Goal: Information Seeking & Learning: Learn about a topic

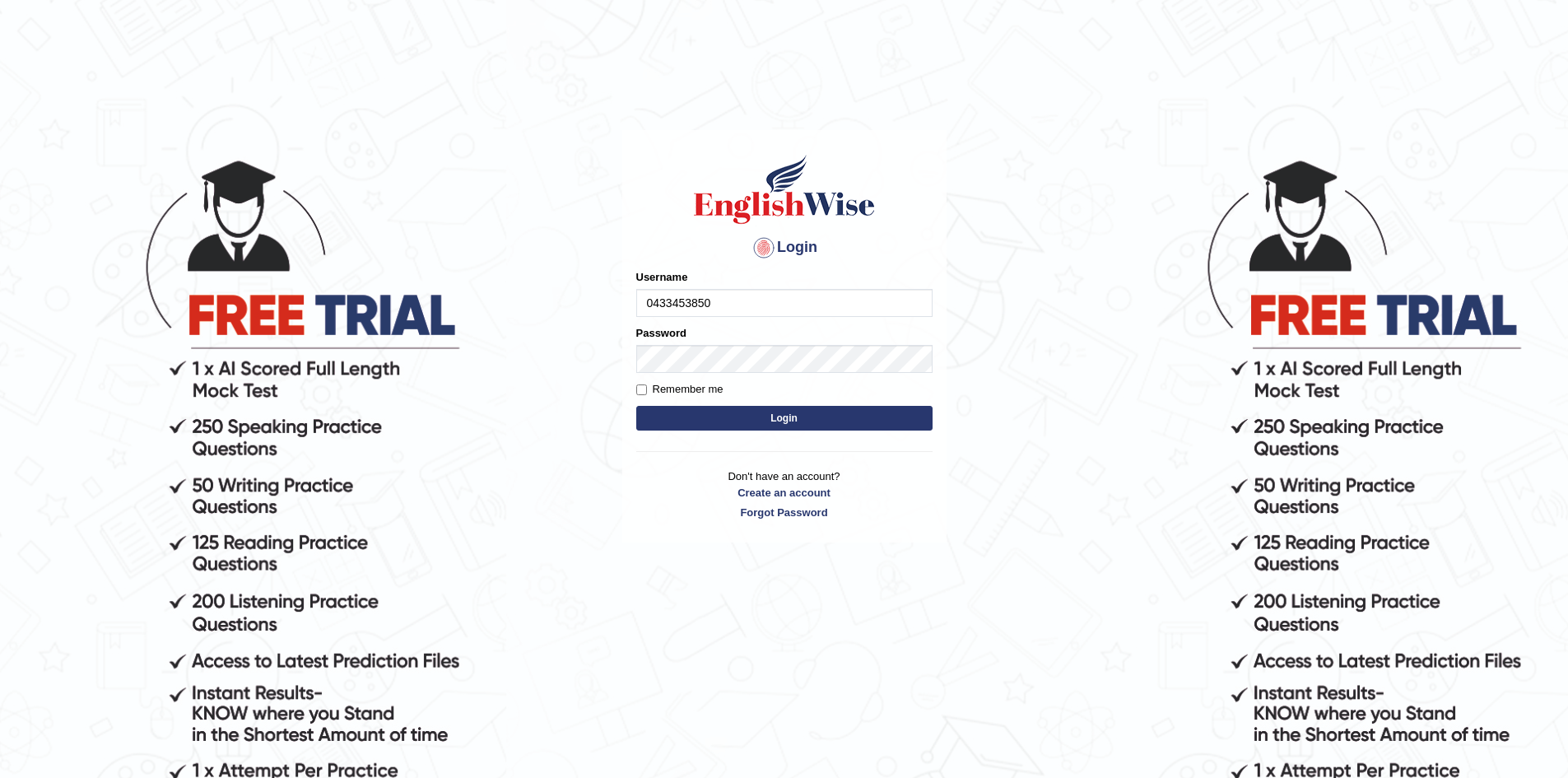
type input "0433453850"
click at [637, 406] on button "Login" at bounding box center [784, 418] width 296 height 25
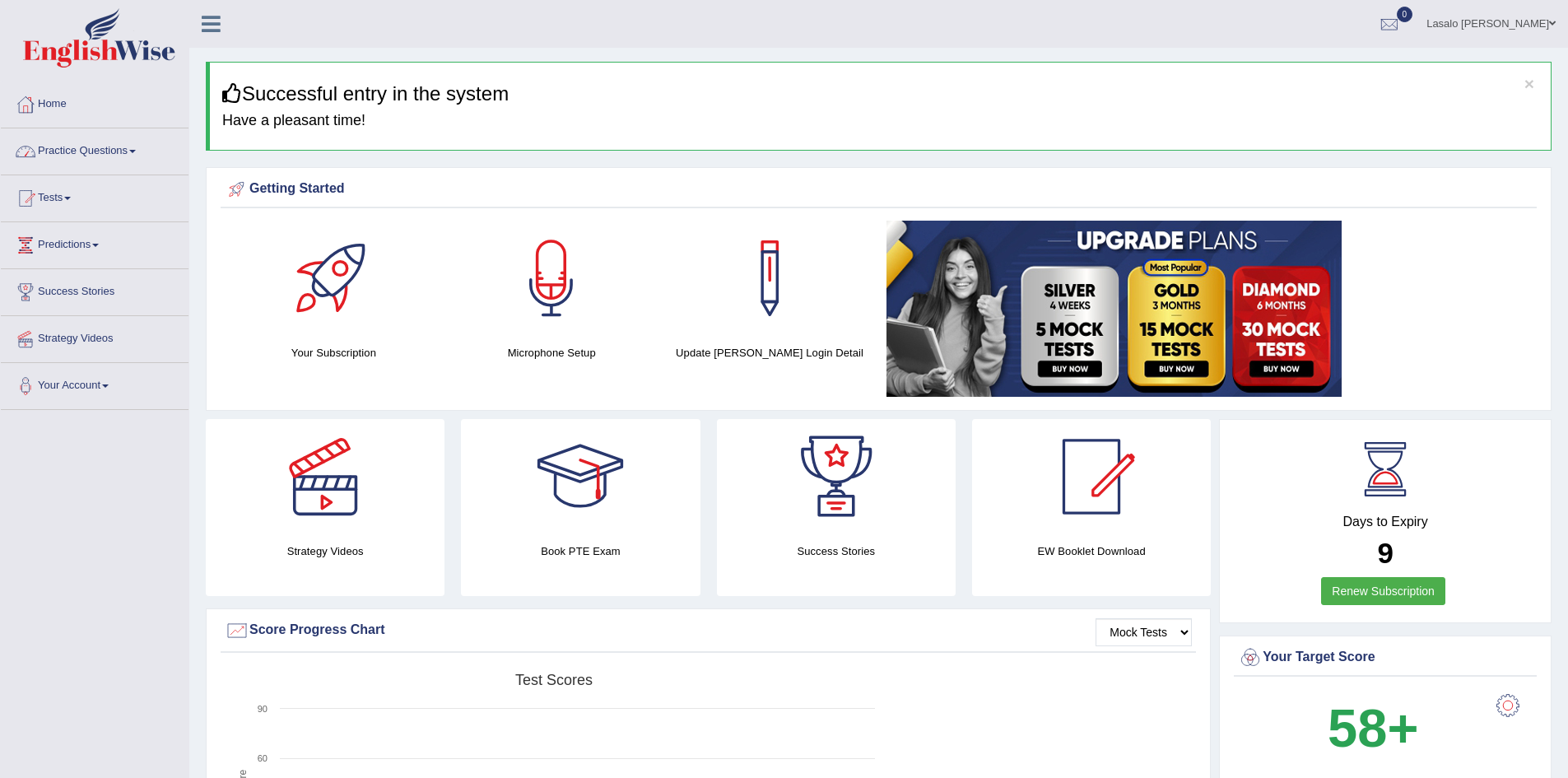
click at [84, 151] on link "Practice Questions" at bounding box center [94, 148] width 188 height 41
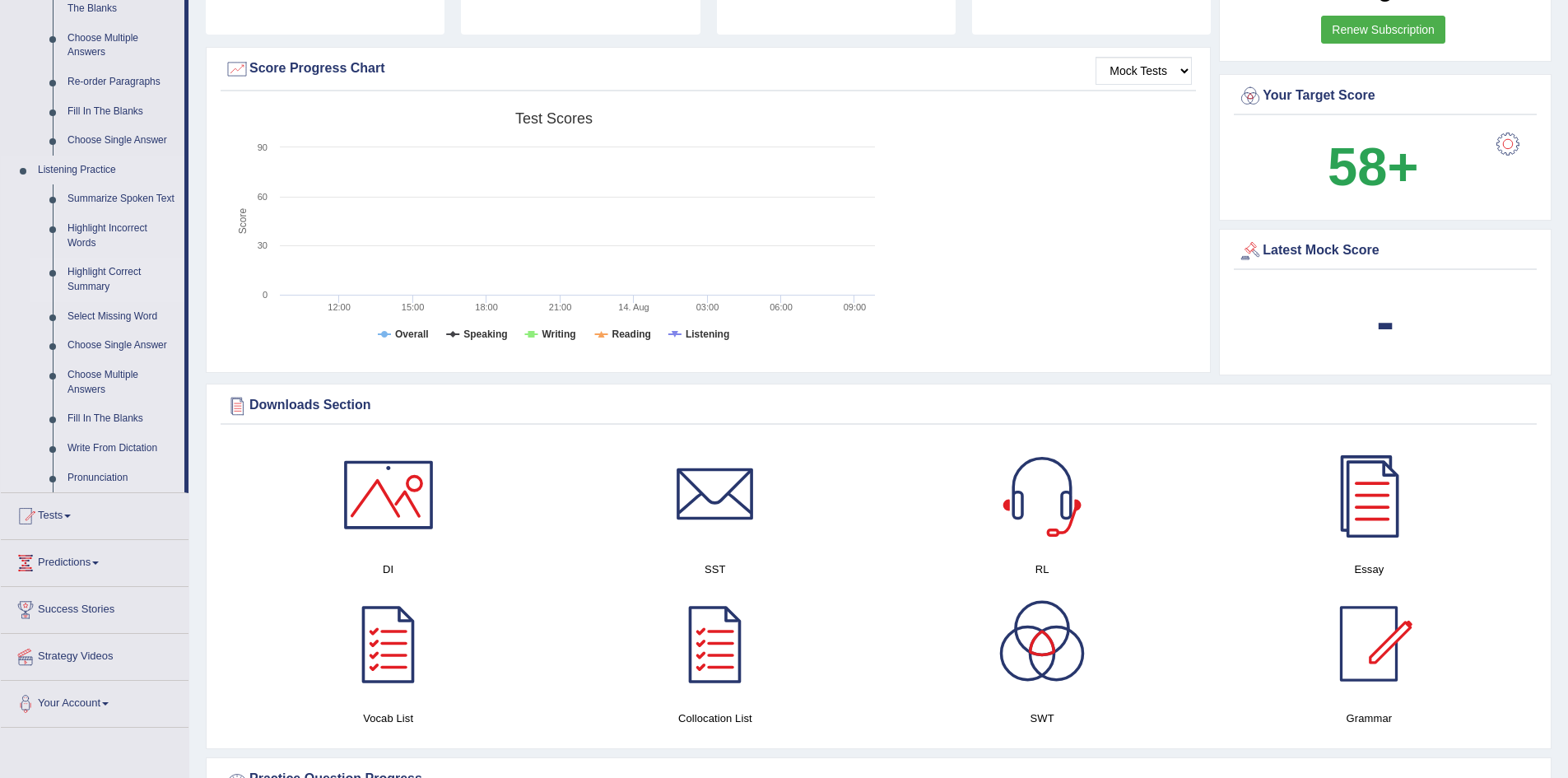
scroll to position [576, 0]
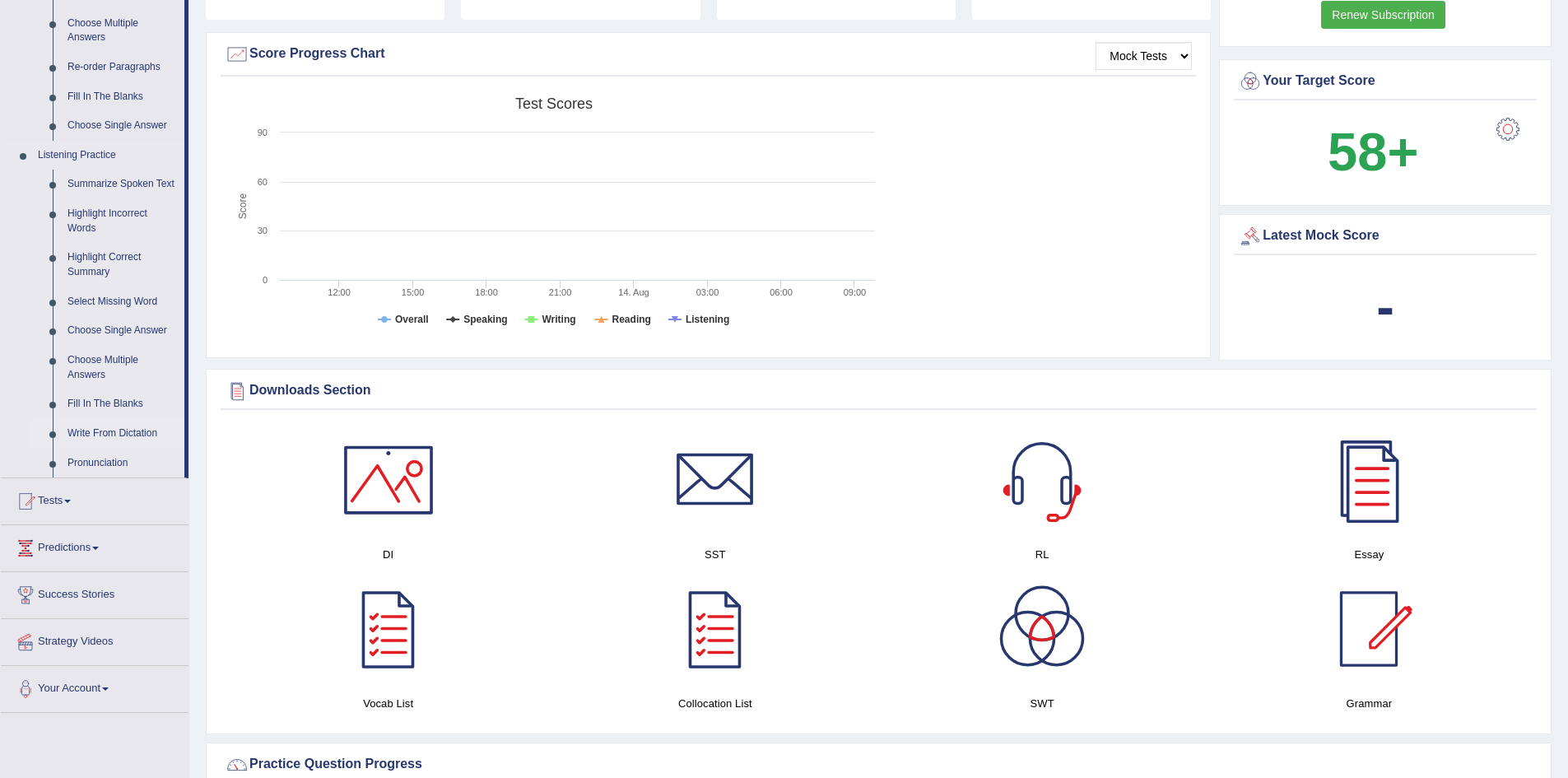
click at [90, 432] on link "Write From Dictation" at bounding box center [122, 434] width 124 height 30
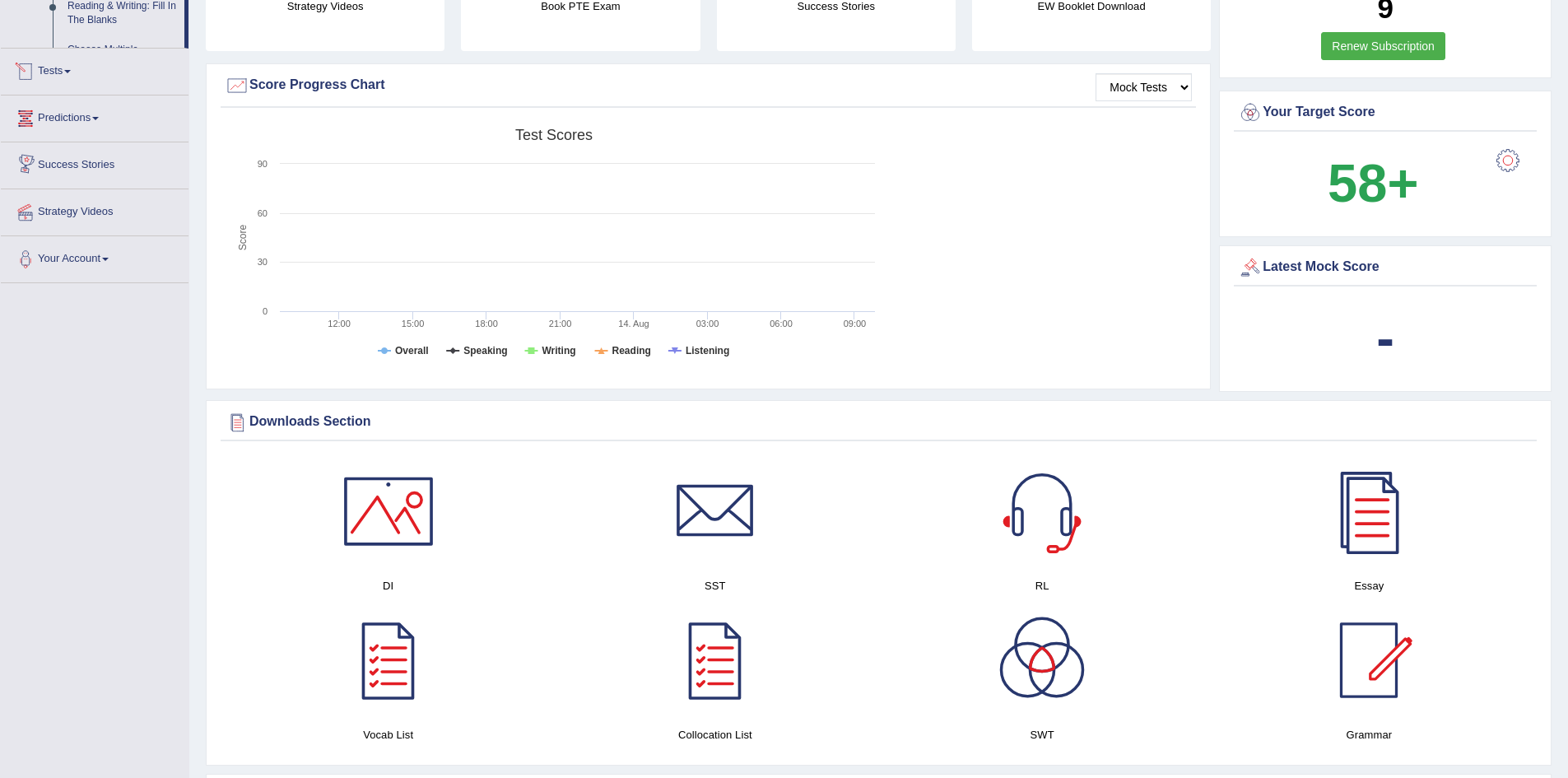
scroll to position [649, 0]
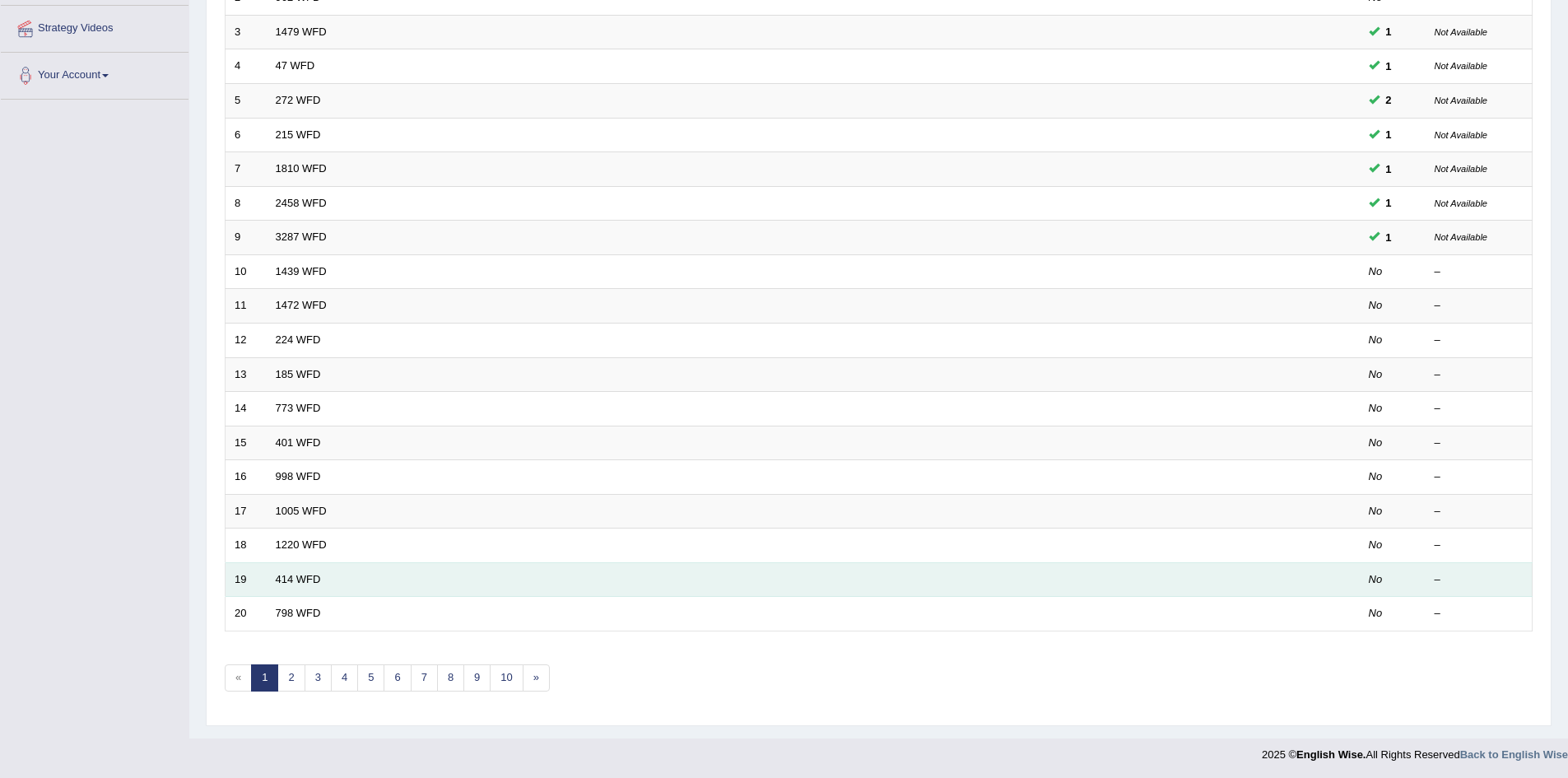
scroll to position [312, 0]
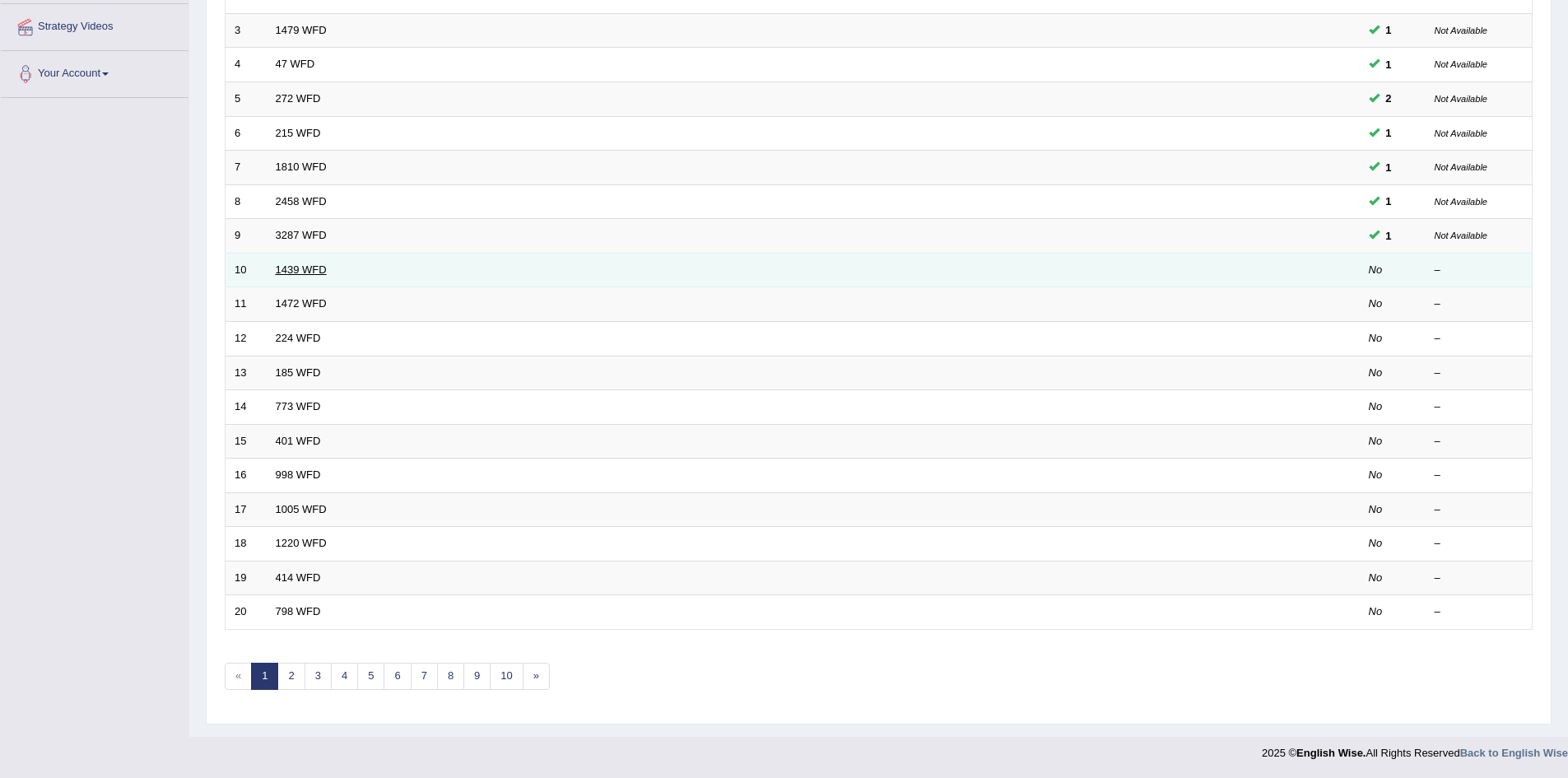
click at [306, 267] on link "1439 WFD" at bounding box center [301, 269] width 51 height 12
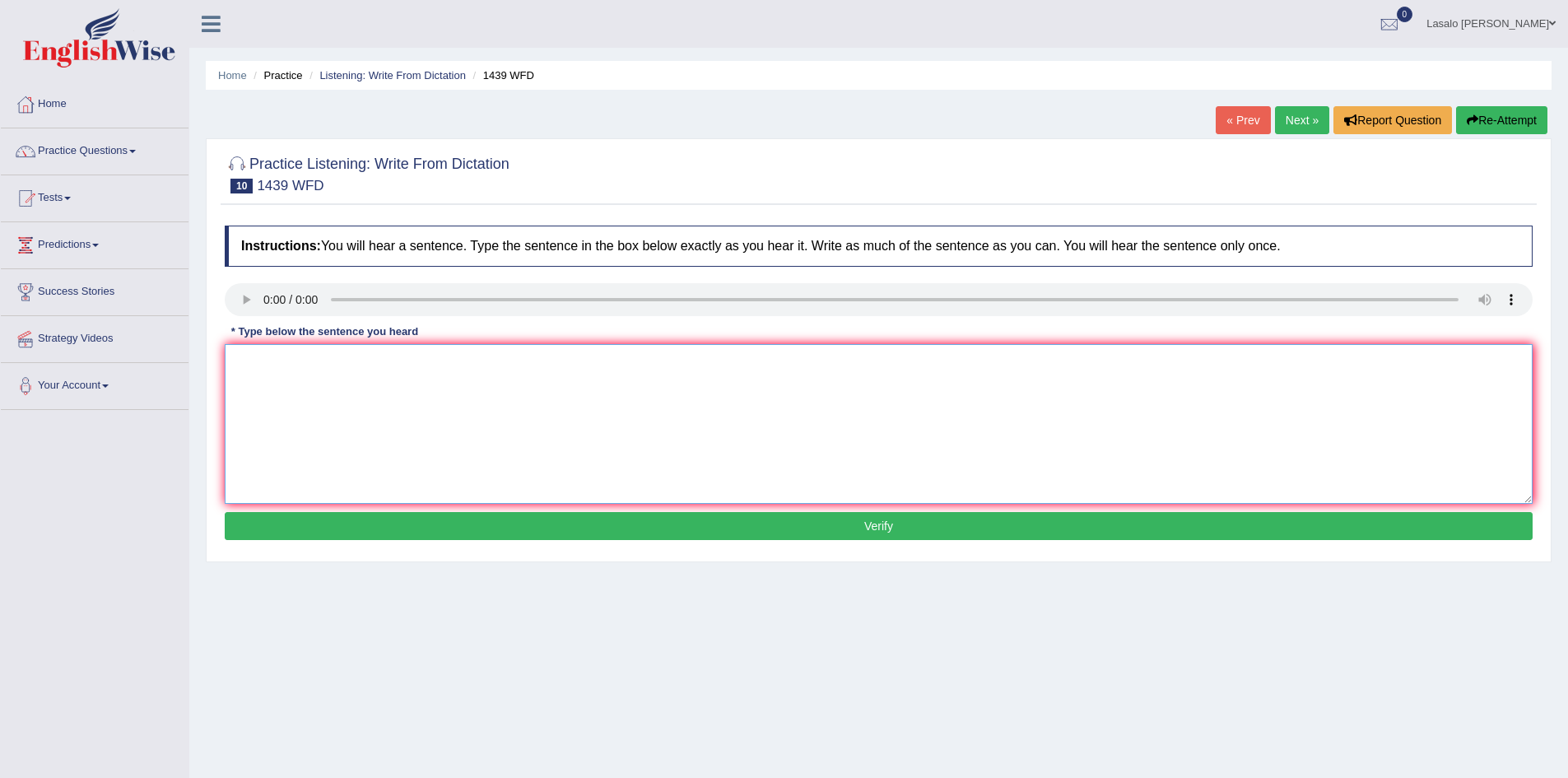
click at [238, 369] on textarea at bounding box center [878, 423] width 1308 height 160
type textarea "The fiction books are just passing on the counter."
click at [923, 532] on button "Verify" at bounding box center [878, 527] width 1308 height 28
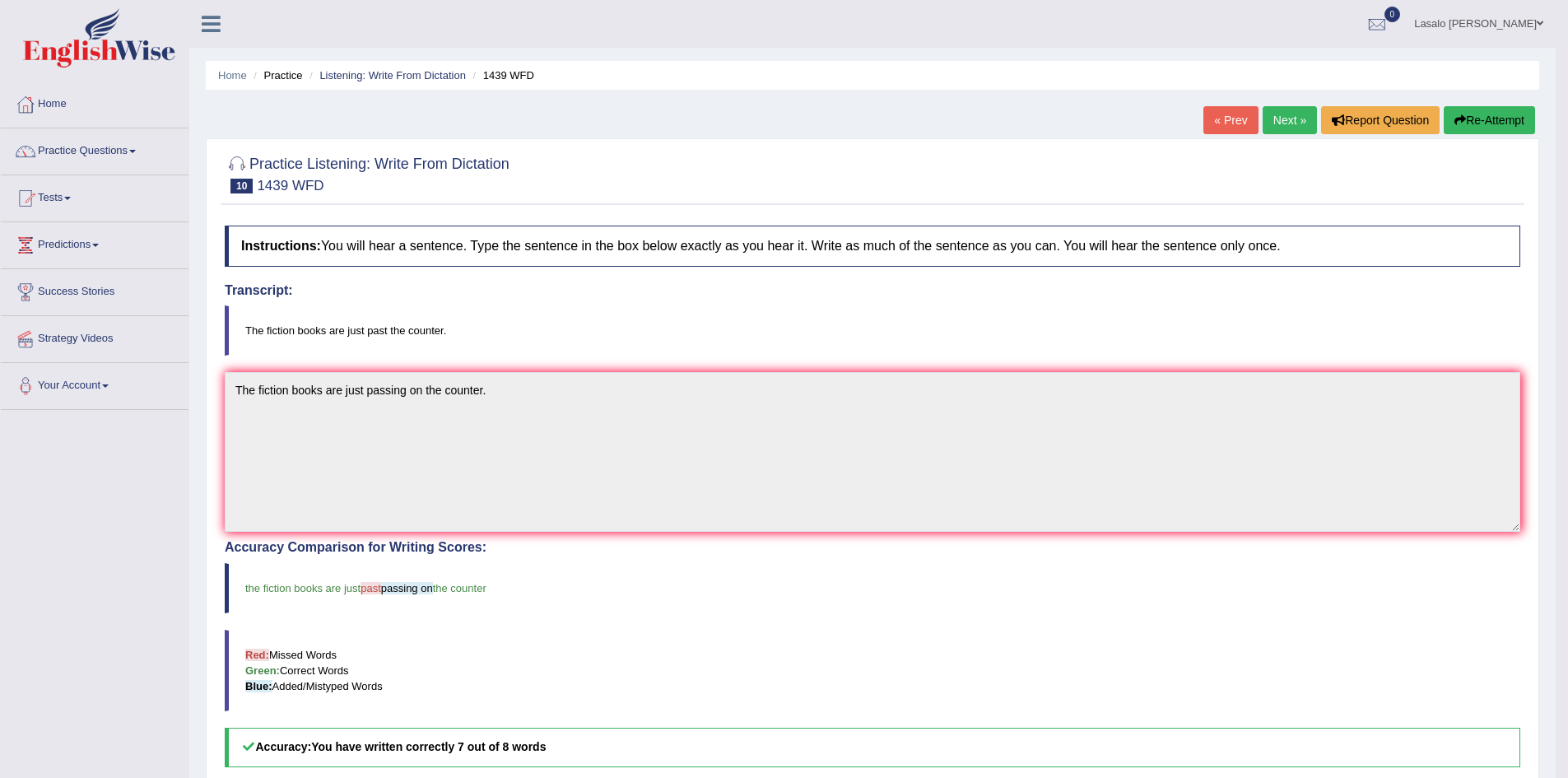
click at [1272, 127] on link "Next »" at bounding box center [1289, 120] width 55 height 28
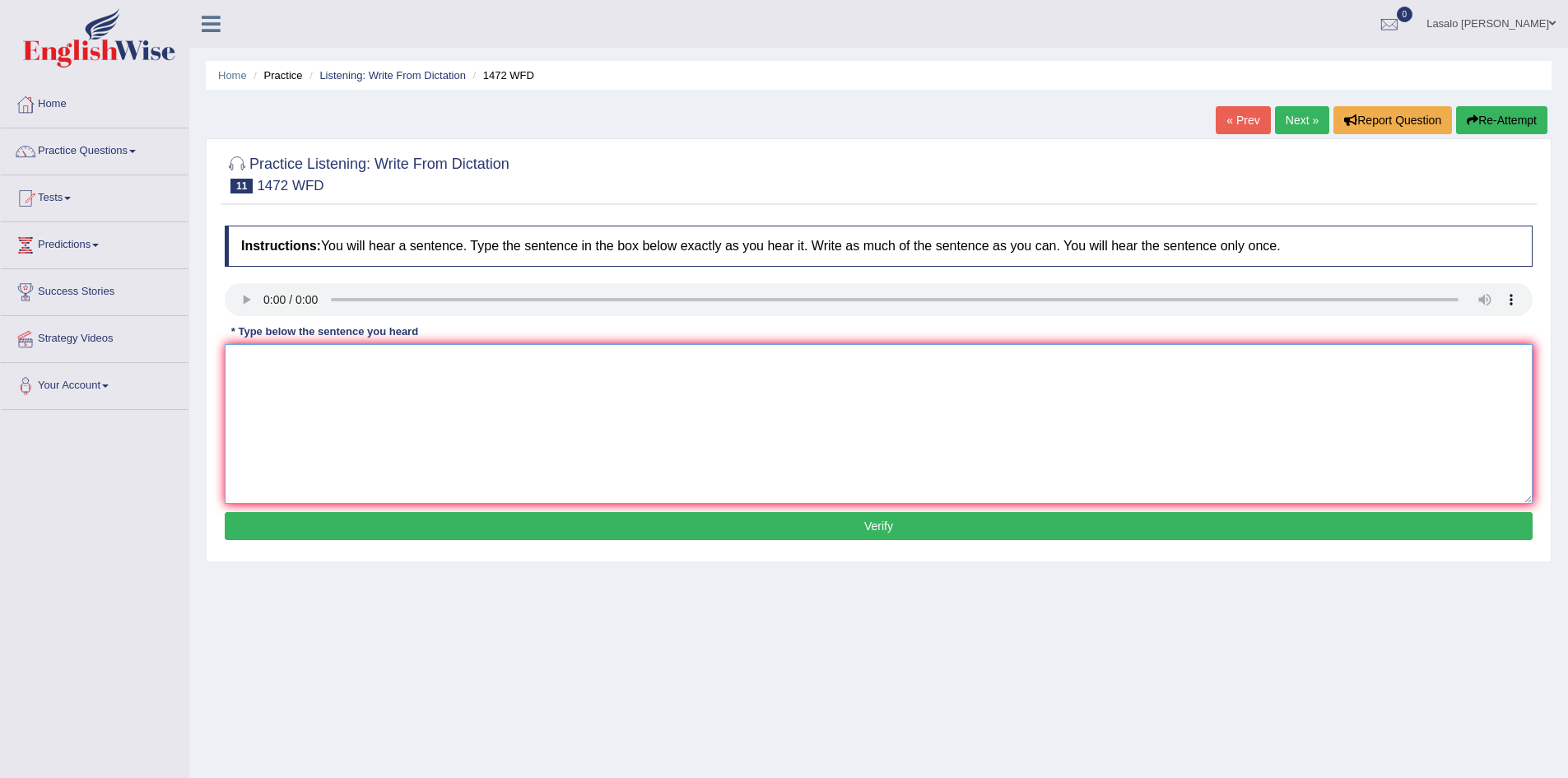
click at [302, 378] on textarea at bounding box center [878, 423] width 1308 height 160
type textarea "The local government has just developed the plan for infrastructure plan."
click at [871, 523] on button "Verify" at bounding box center [878, 527] width 1308 height 28
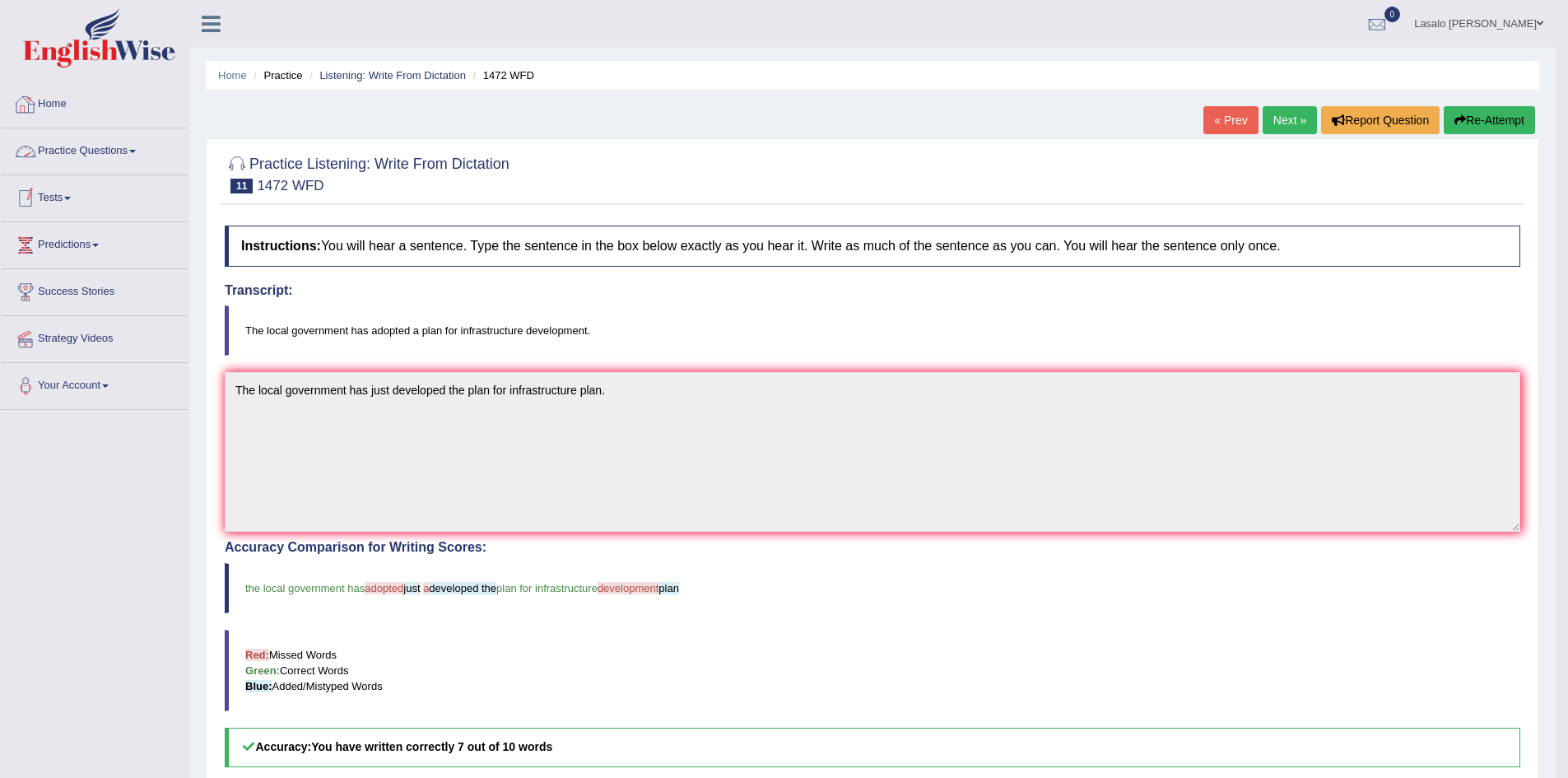
click at [1286, 123] on link "Next »" at bounding box center [1289, 120] width 55 height 28
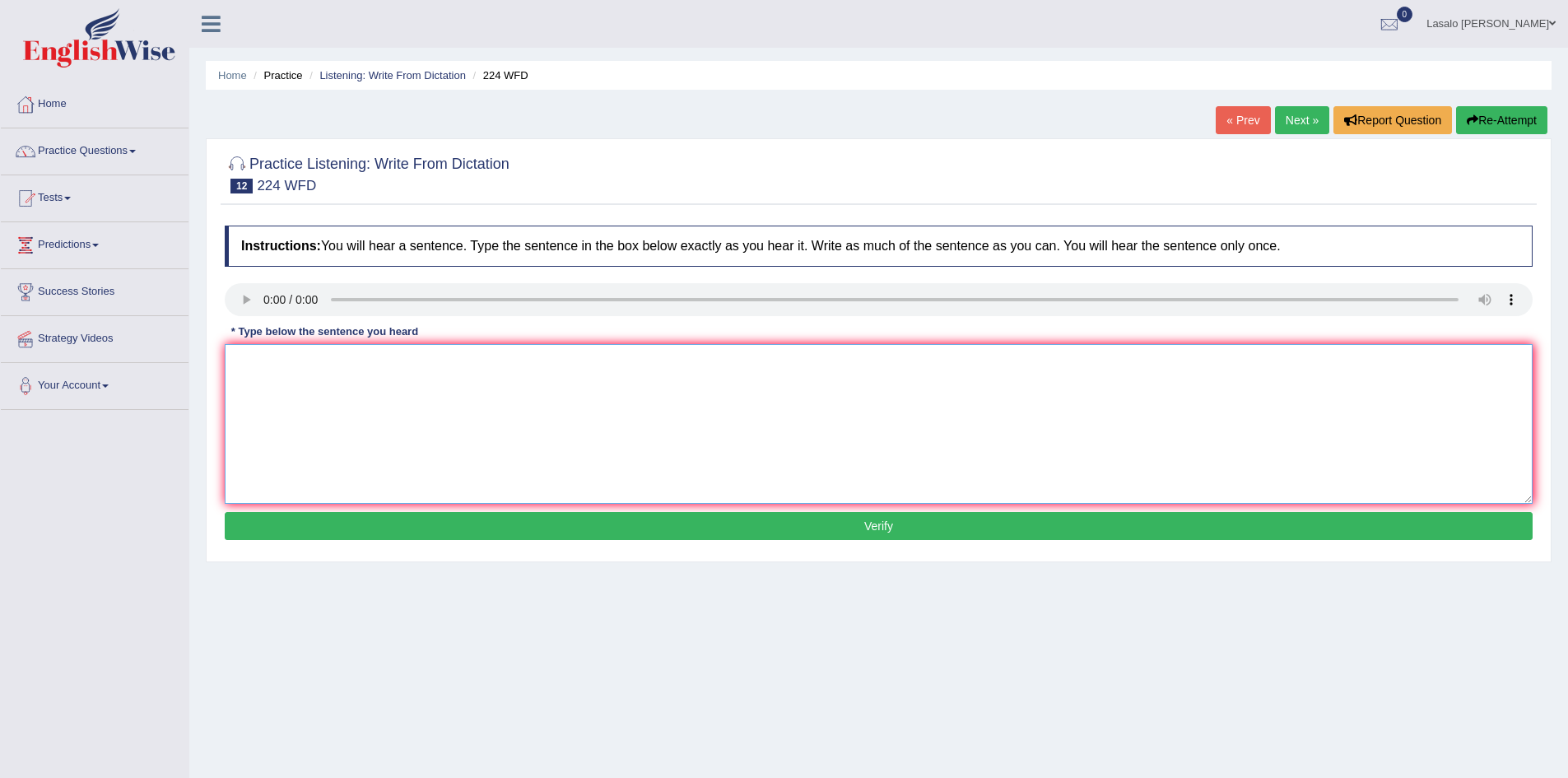
click at [269, 371] on textarea at bounding box center [878, 423] width 1308 height 160
click at [394, 366] on textarea "In the winter it will get harsh," at bounding box center [878, 423] width 1308 height 160
click at [402, 364] on textarea "In the winter, it will get harsh," at bounding box center [878, 423] width 1308 height 160
type textarea "In the winter, it will get harsh, but it won't be an issue if we have heaters"
click at [873, 522] on button "Verify" at bounding box center [878, 527] width 1308 height 28
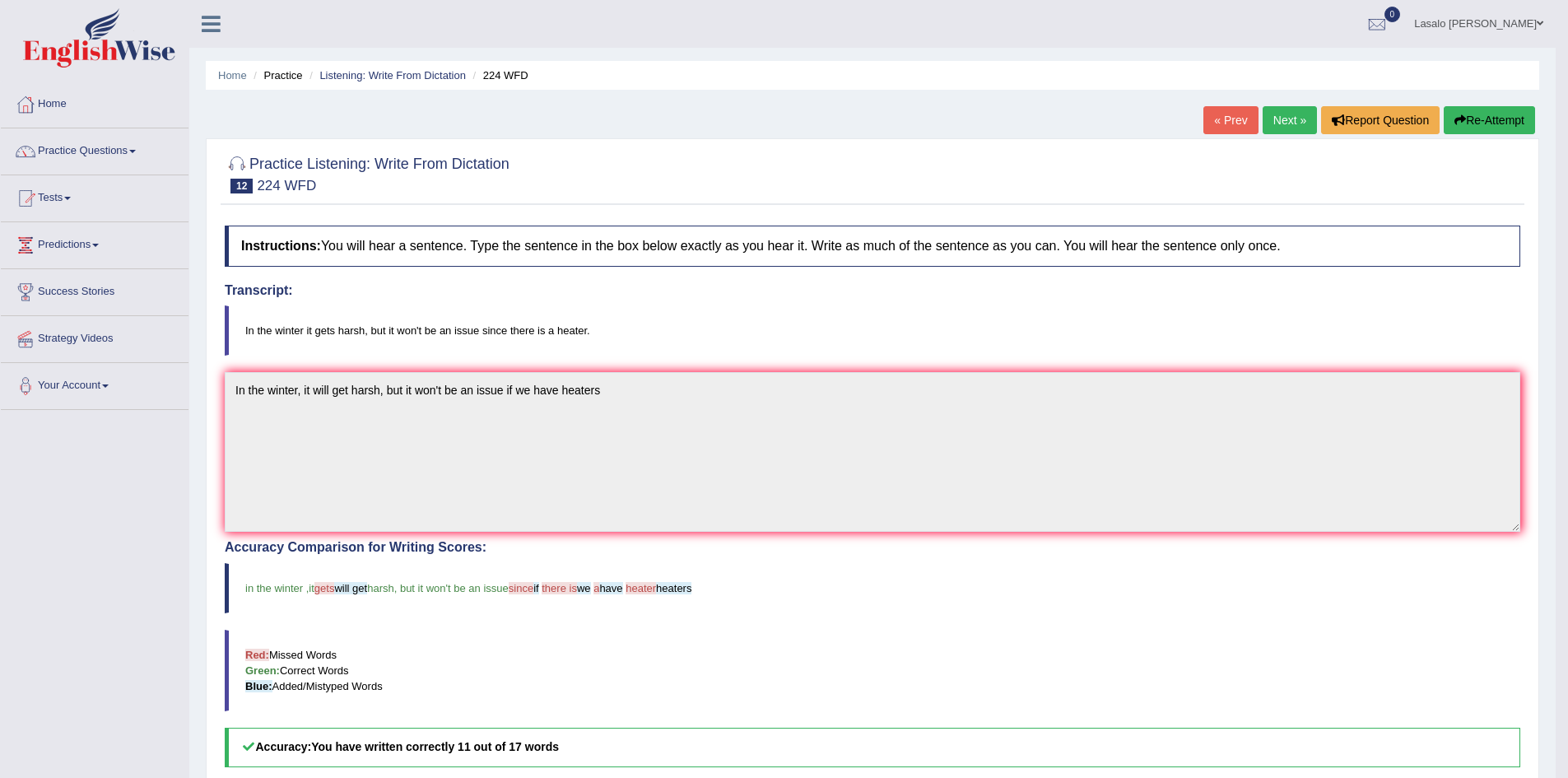
click at [1281, 119] on link "Next »" at bounding box center [1289, 120] width 55 height 28
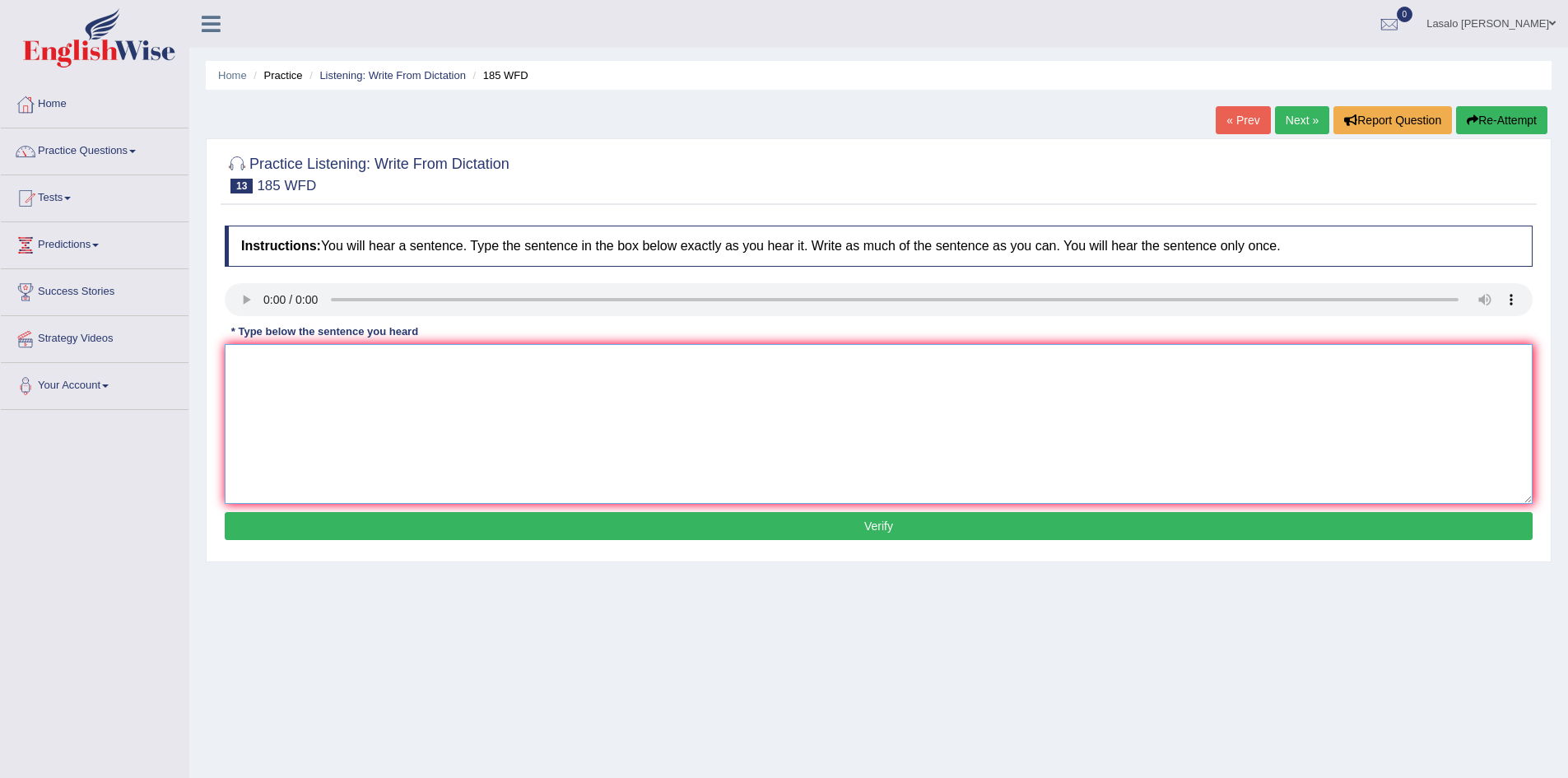
click at [271, 368] on textarea at bounding box center [878, 423] width 1308 height 160
type textarea "Research will stress students with their academic results."
click at [926, 532] on button "Verify" at bounding box center [878, 527] width 1308 height 28
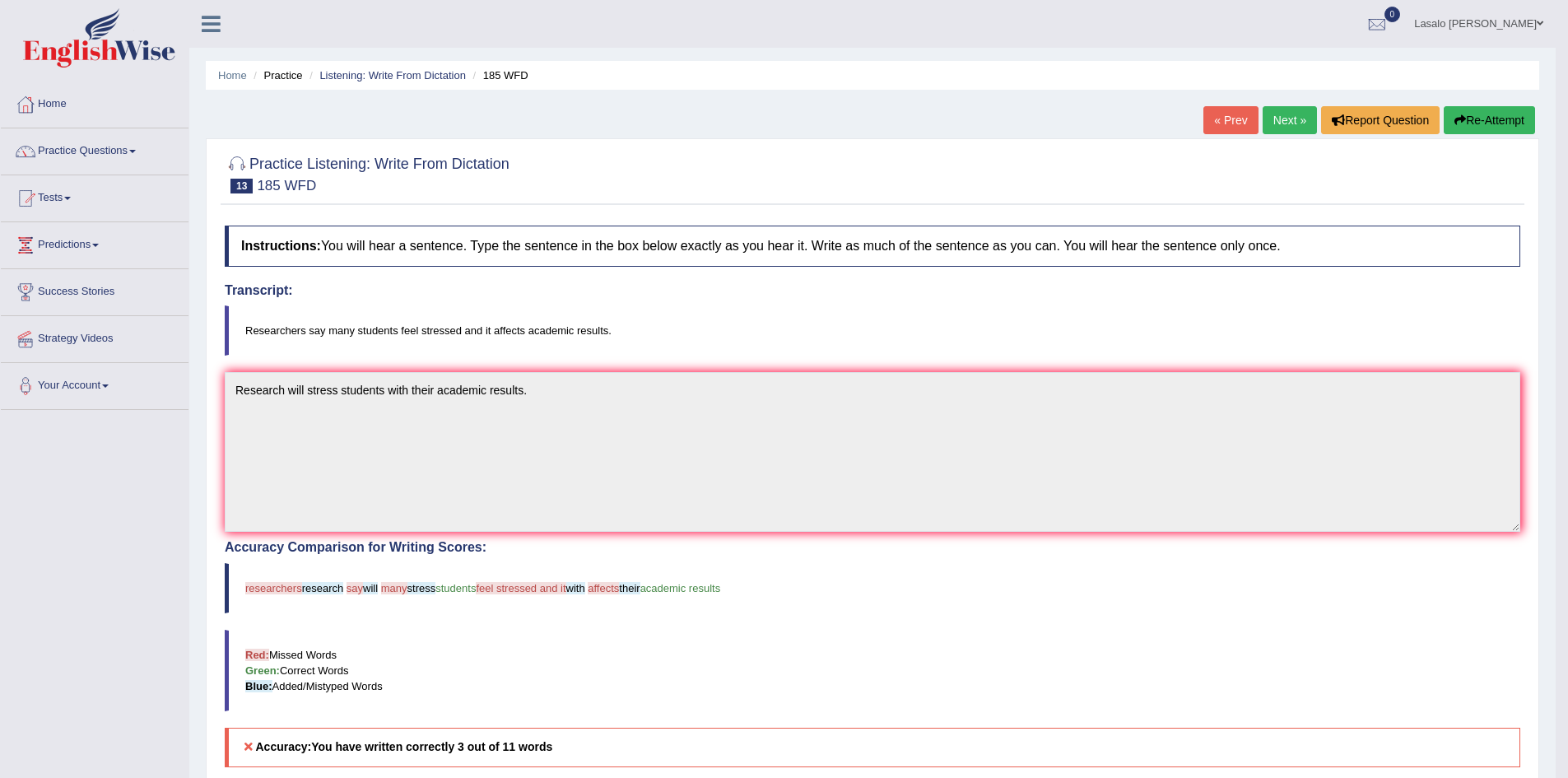
click at [1282, 114] on link "Next »" at bounding box center [1289, 120] width 55 height 28
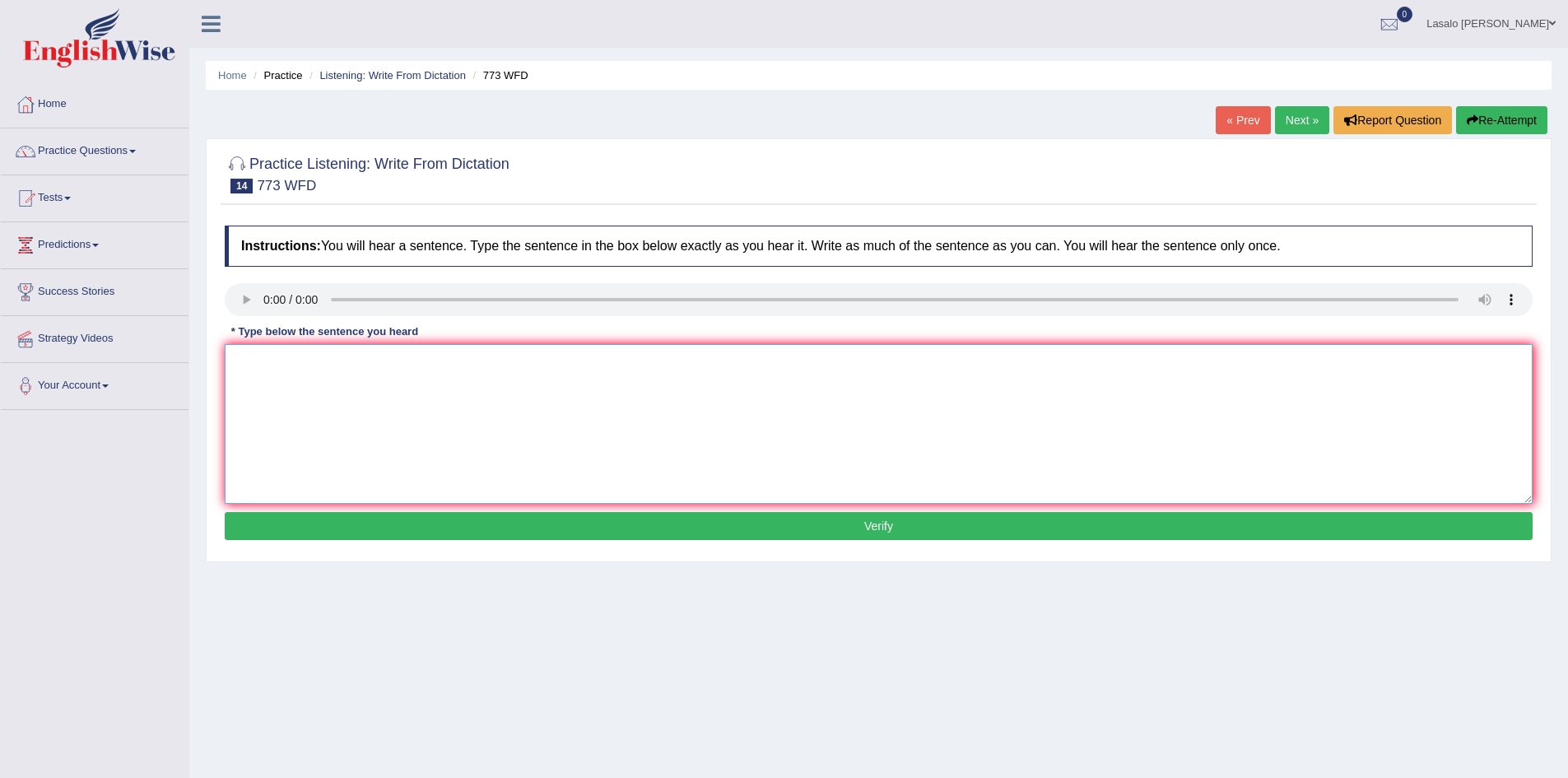
click at [273, 373] on textarea at bounding box center [878, 423] width 1308 height 160
click at [295, 388] on textarea "Gravity" at bounding box center [878, 423] width 1308 height 160
click at [573, 381] on textarea "Gravity is extraordinary weak" at bounding box center [878, 423] width 1308 height 160
click at [487, 361] on textarea "Gravity is extraordinarily weak and nearly impossible" at bounding box center [878, 423] width 1308 height 160
click at [541, 365] on textarea "Gravity is extraordinarily weak and nearly impossible" at bounding box center [878, 423] width 1308 height 160
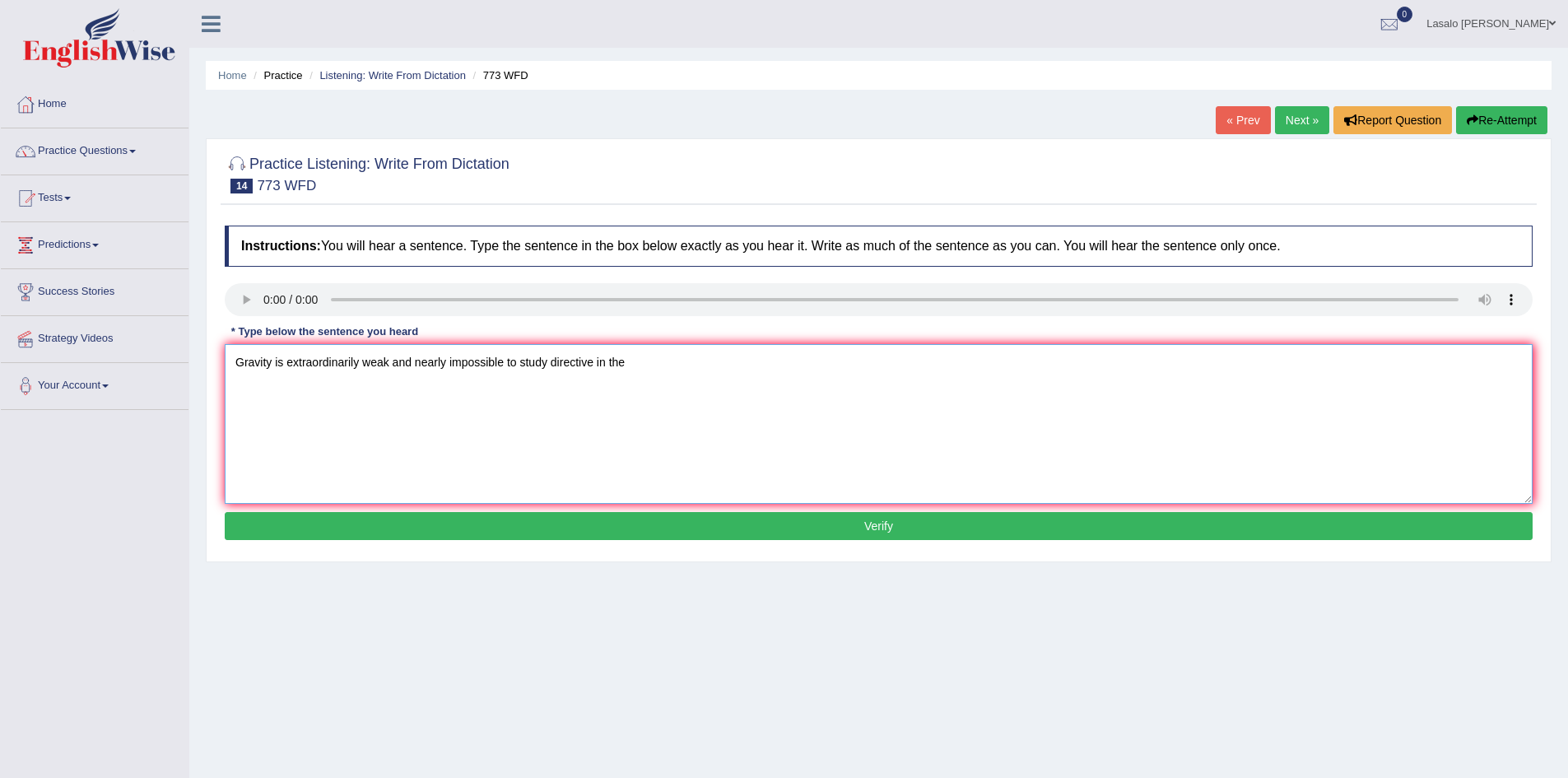
click at [740, 411] on textarea "Gravity is extraordinarily weak and nearly impossible to study directive in the" at bounding box center [878, 423] width 1308 height 160
click at [709, 359] on textarea "Gravity is extraordinarily weak and nearly impossible to study directly at the …" at bounding box center [878, 423] width 1308 height 160
type textarea "Gravity is extraordinarily weak and nearly impossible to study directly at the …"
click at [880, 523] on button "Verify" at bounding box center [878, 527] width 1308 height 28
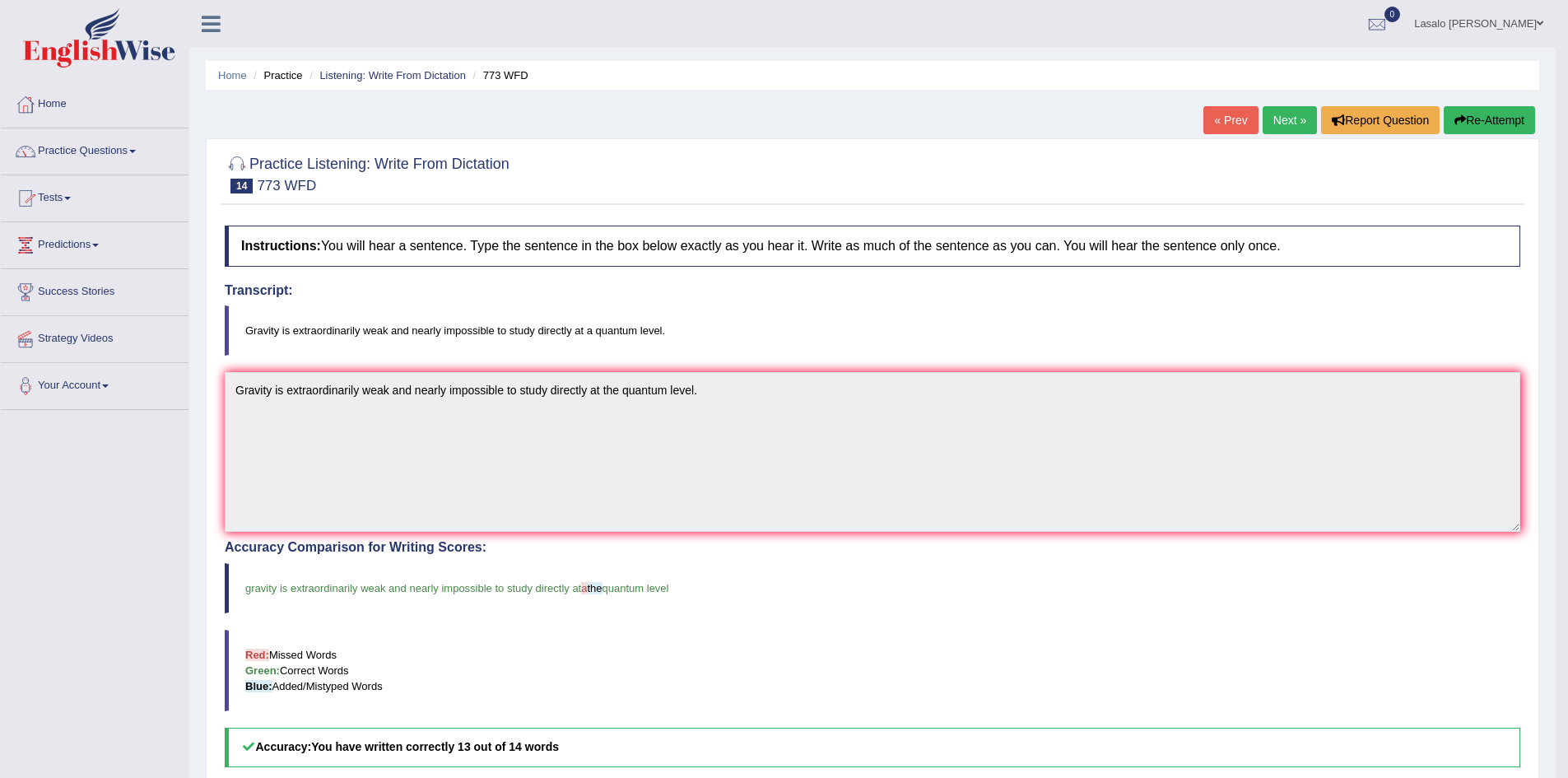
click at [1298, 114] on link "Next »" at bounding box center [1289, 120] width 55 height 28
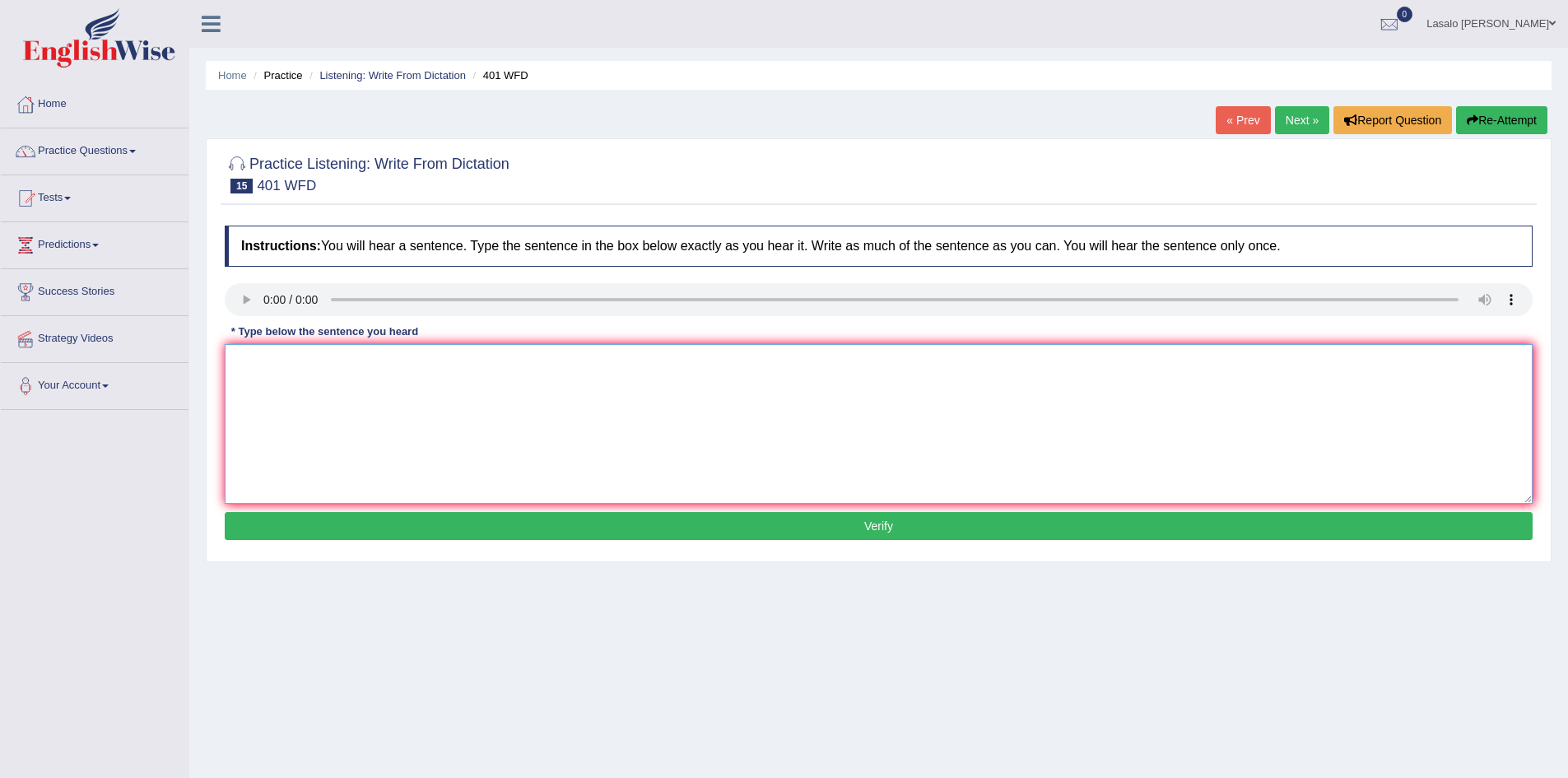
click at [279, 366] on textarea at bounding box center [878, 423] width 1308 height 160
click at [390, 373] on textarea "Students live in the" at bounding box center [878, 423] width 1308 height 160
click at [339, 368] on textarea "Students live in the residence during drive time." at bounding box center [878, 423] width 1308 height 160
click at [360, 367] on textarea "Students live in the hall of the residence during drive time." at bounding box center [878, 423] width 1308 height 160
type textarea "Students live in the hall of the residence during drive time."
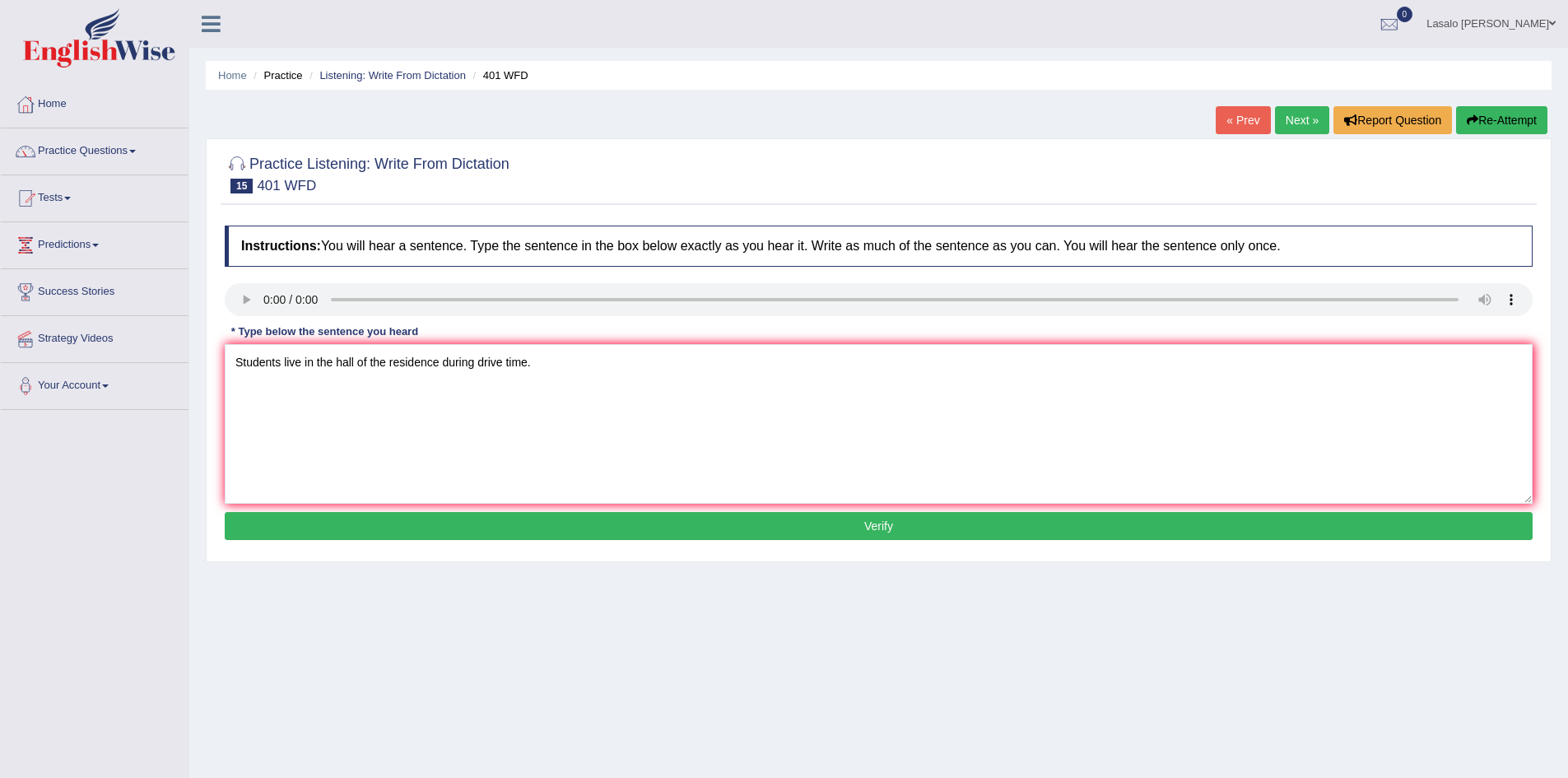
click at [921, 522] on button "Verify" at bounding box center [878, 527] width 1308 height 28
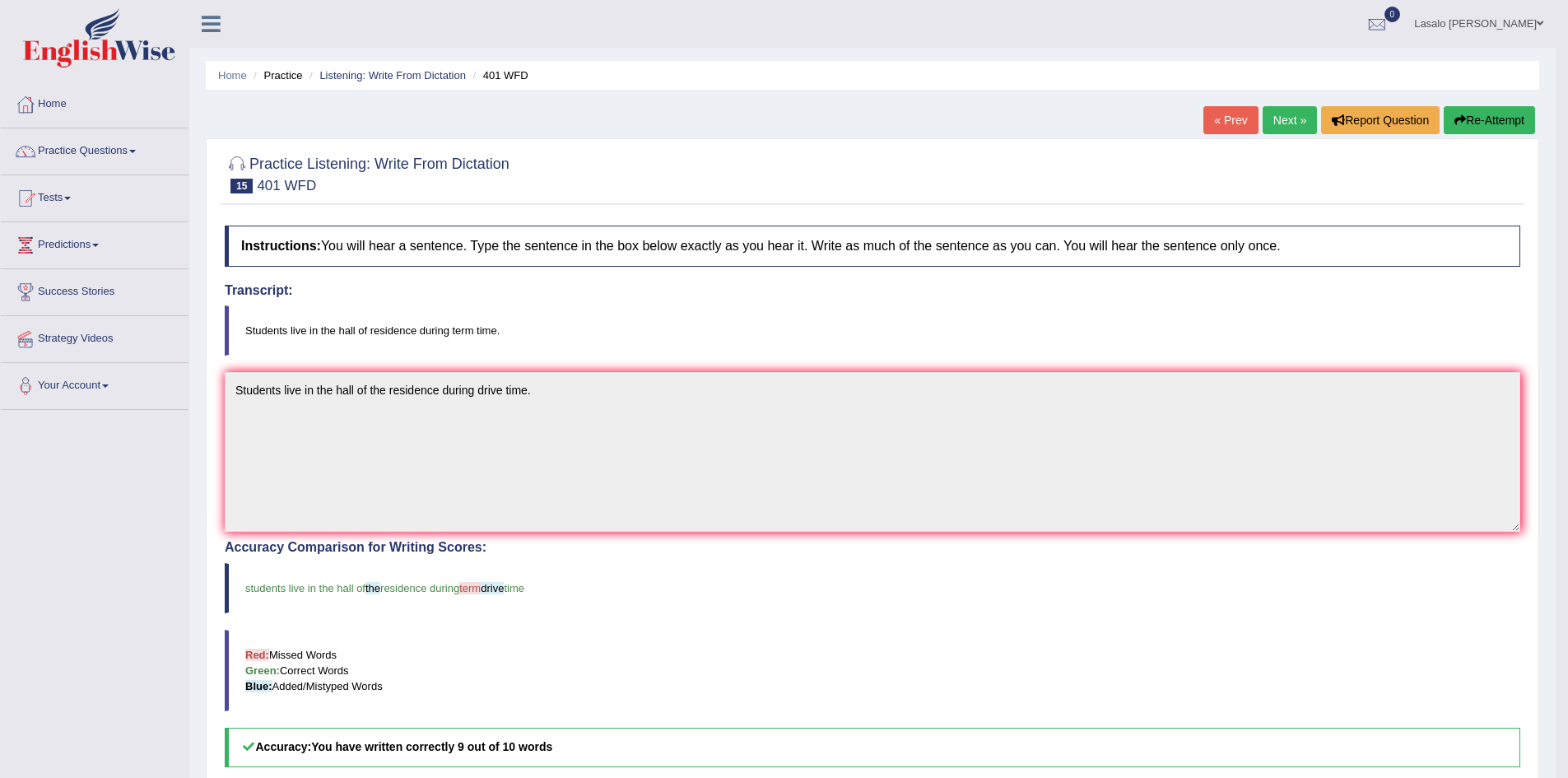
click at [1274, 123] on link "Next »" at bounding box center [1289, 120] width 55 height 28
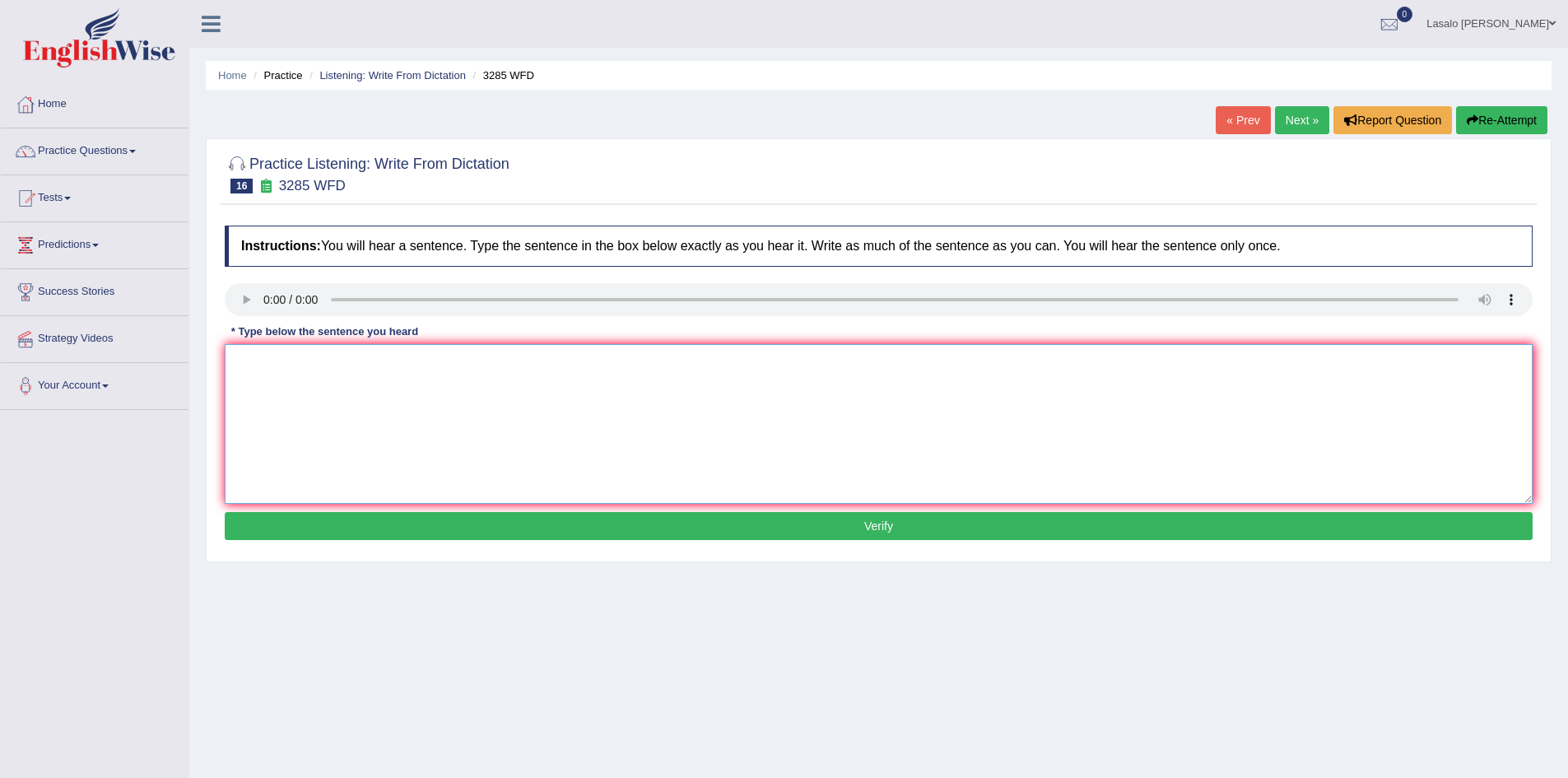
click at [273, 369] on textarea at bounding box center [878, 423] width 1308 height 160
click at [378, 364] on textarea "Populations have a" at bounding box center [878, 423] width 1308 height 160
click at [426, 370] on textarea "Populations has a sharp rise" at bounding box center [878, 423] width 1308 height 160
click at [502, 364] on textarea "population has a sharp rise in the recent 20 years" at bounding box center [878, 423] width 1308 height 160
click at [243, 357] on textarea "population has a sharp rise in the recent 20 years." at bounding box center [878, 423] width 1308 height 160
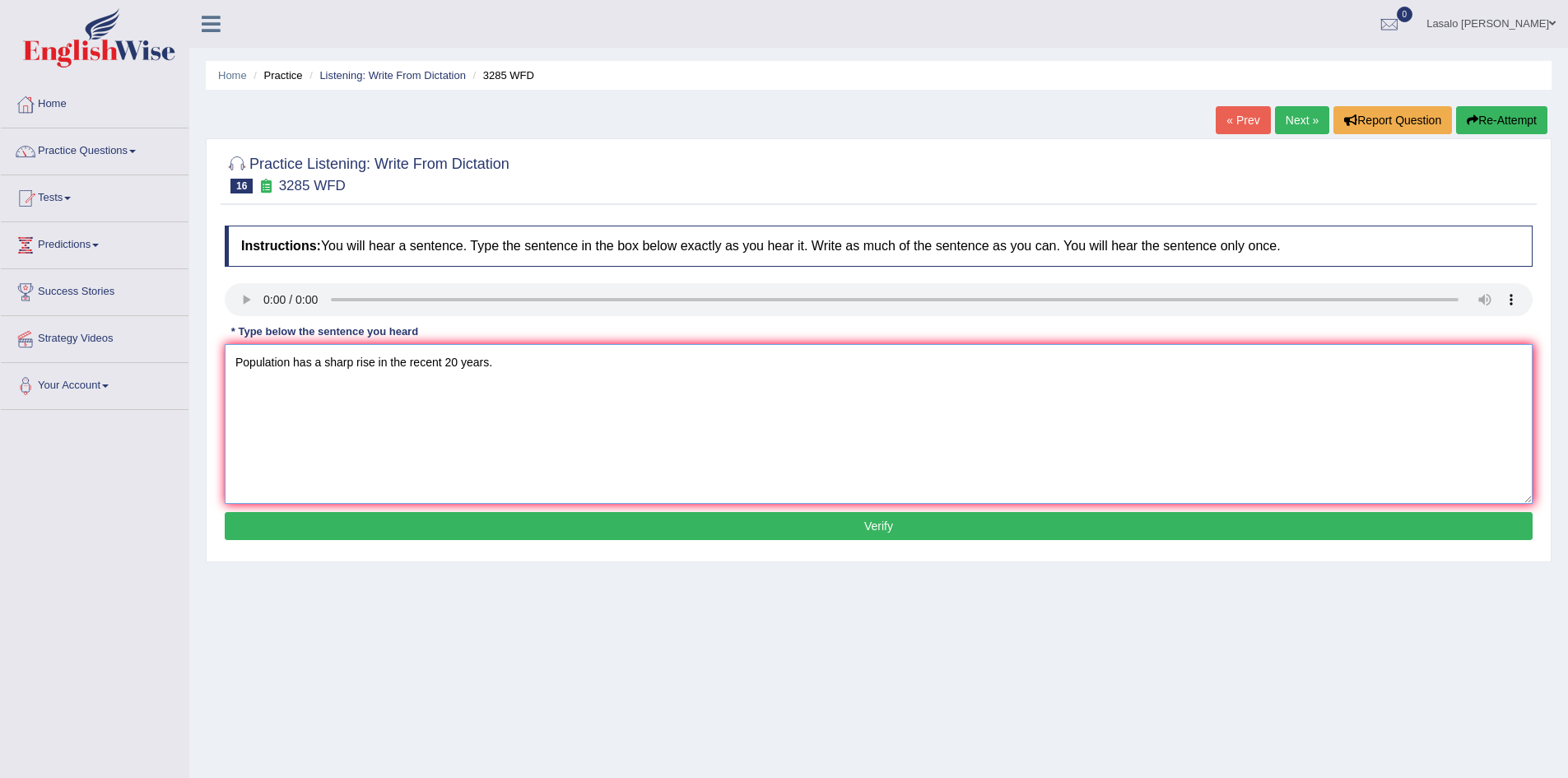
type textarea "Population has a sharp rise in the recent 20 years."
click at [855, 527] on button "Verify" at bounding box center [878, 527] width 1308 height 28
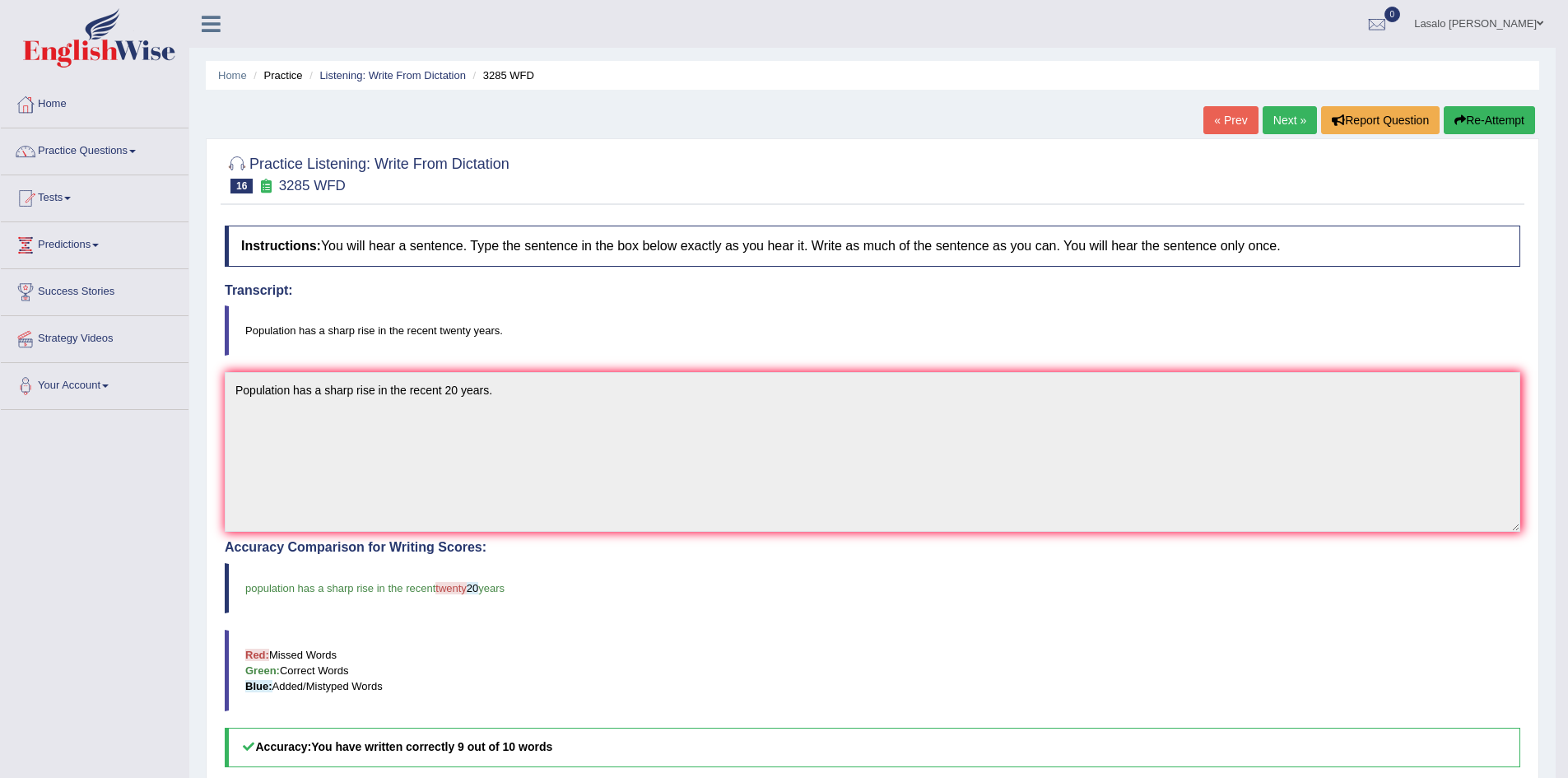
click at [1291, 112] on link "Next »" at bounding box center [1289, 120] width 55 height 28
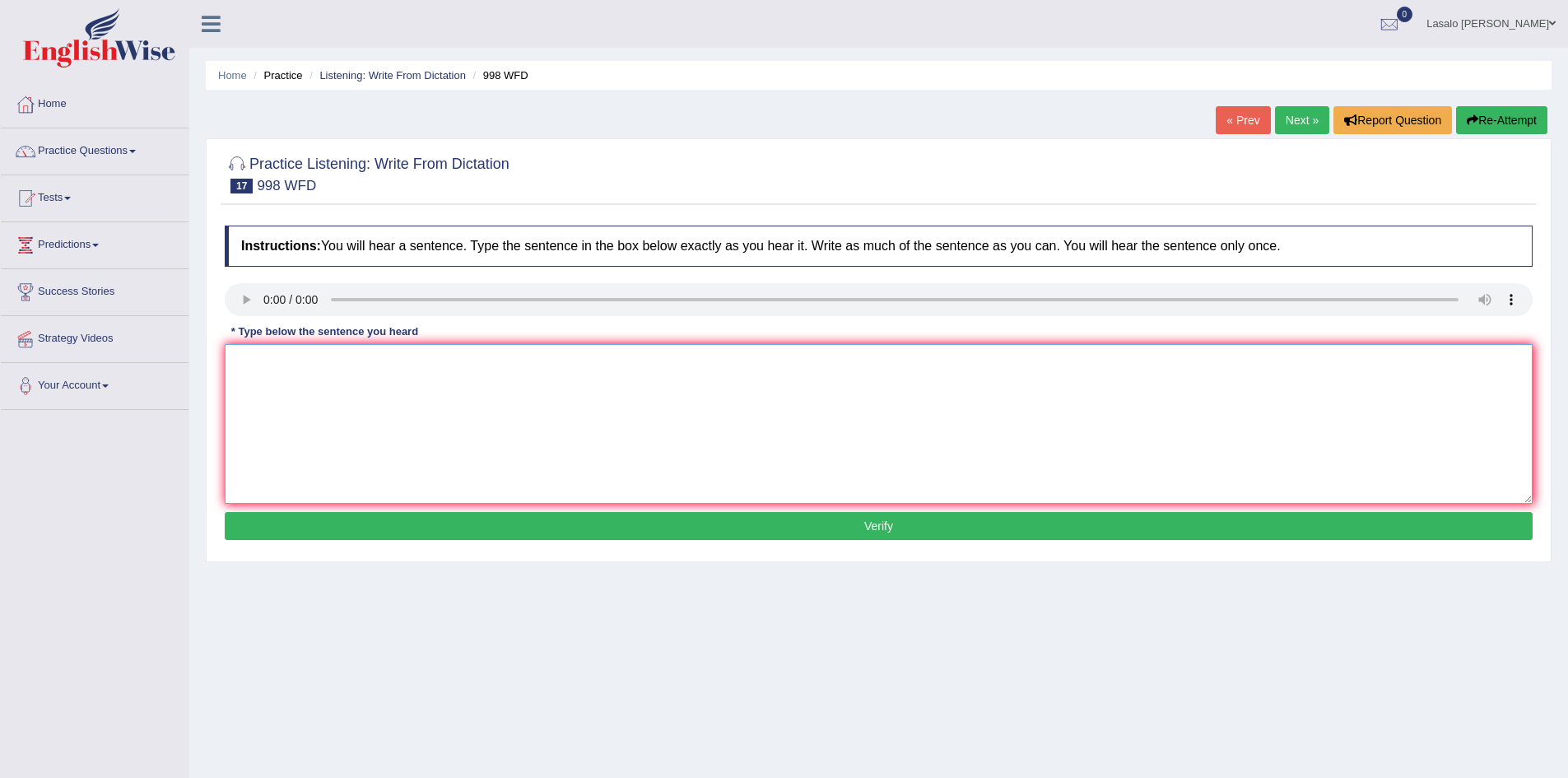
click at [252, 367] on textarea at bounding box center [878, 423] width 1308 height 160
click at [358, 377] on textarea "We will hold a graduation for" at bounding box center [878, 423] width 1308 height 160
click at [638, 422] on textarea "We will hold a celebration for the graduate students." at bounding box center [878, 423] width 1308 height 160
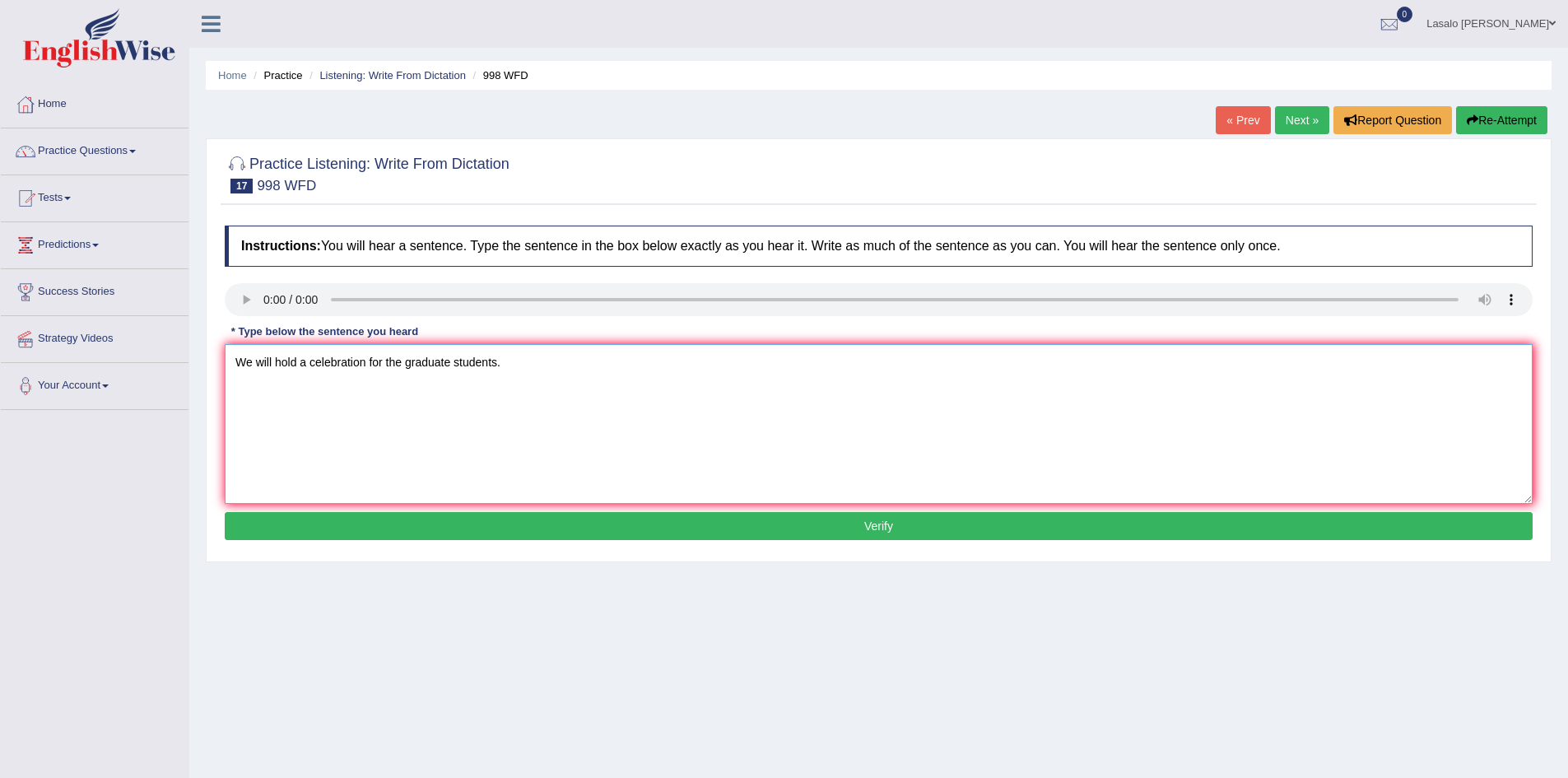
click at [301, 370] on textarea "We will hold a celebration for the graduate students." at bounding box center [878, 423] width 1308 height 160
type textarea "We will hold the celebration for the graduate students."
click at [874, 527] on button "Verify" at bounding box center [878, 527] width 1308 height 28
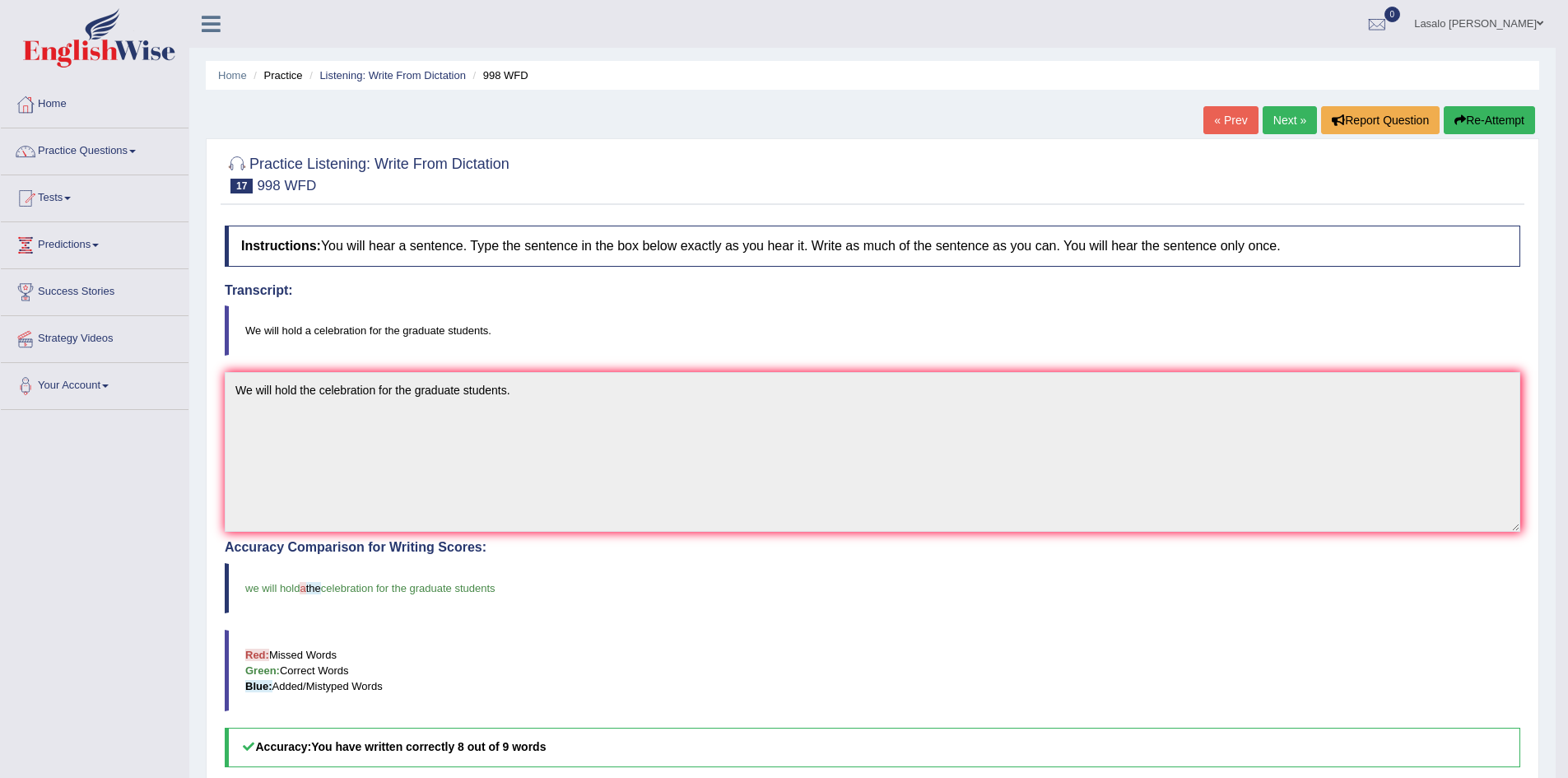
click at [1286, 118] on link "Next »" at bounding box center [1289, 120] width 55 height 28
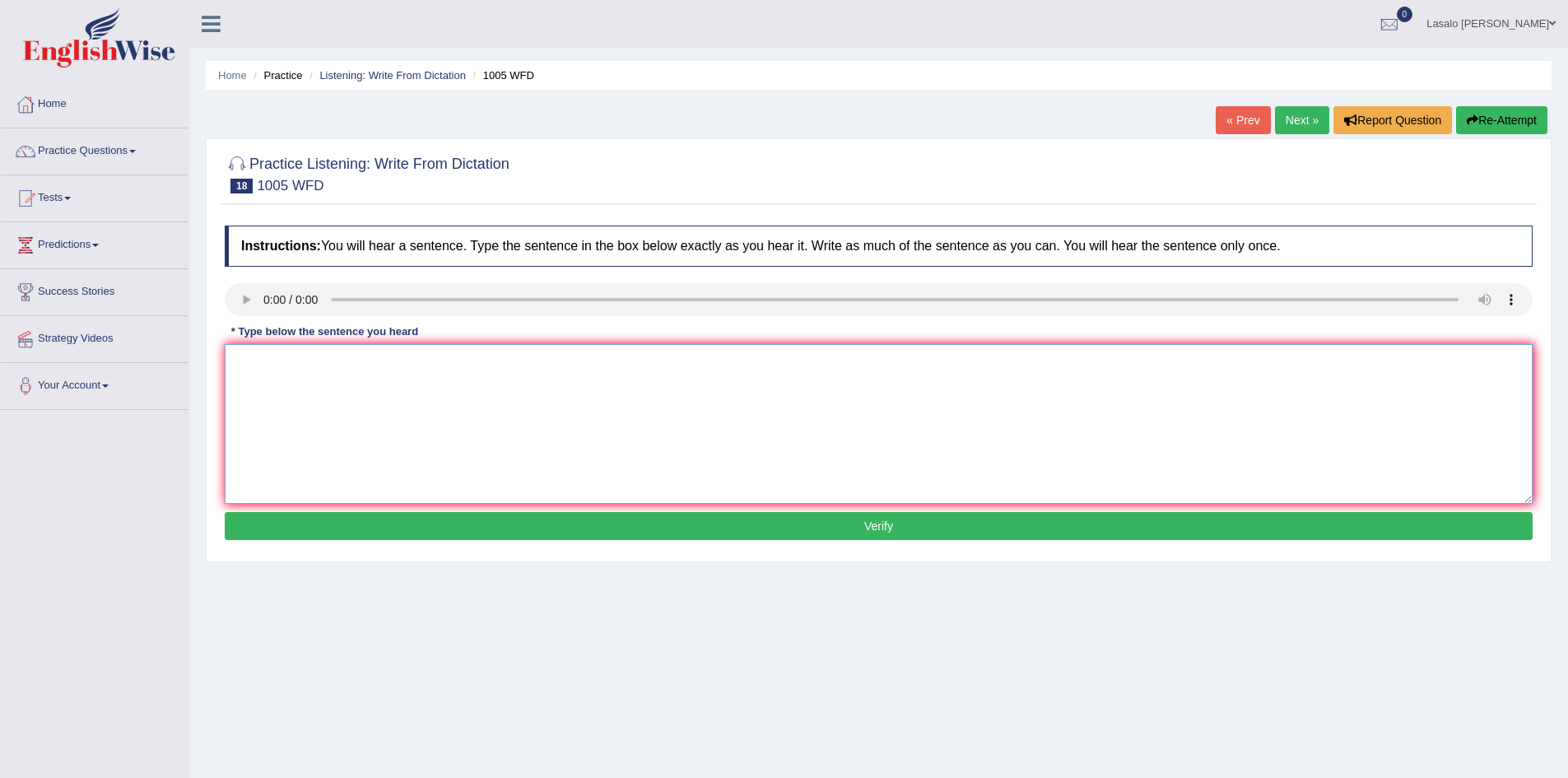
click at [256, 370] on textarea at bounding box center [878, 423] width 1308 height 160
click at [379, 371] on textarea "The collapsed of the" at bounding box center [878, 423] width 1308 height 160
click at [448, 364] on textarea "The collapse of the housing market" at bounding box center [878, 423] width 1308 height 160
click at [560, 403] on textarea "The collapse of the housing market has trible the" at bounding box center [878, 423] width 1308 height 160
type textarea "The collapse of the housing market has tripled the season throughout the world."
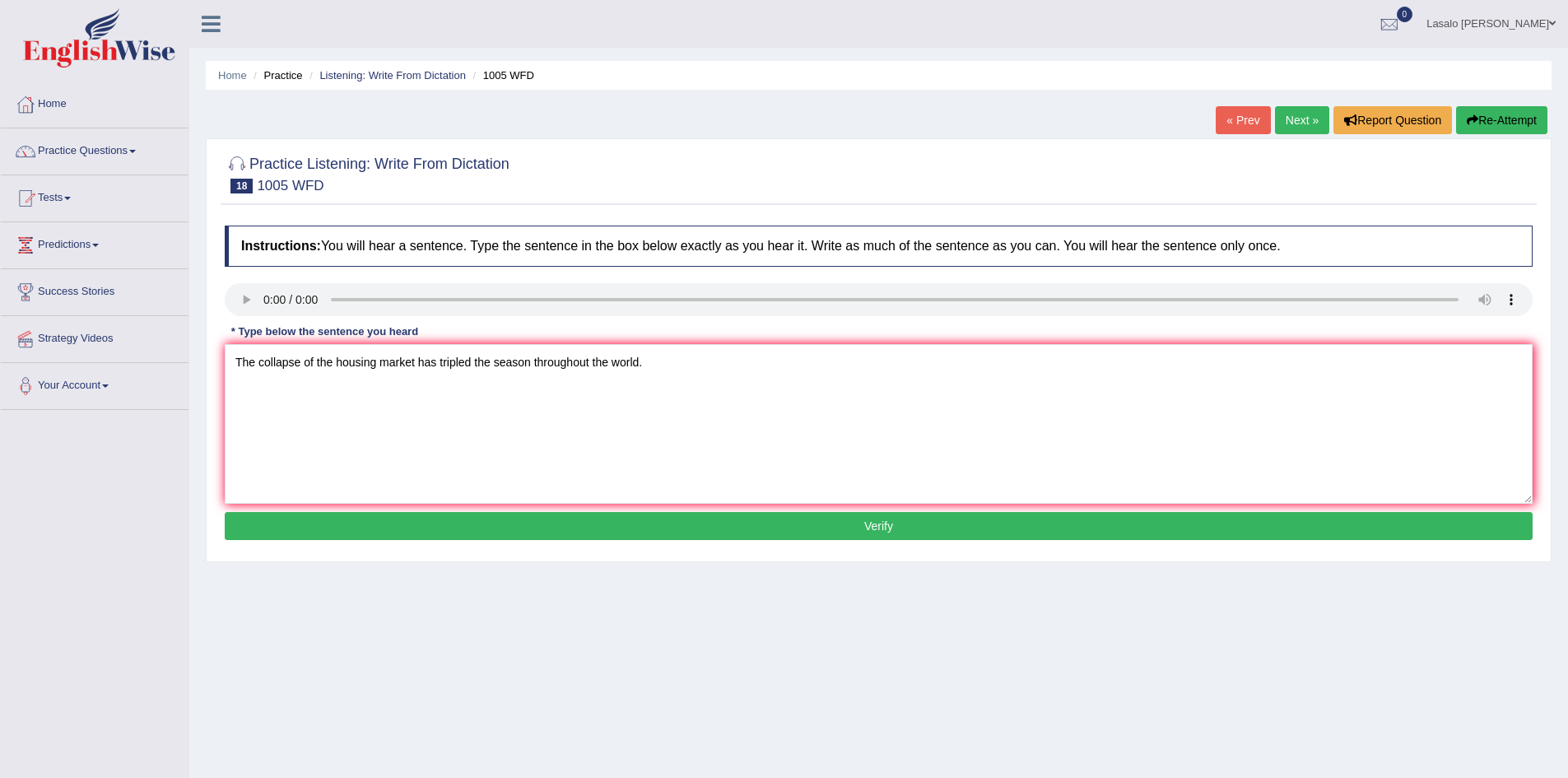
click at [856, 531] on button "Verify" at bounding box center [878, 527] width 1308 height 28
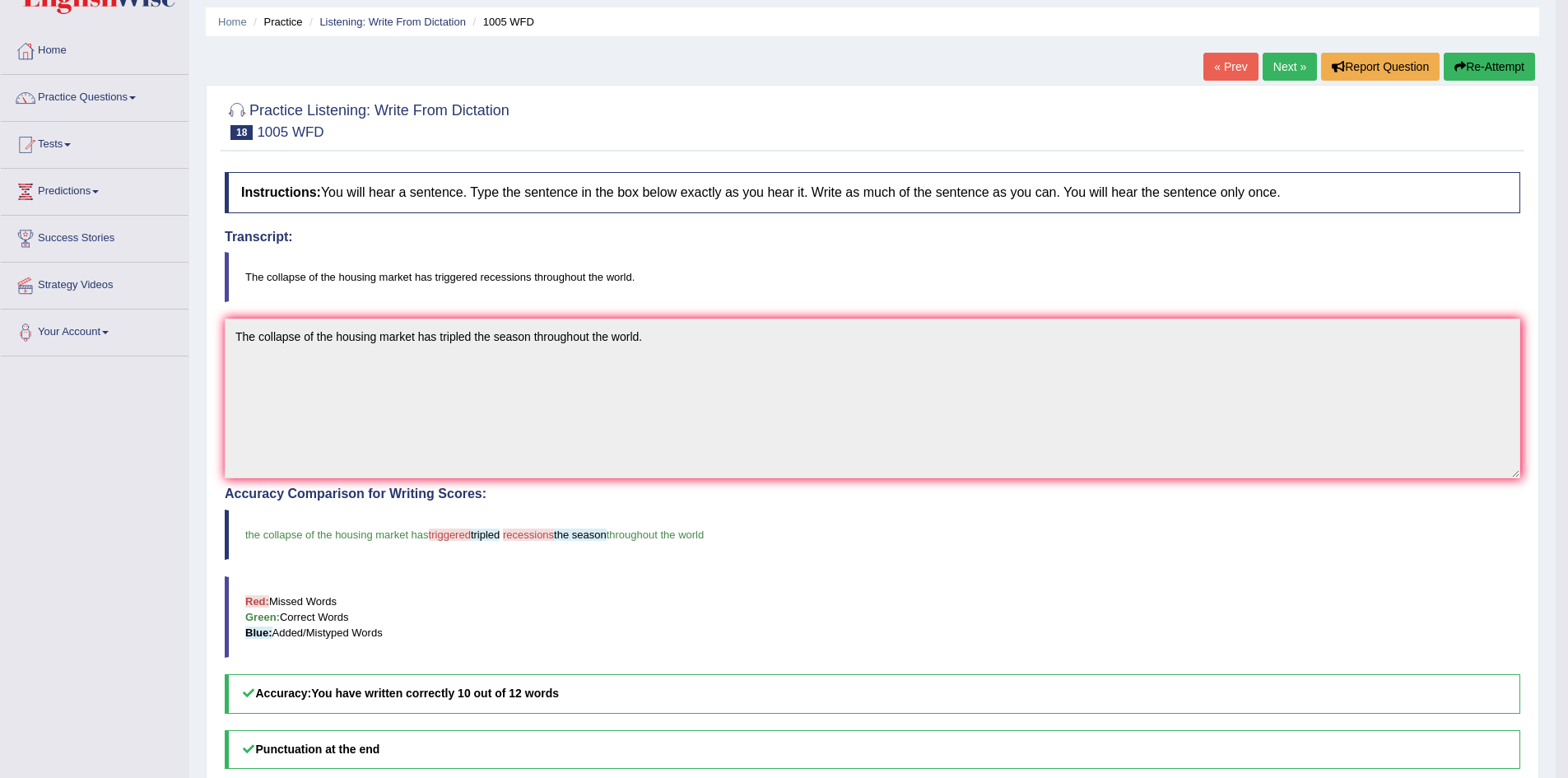
scroll to position [82, 0]
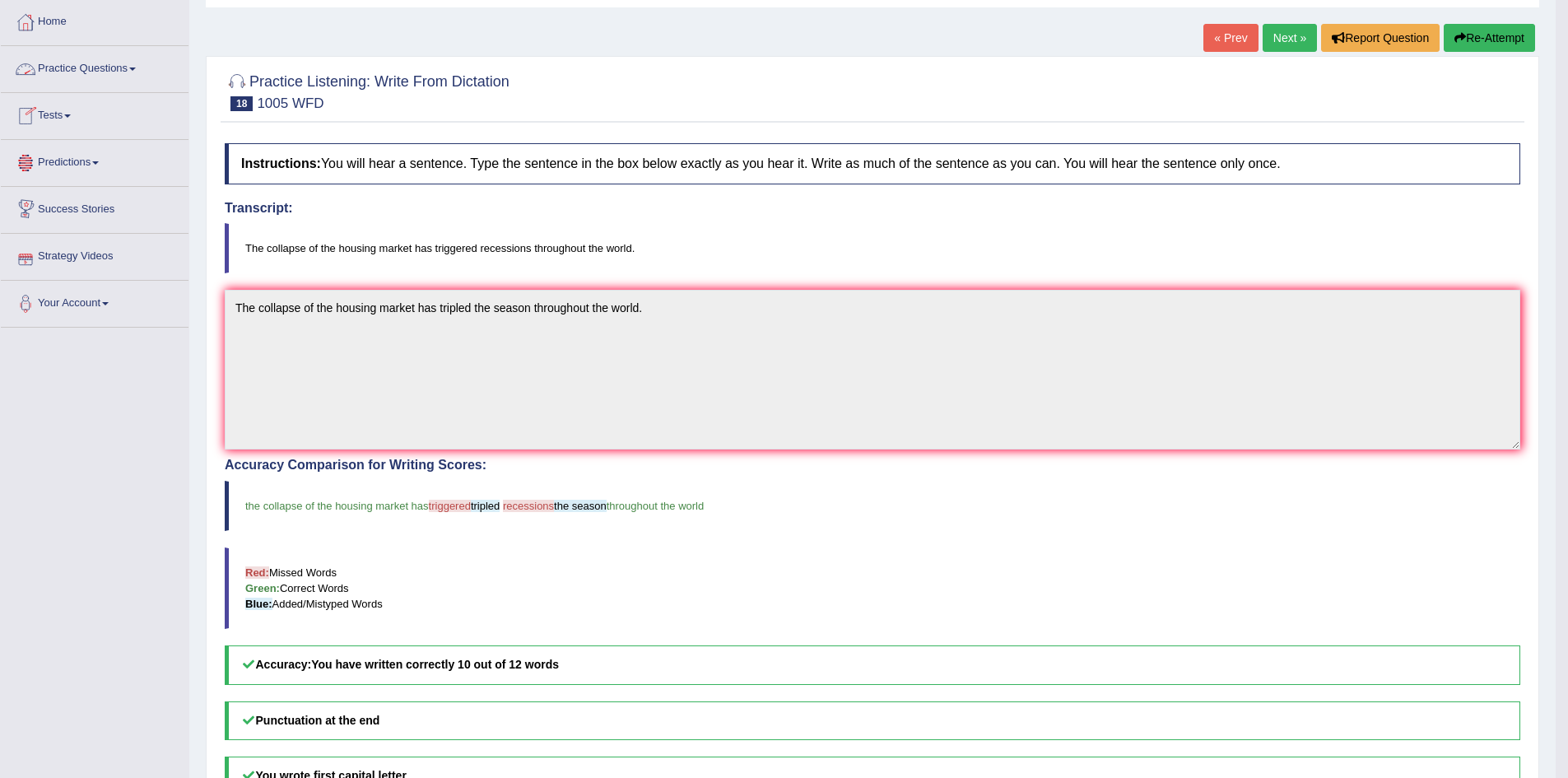
click at [74, 76] on link "Practice Questions" at bounding box center [94, 66] width 188 height 41
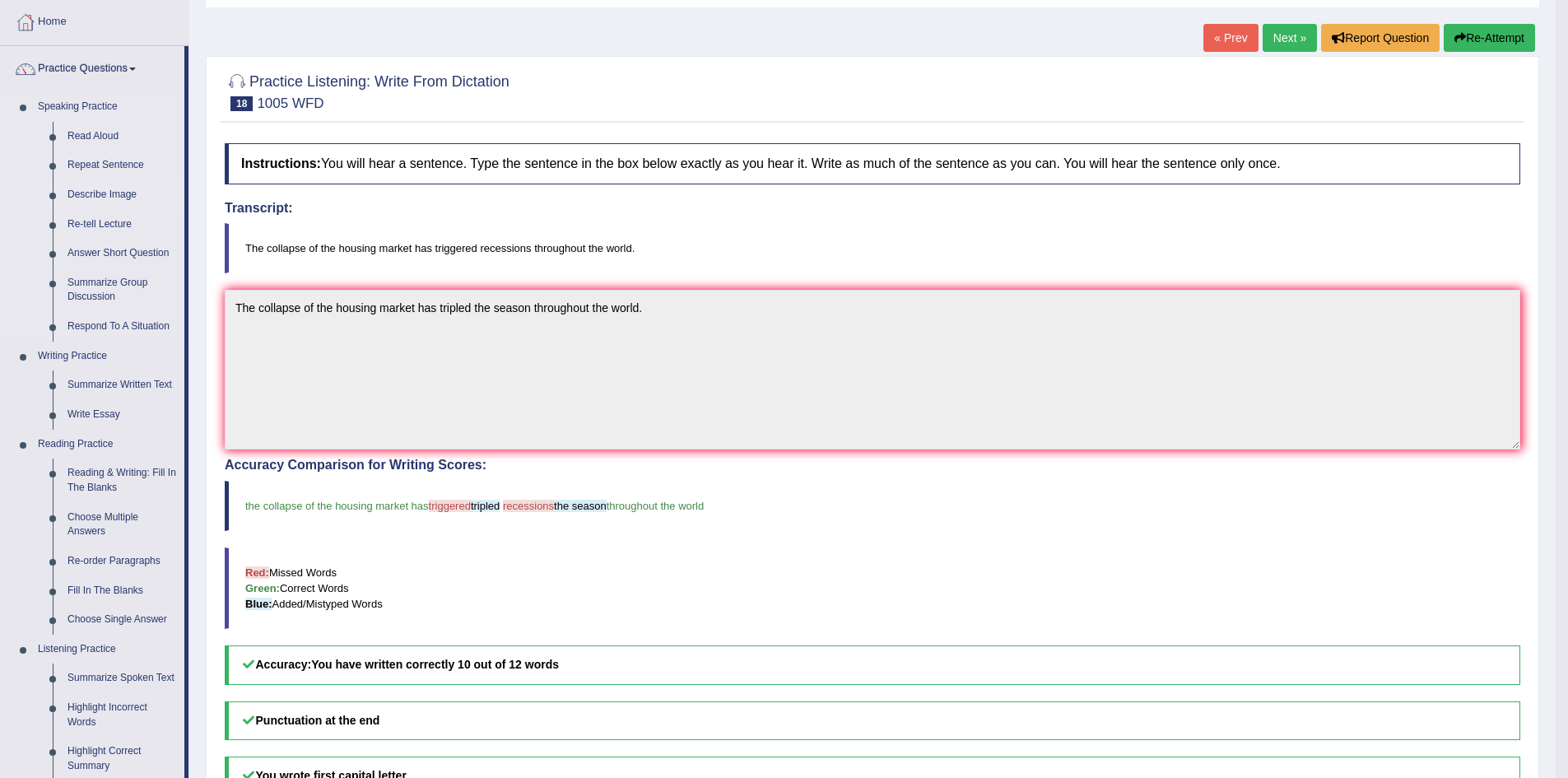
click at [110, 199] on link "Describe Image" at bounding box center [122, 196] width 124 height 30
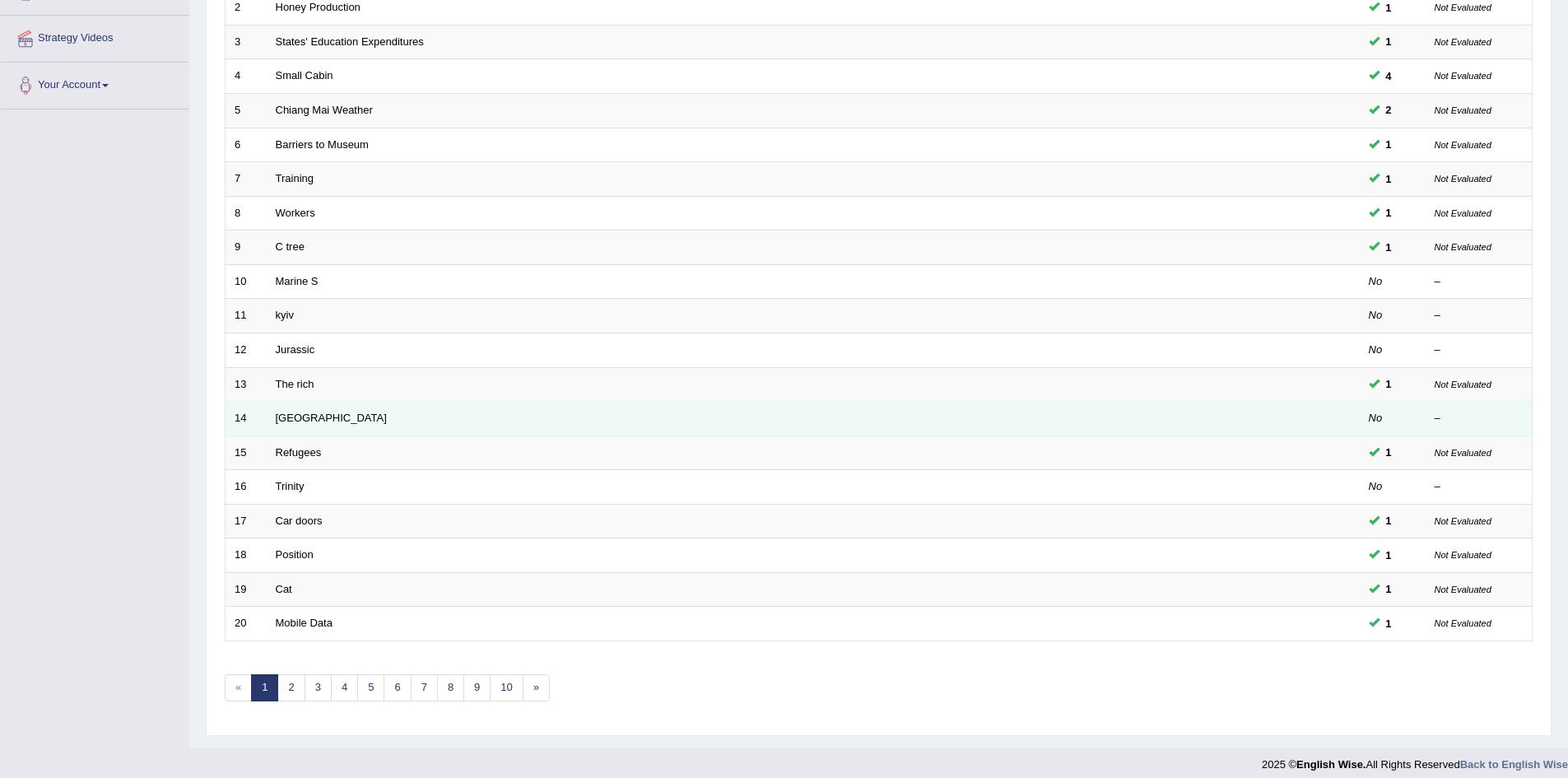
scroll to position [312, 0]
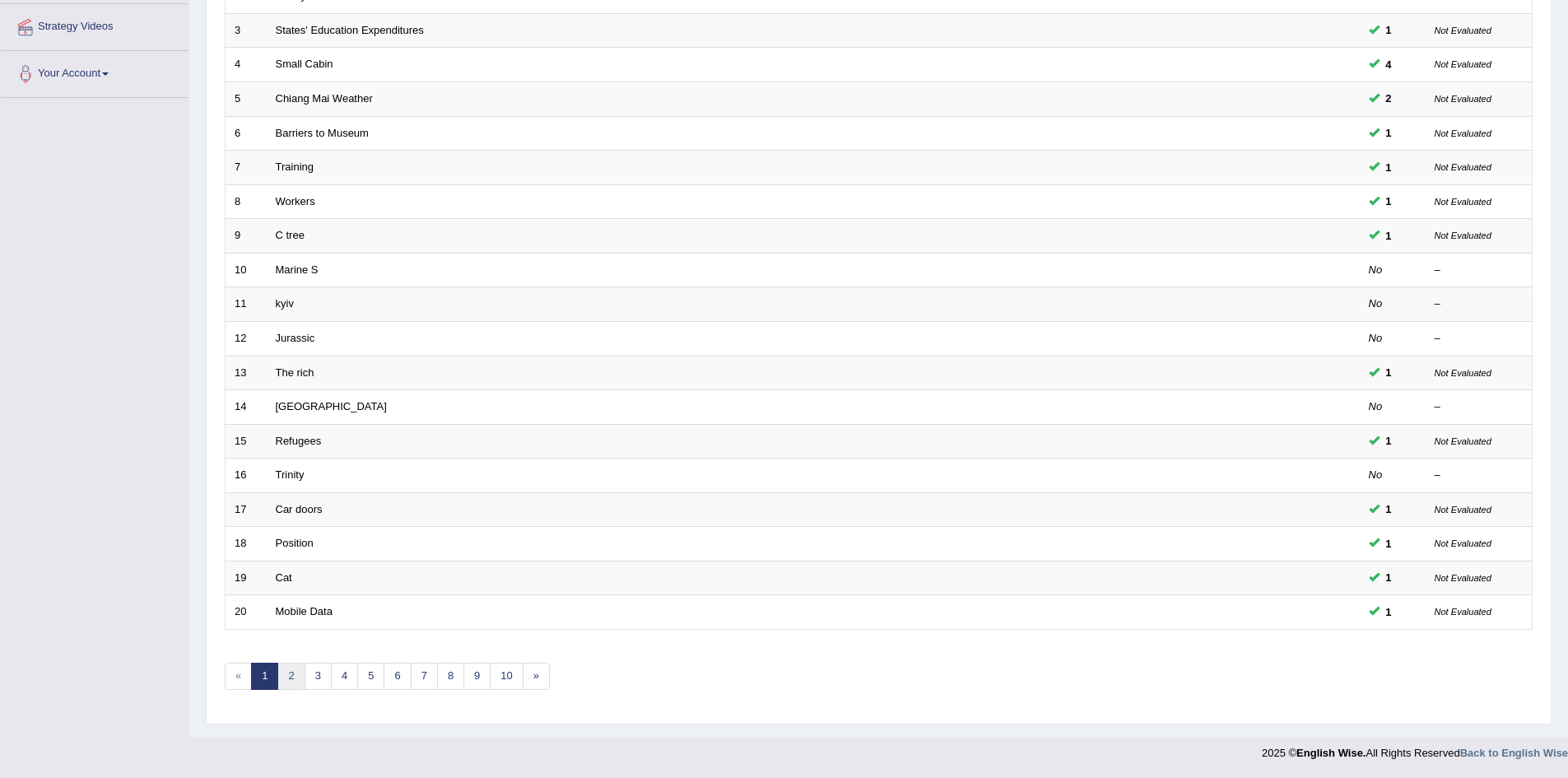
click at [291, 683] on link "2" at bounding box center [290, 676] width 27 height 27
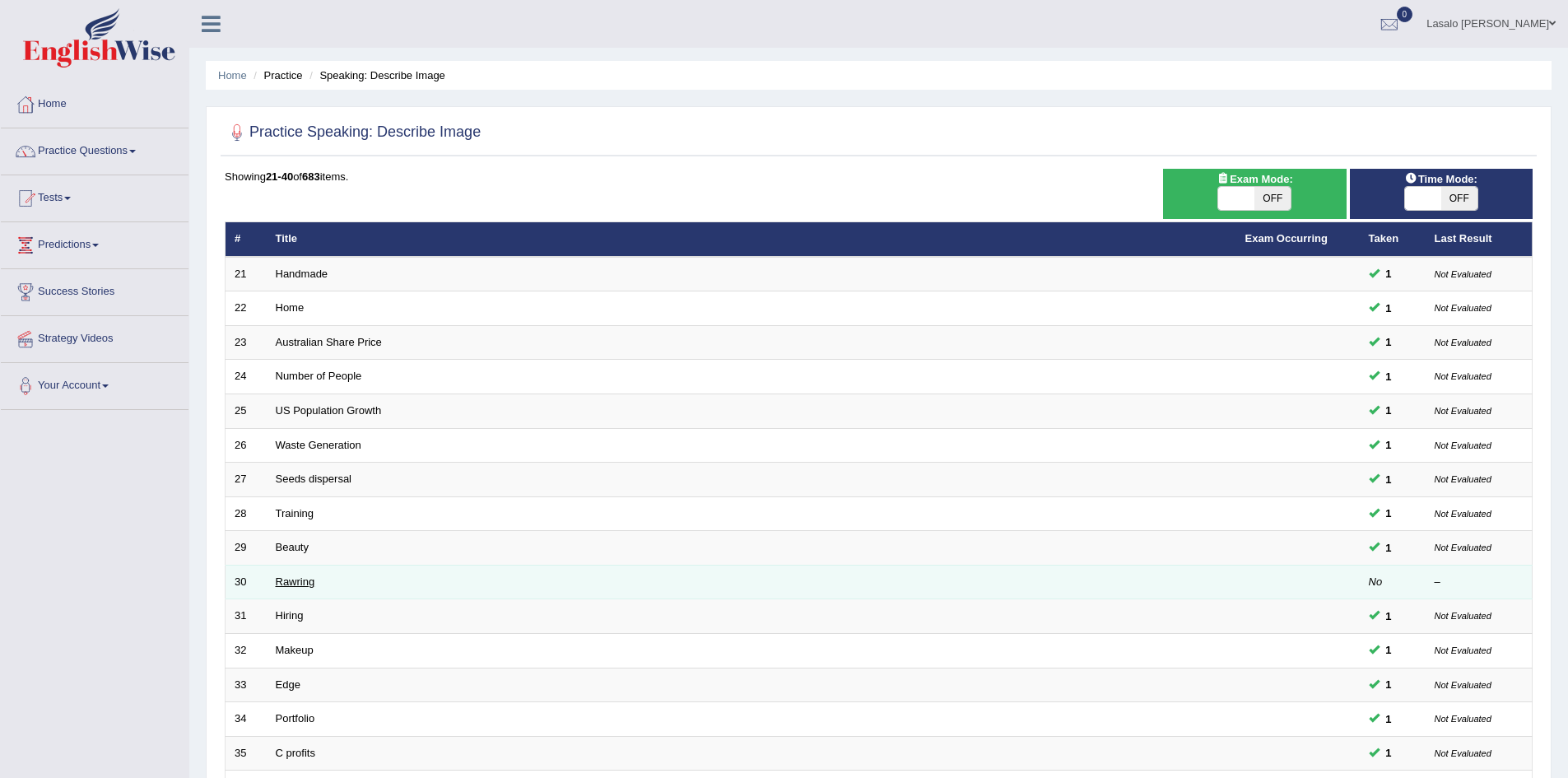
click at [296, 585] on link "Rawring" at bounding box center [296, 581] width 40 height 12
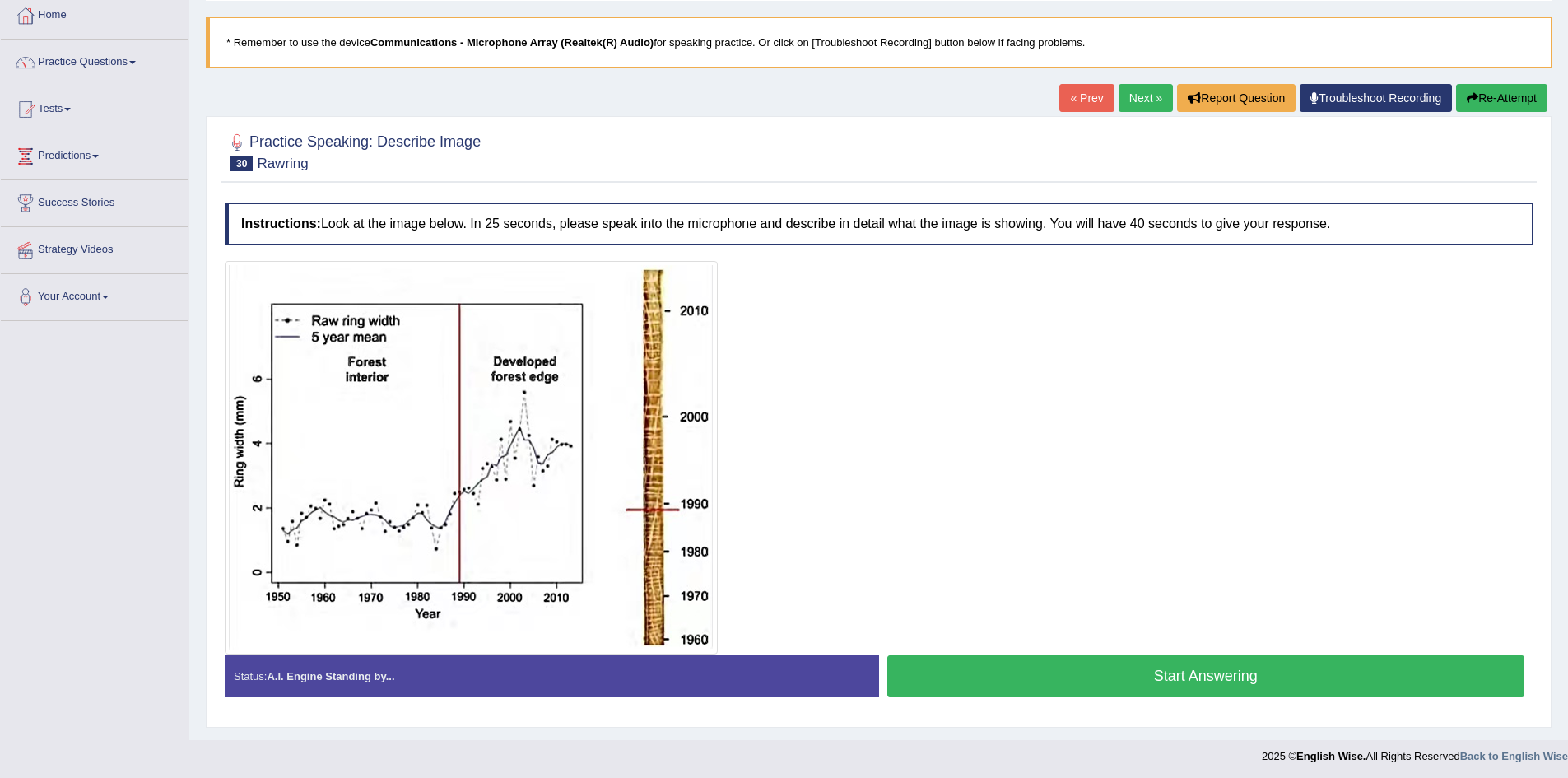
scroll to position [92, 0]
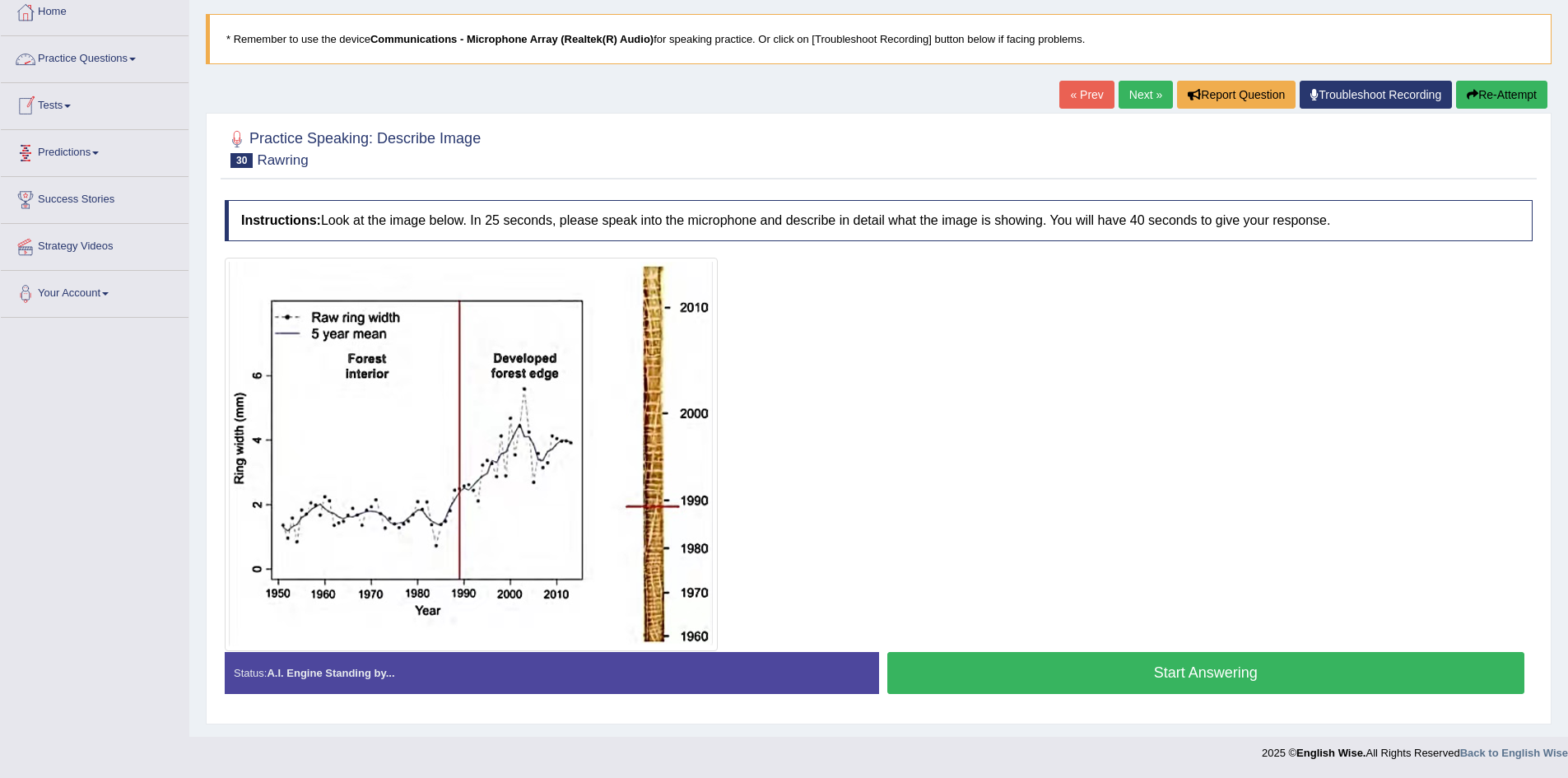
click at [85, 53] on link "Practice Questions" at bounding box center [94, 56] width 188 height 41
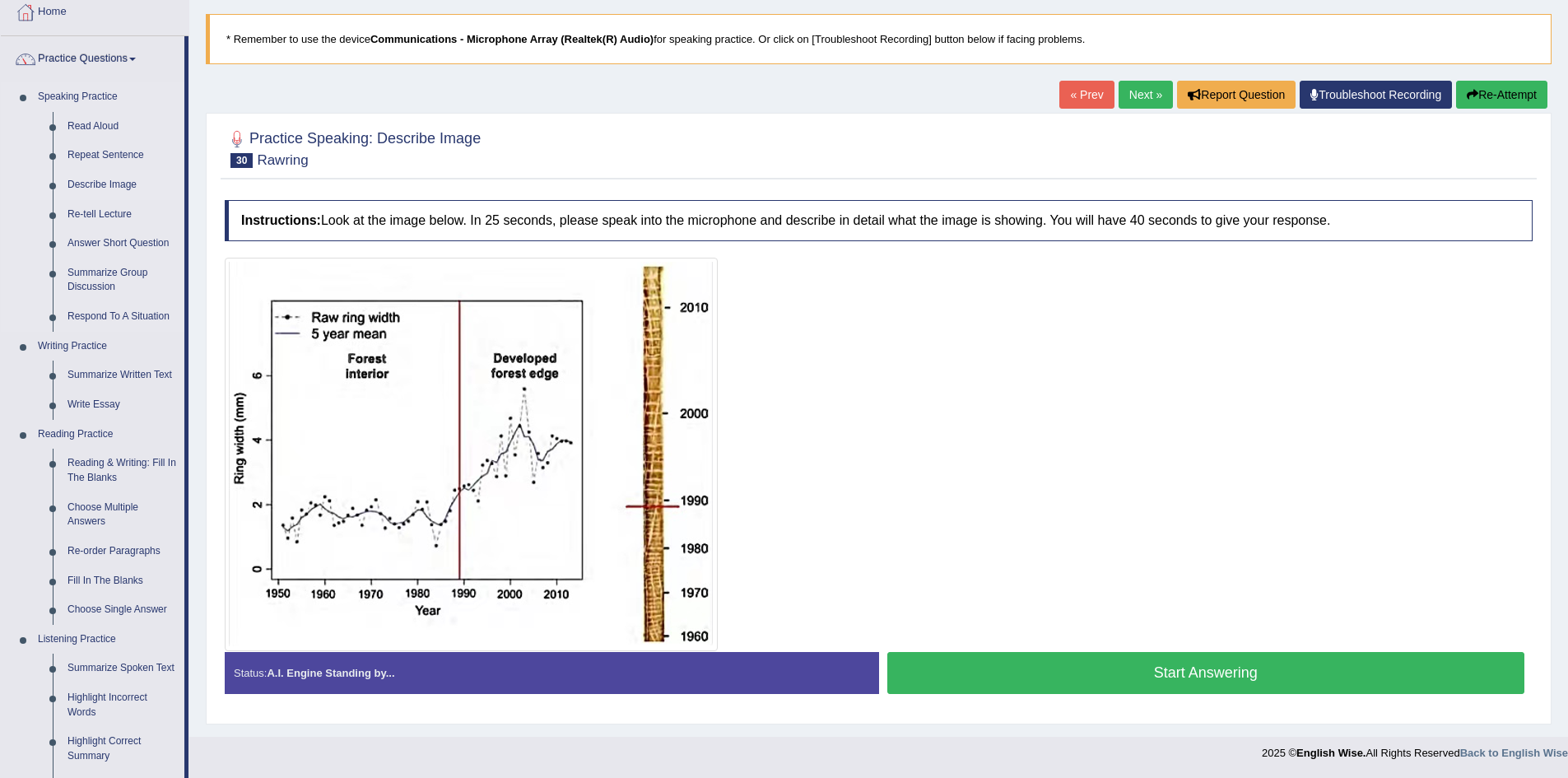
click at [108, 181] on link "Describe Image" at bounding box center [122, 186] width 124 height 30
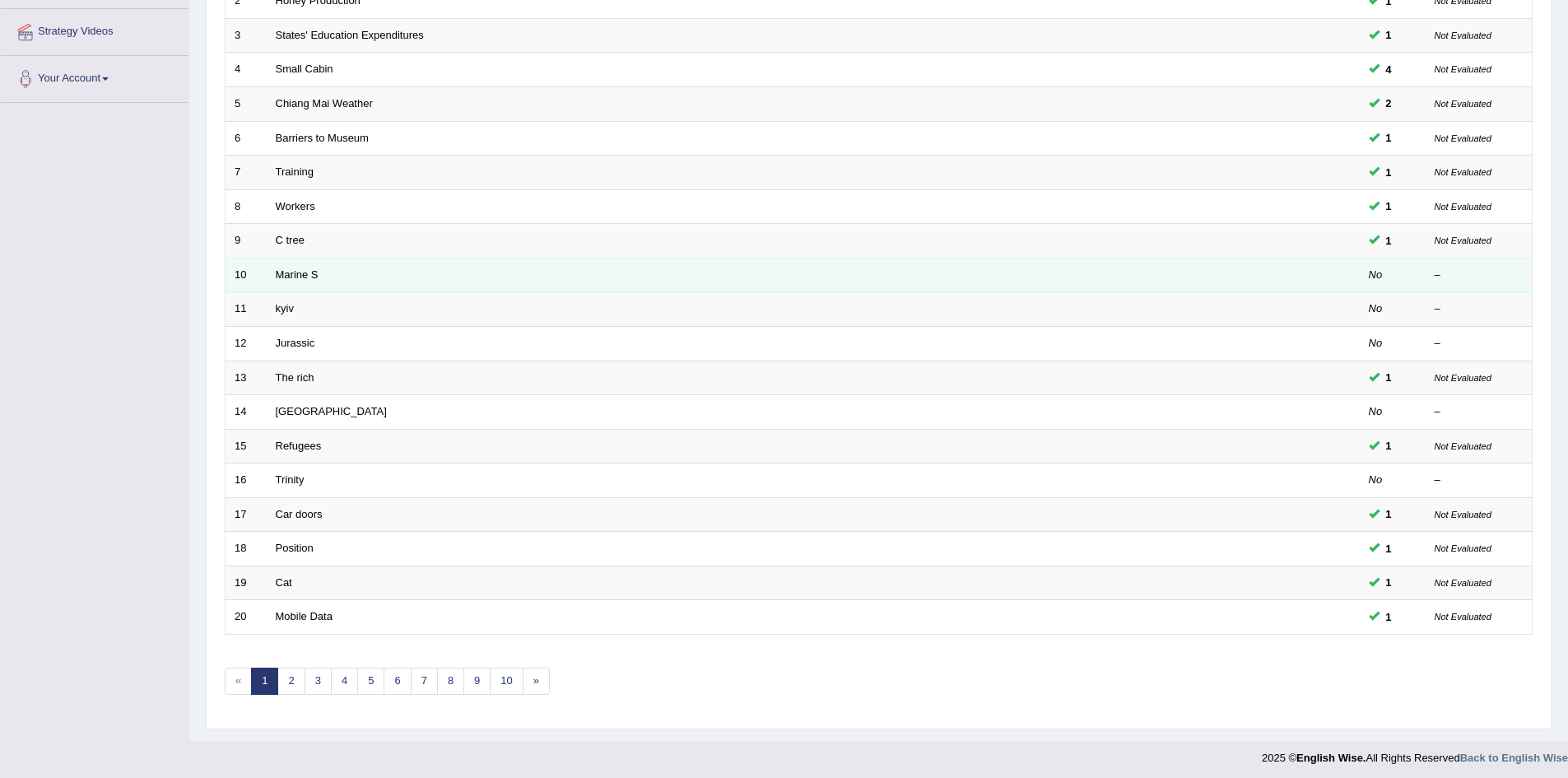
scroll to position [312, 0]
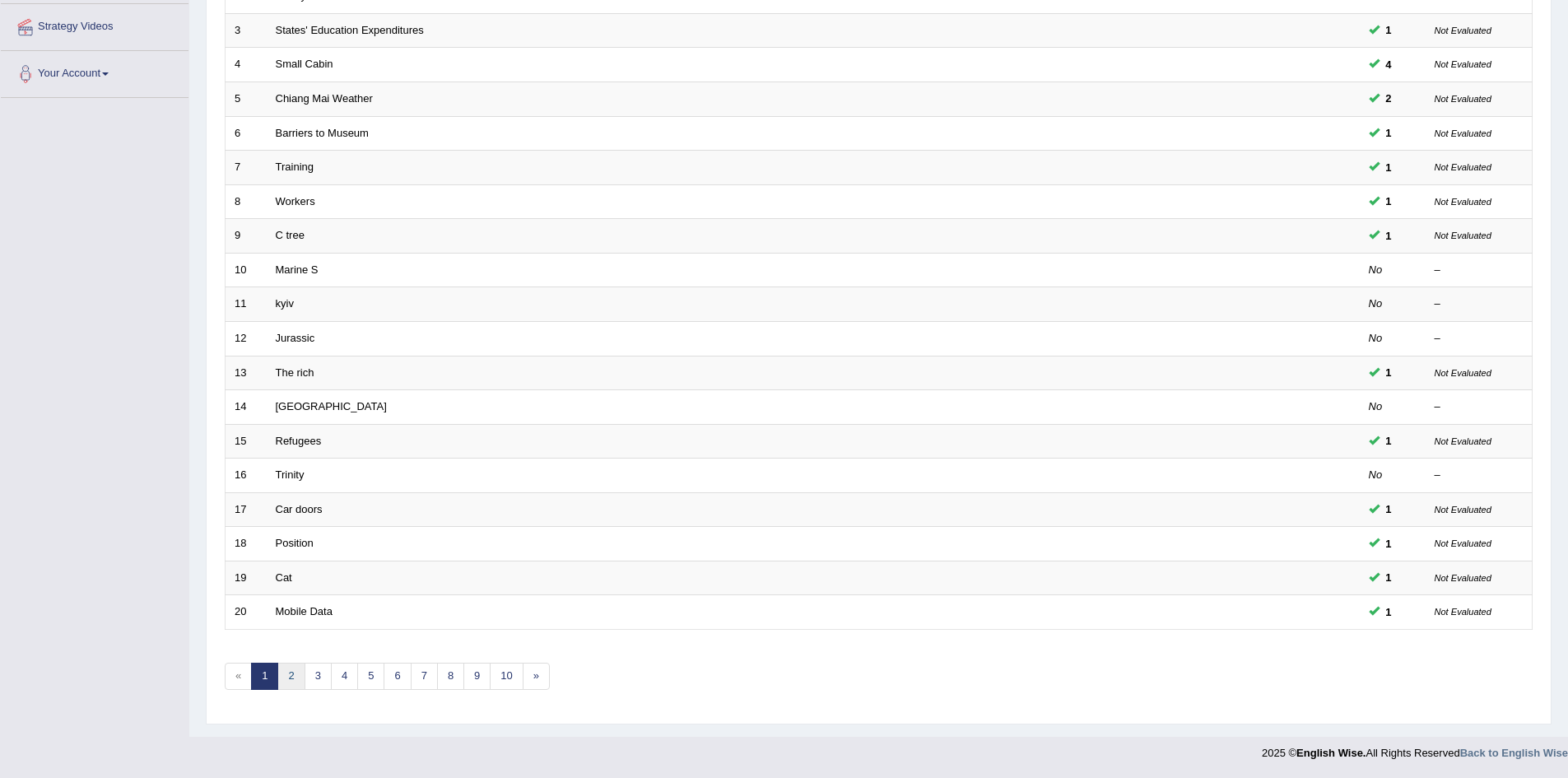
click at [291, 676] on link "2" at bounding box center [290, 676] width 27 height 27
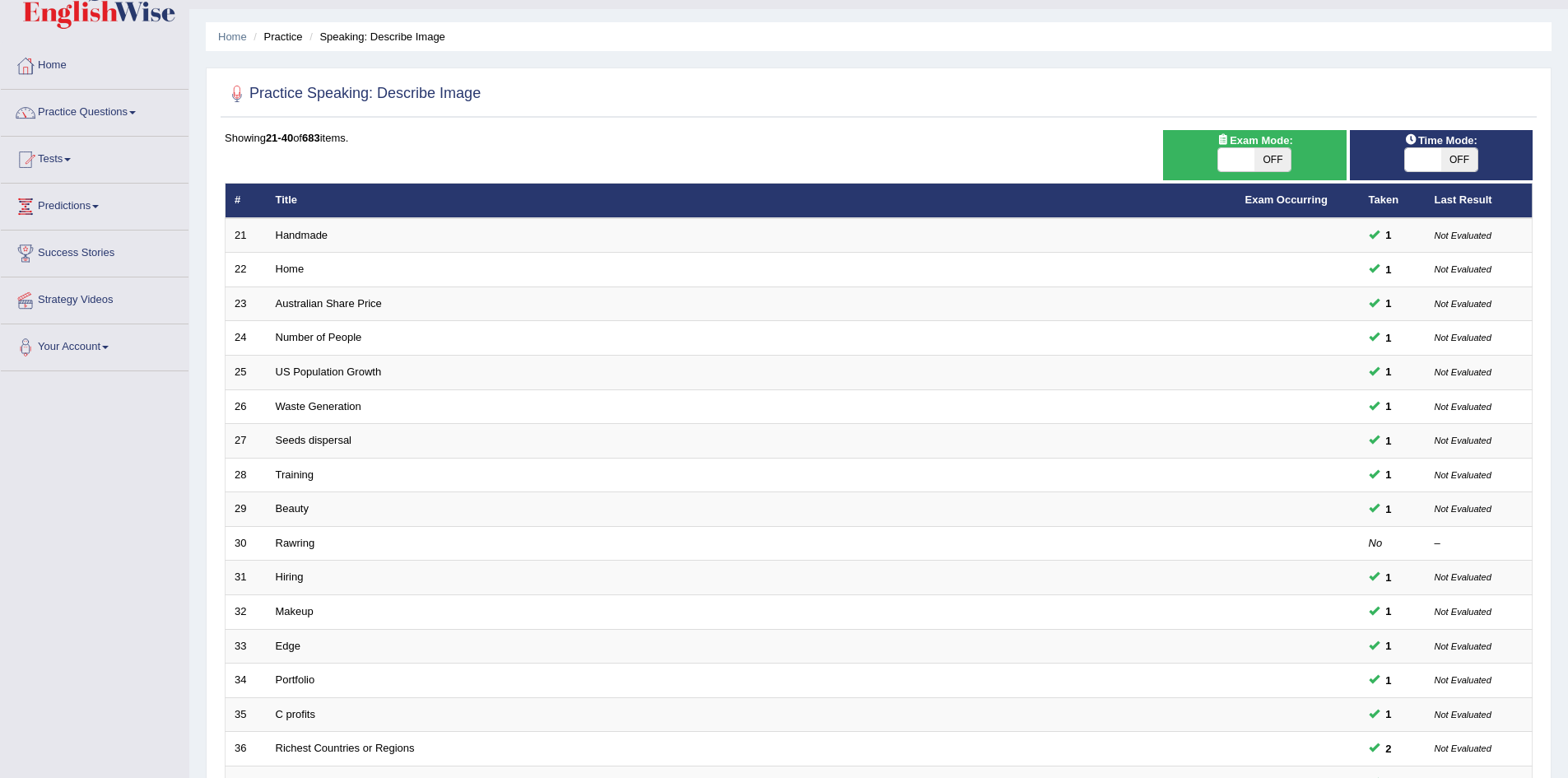
scroll to position [312, 0]
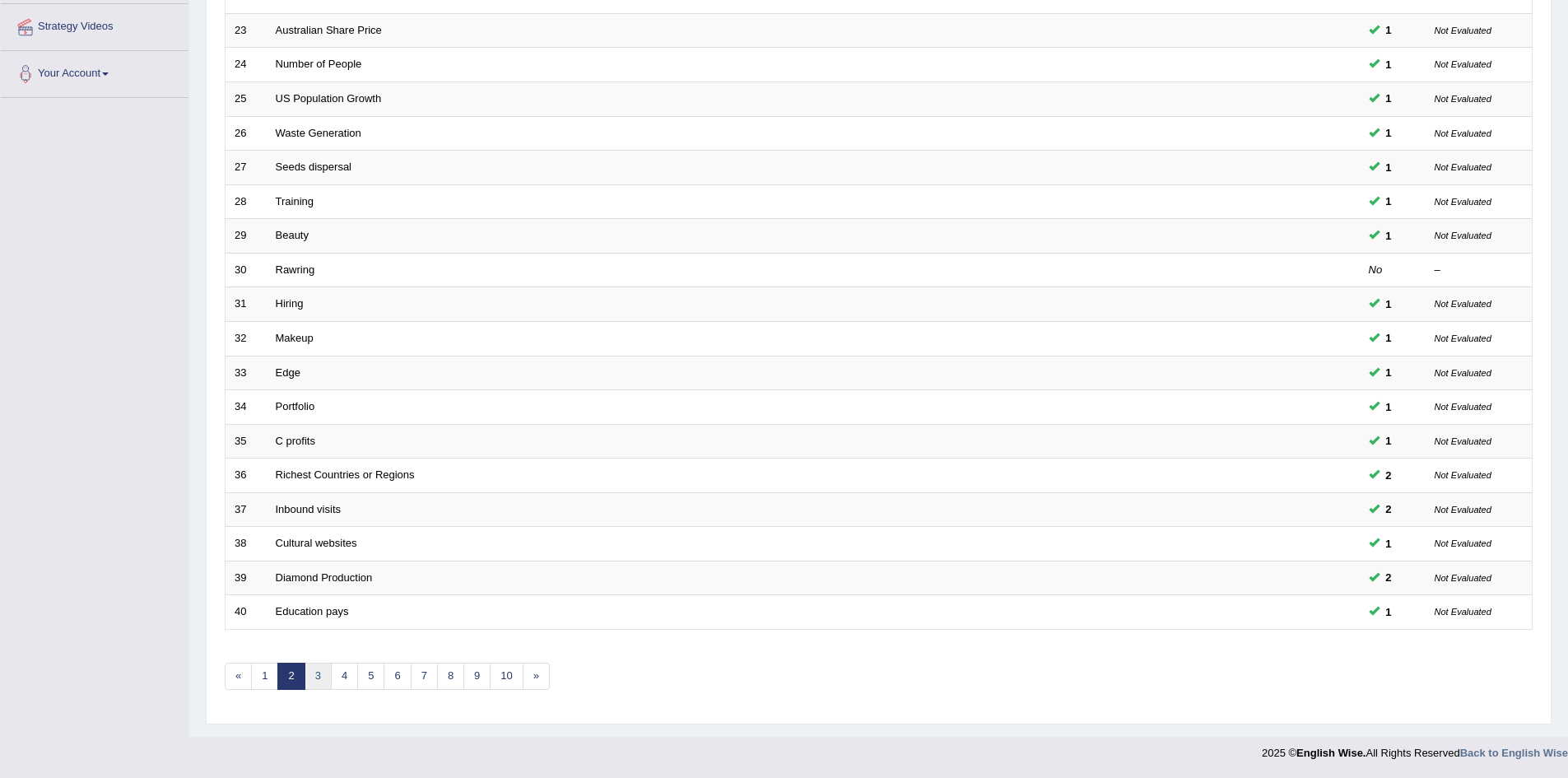
click at [326, 675] on link "3" at bounding box center [318, 676] width 27 height 27
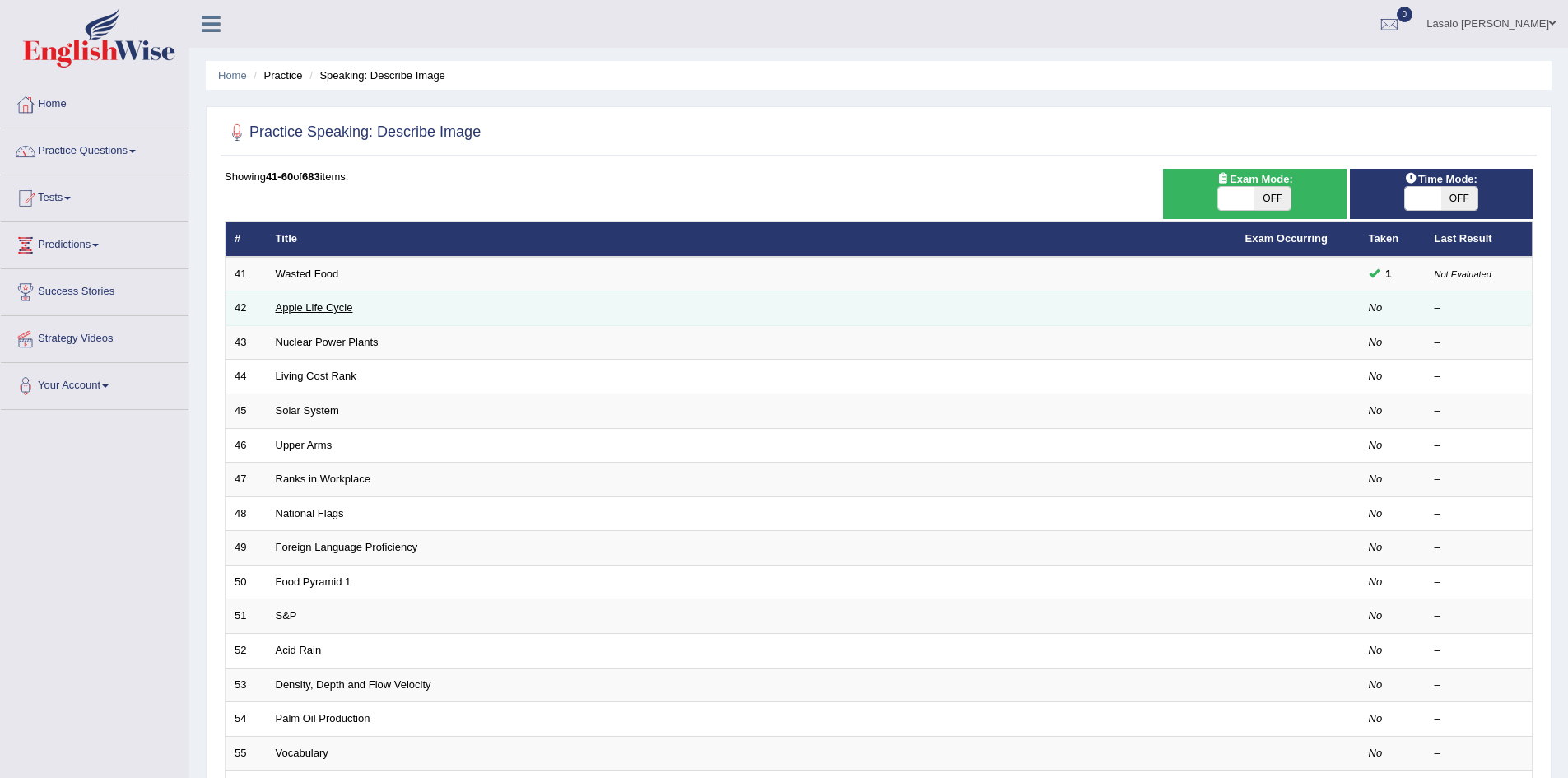
click at [332, 309] on link "Apple Life Cycle" at bounding box center [315, 307] width 77 height 12
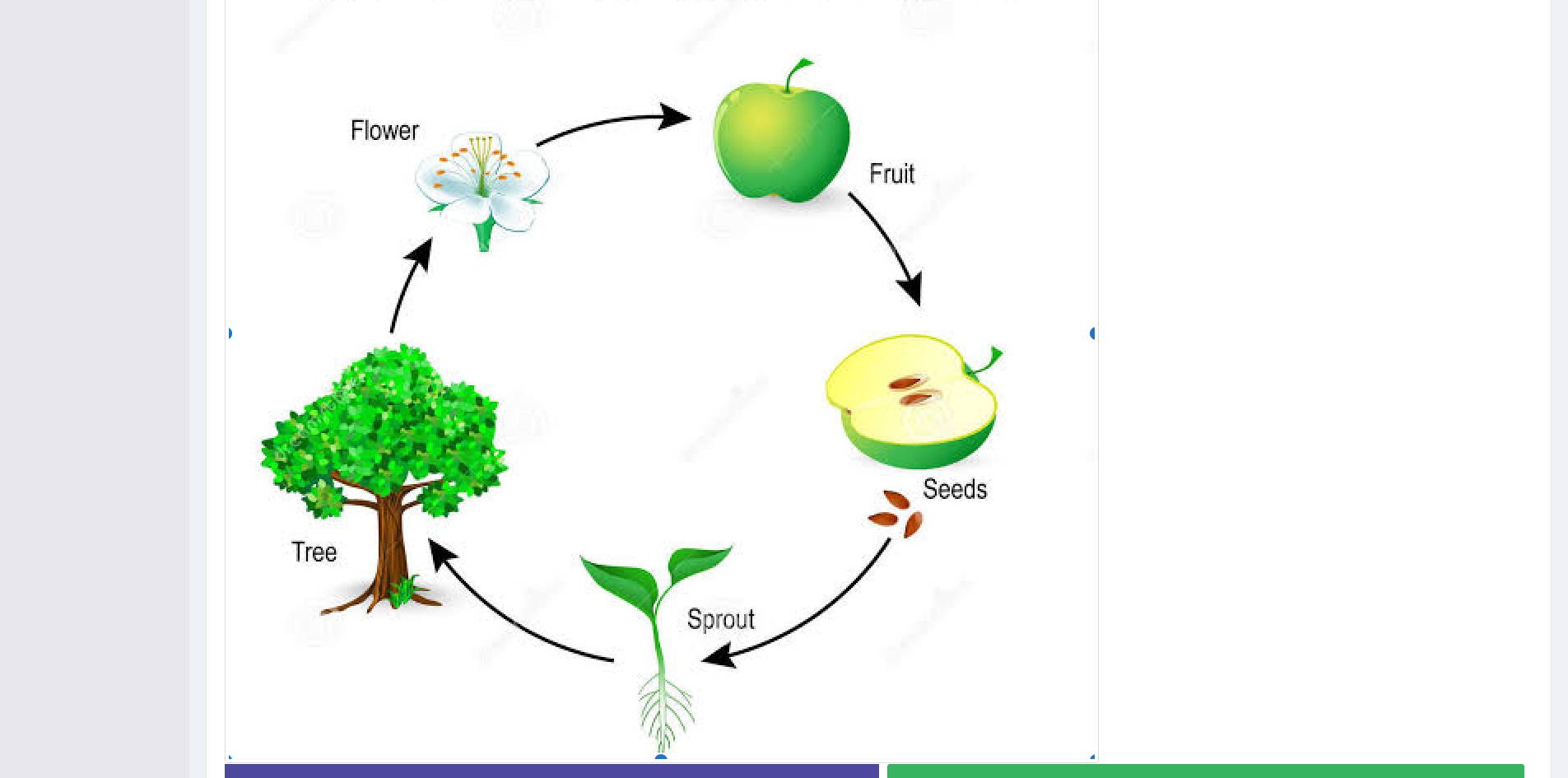
scroll to position [471, 0]
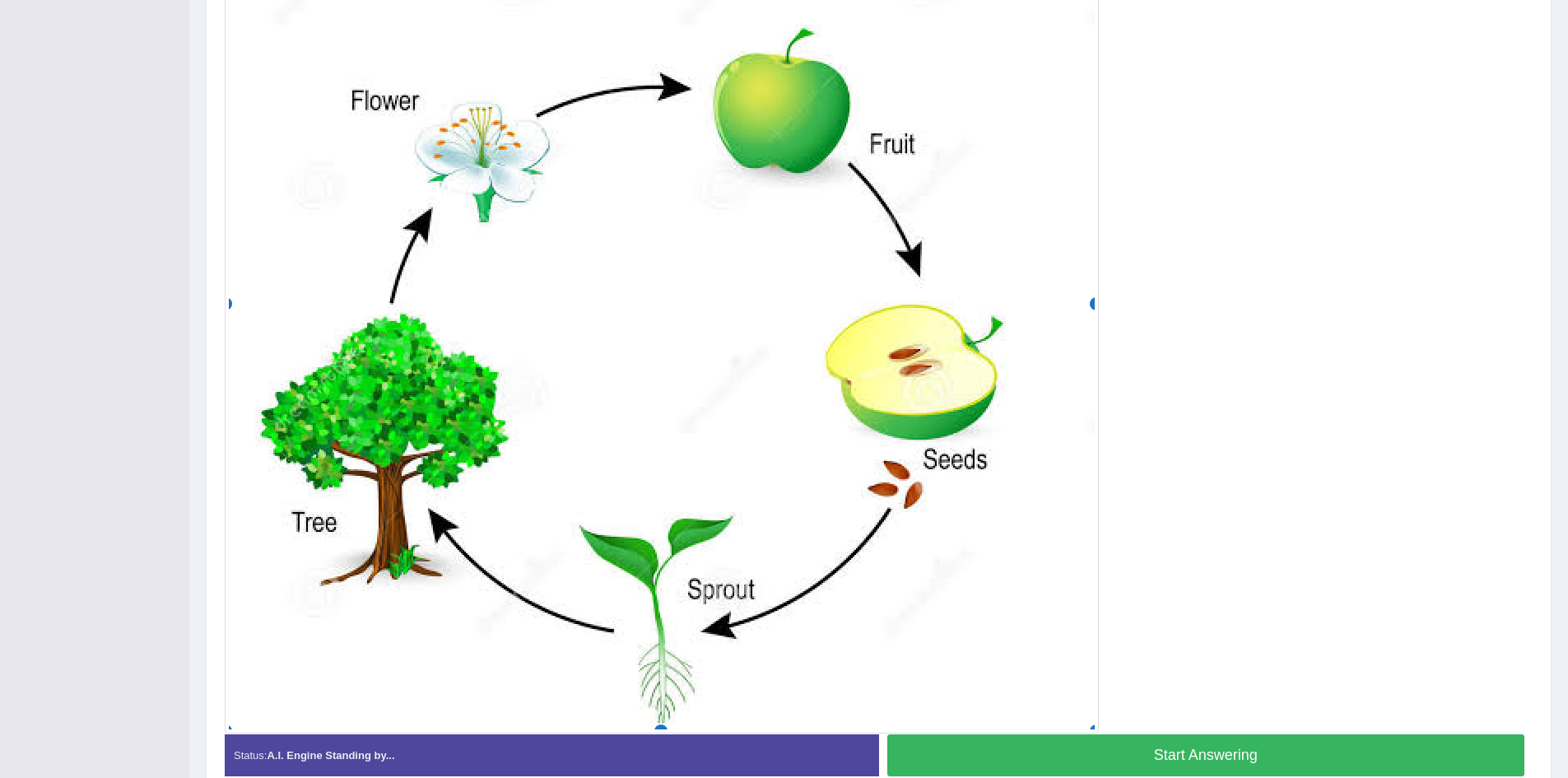
click at [1184, 752] on button "Start Answering" at bounding box center [1207, 755] width 638 height 42
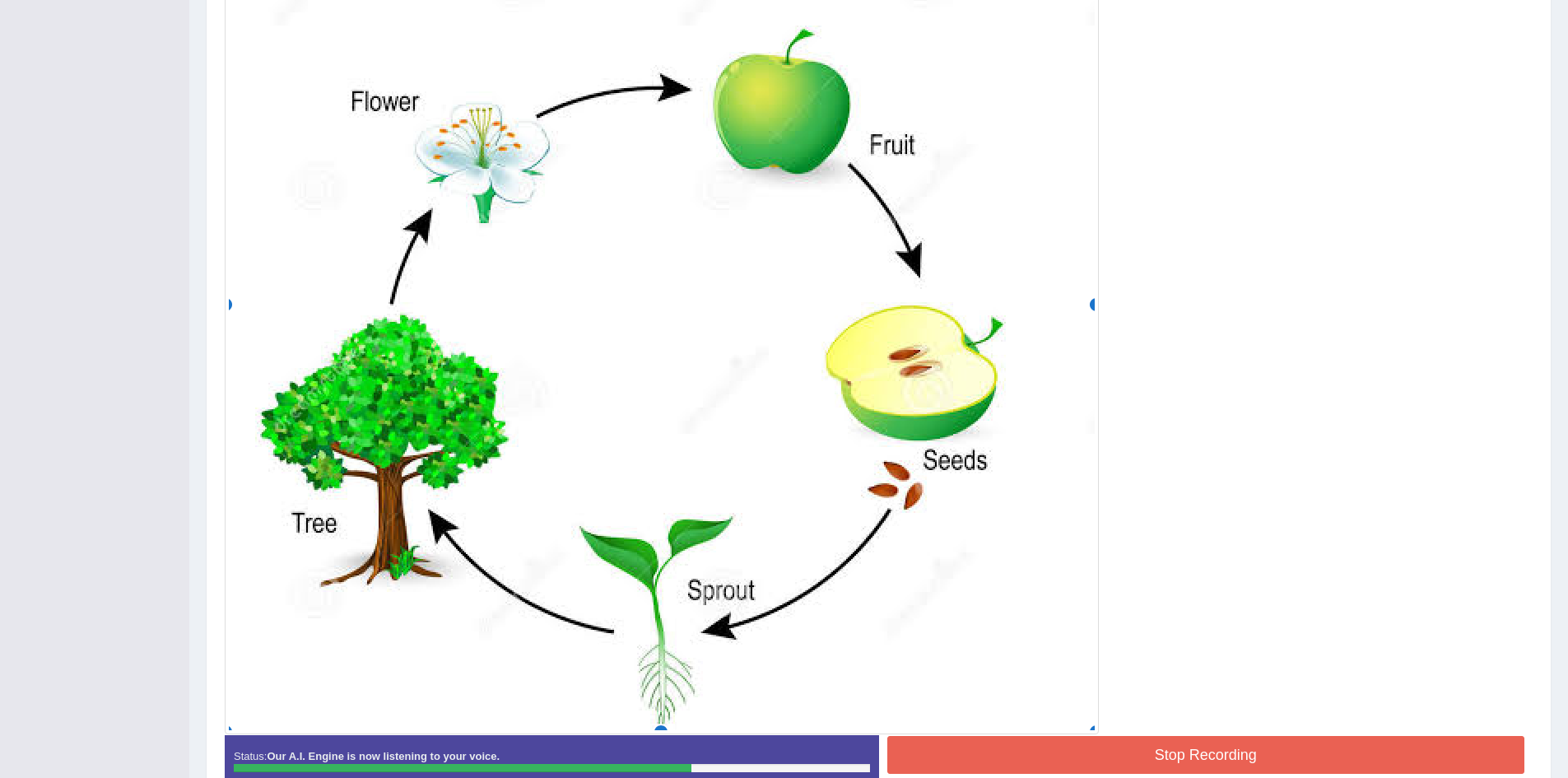
scroll to position [569, 0]
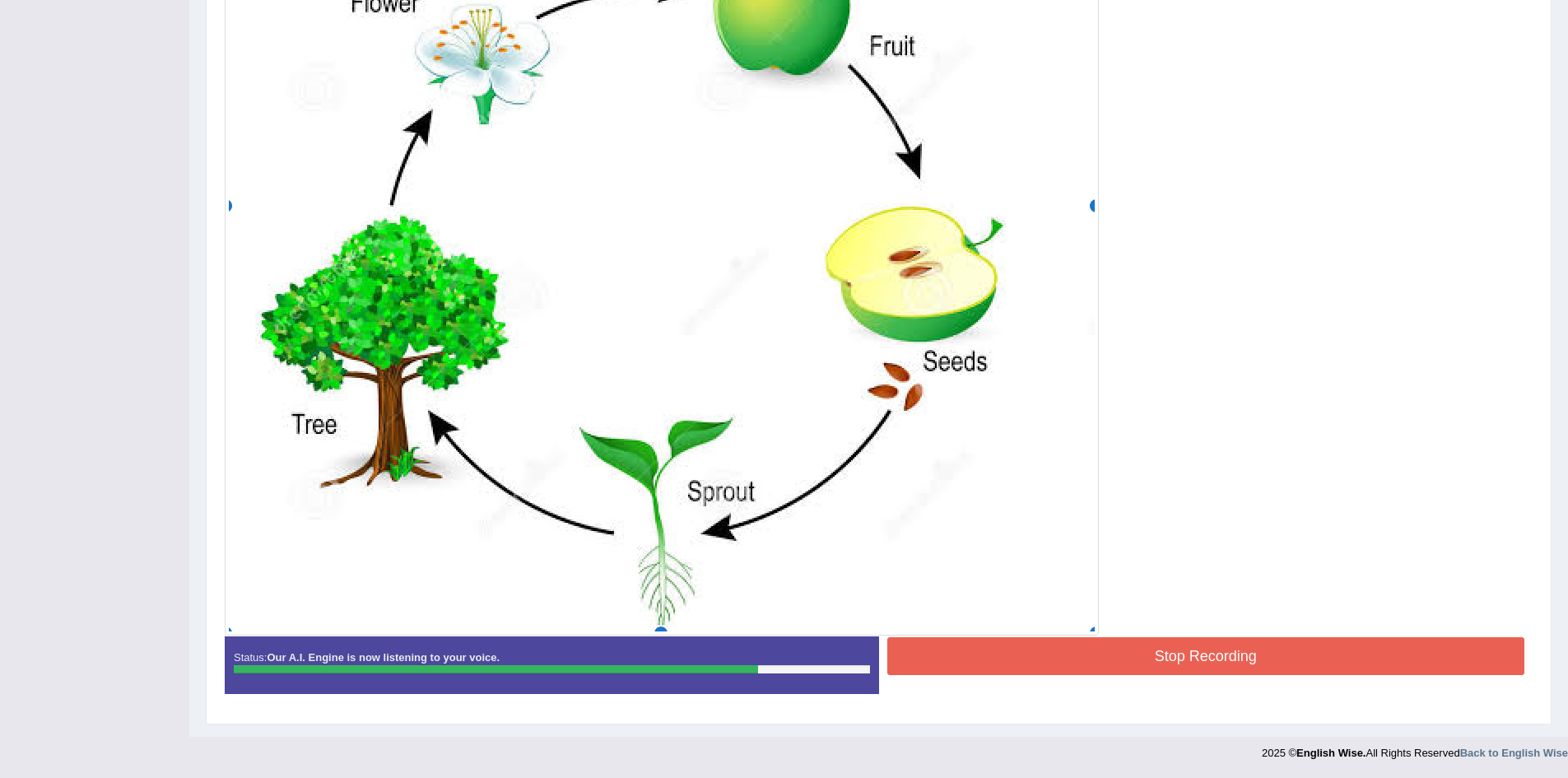
click at [1230, 656] on button "Stop Recording" at bounding box center [1207, 657] width 638 height 38
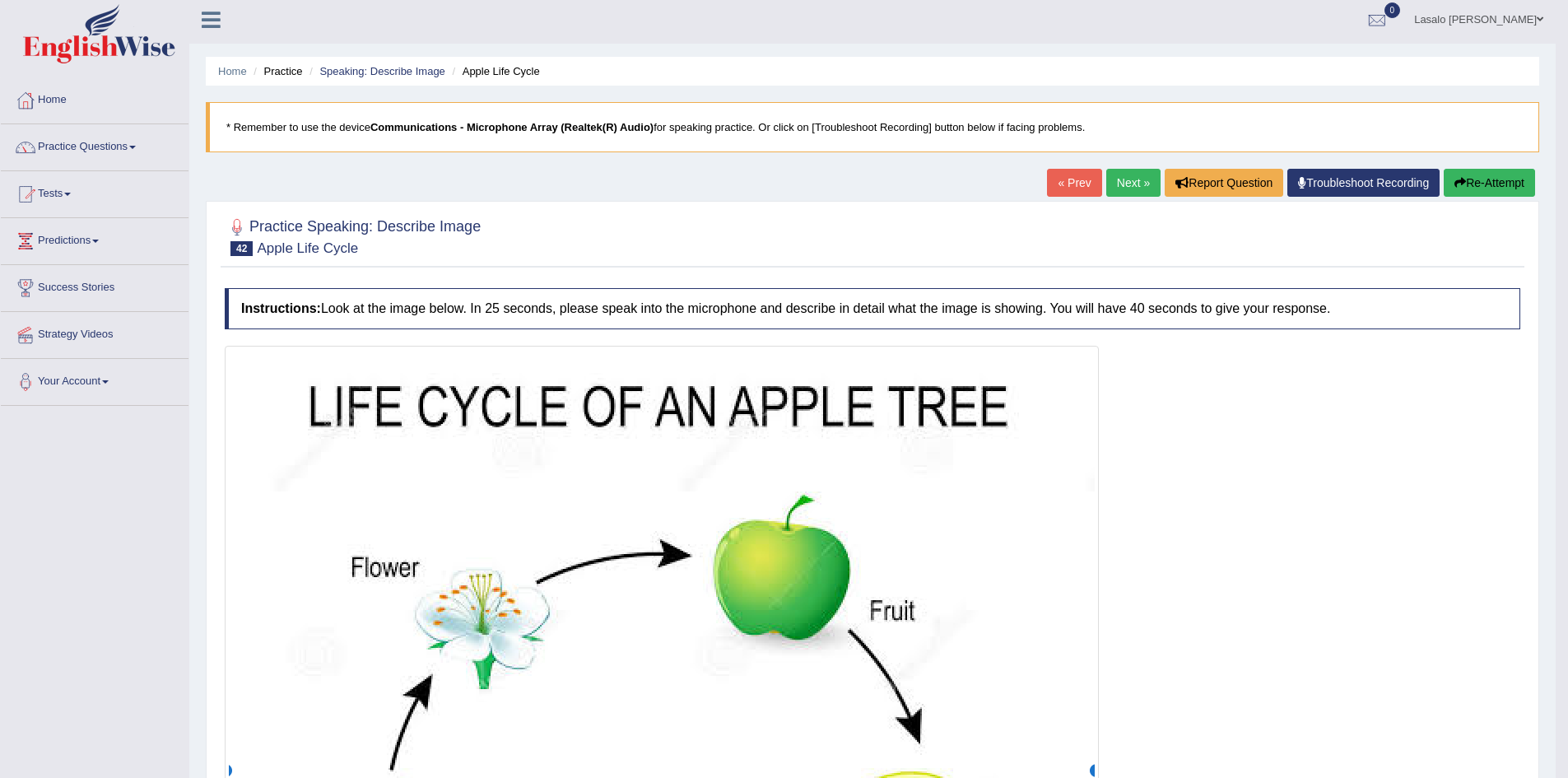
scroll to position [0, 0]
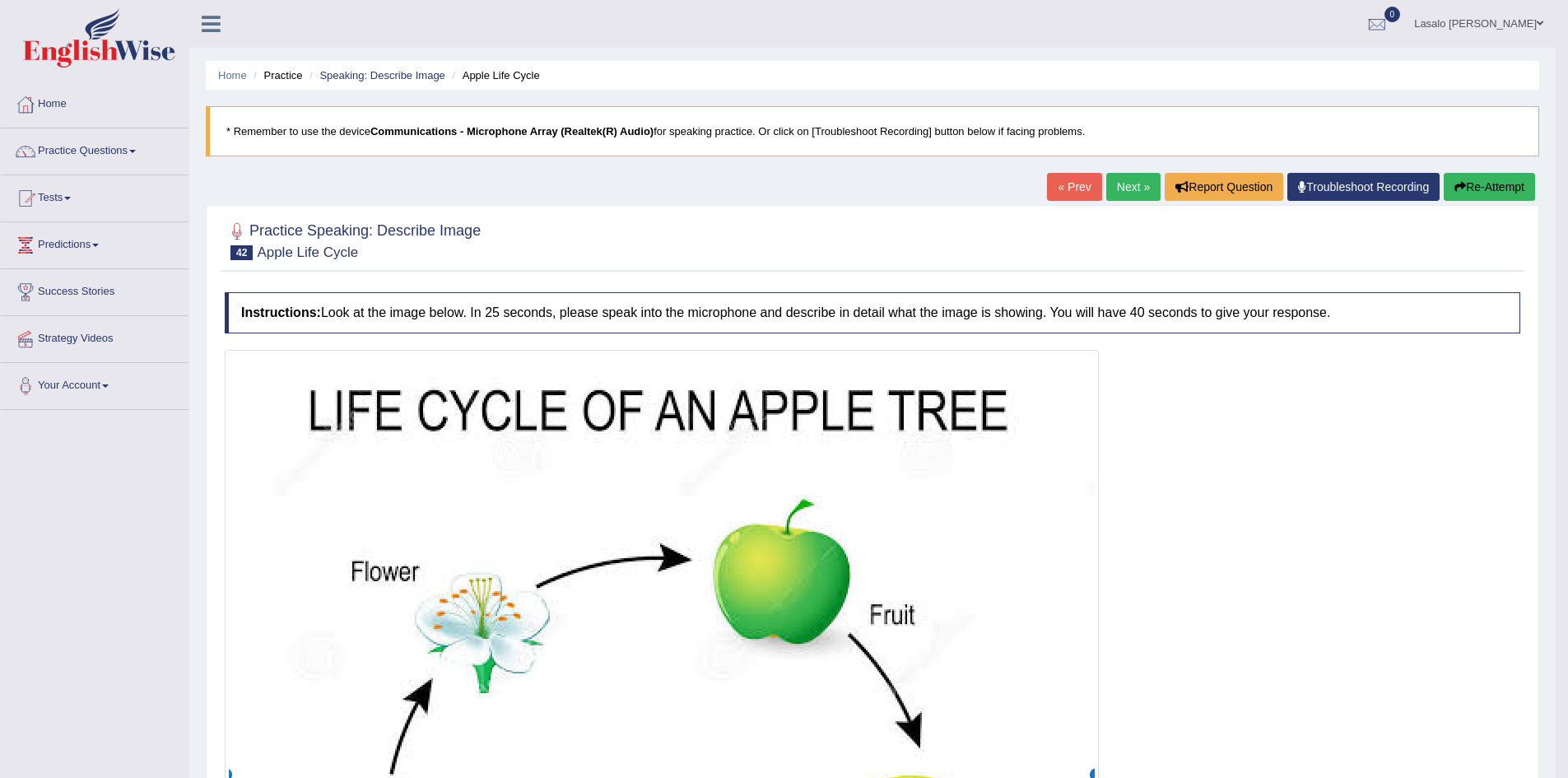
click at [1128, 188] on link "Next »" at bounding box center [1133, 187] width 55 height 28
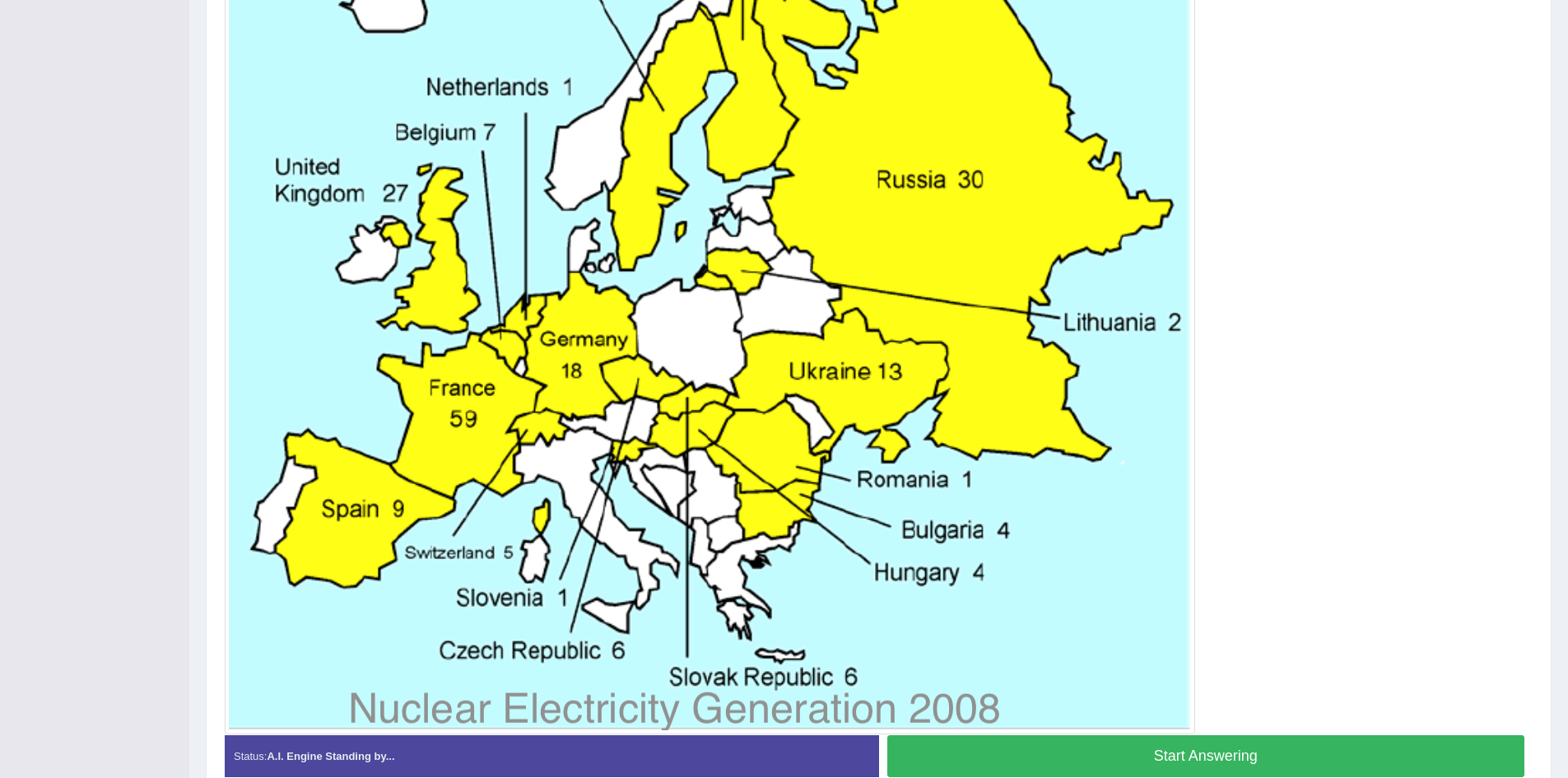
scroll to position [503, 0]
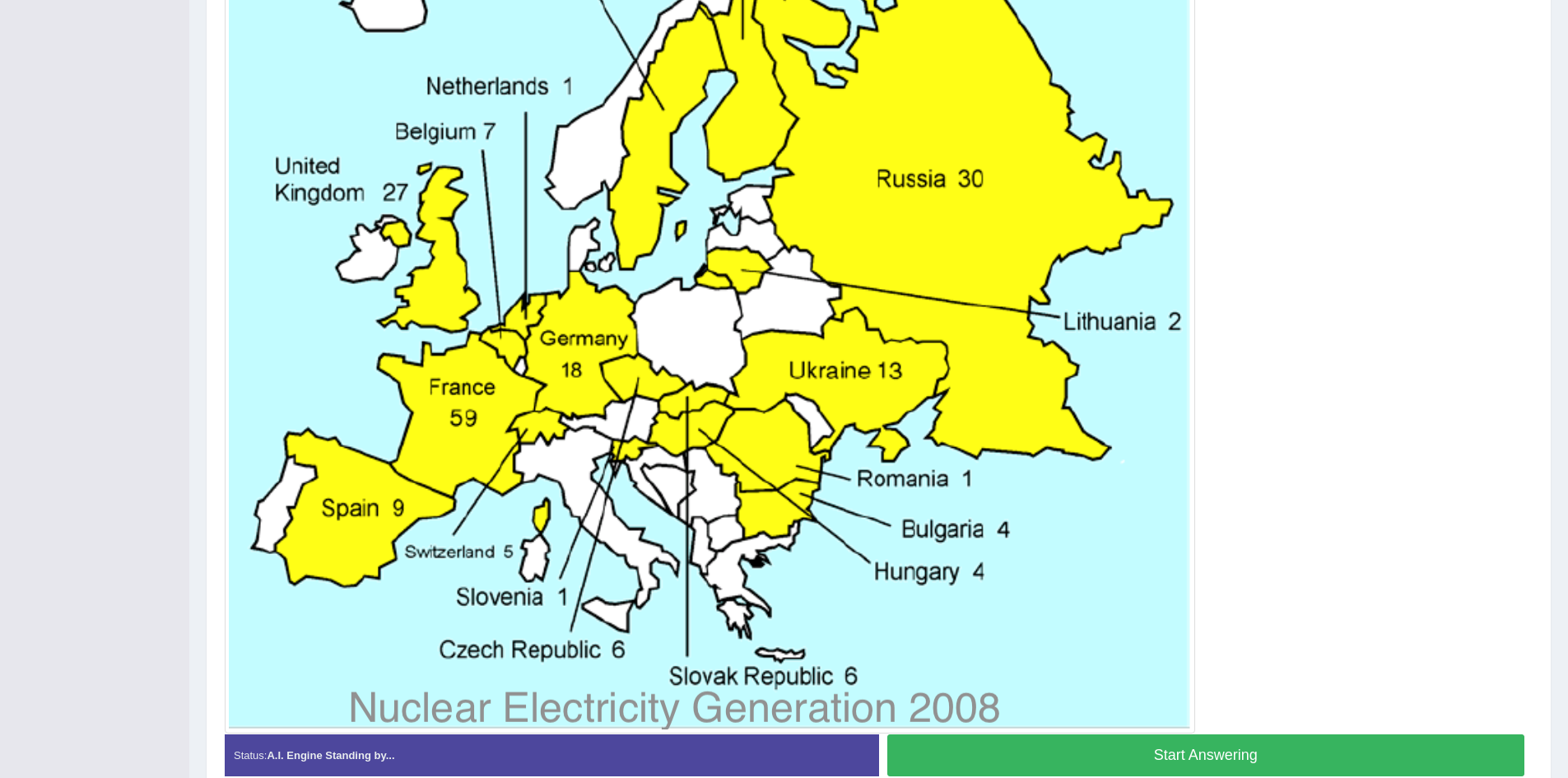
click at [1191, 763] on button "Start Answering" at bounding box center [1207, 755] width 638 height 42
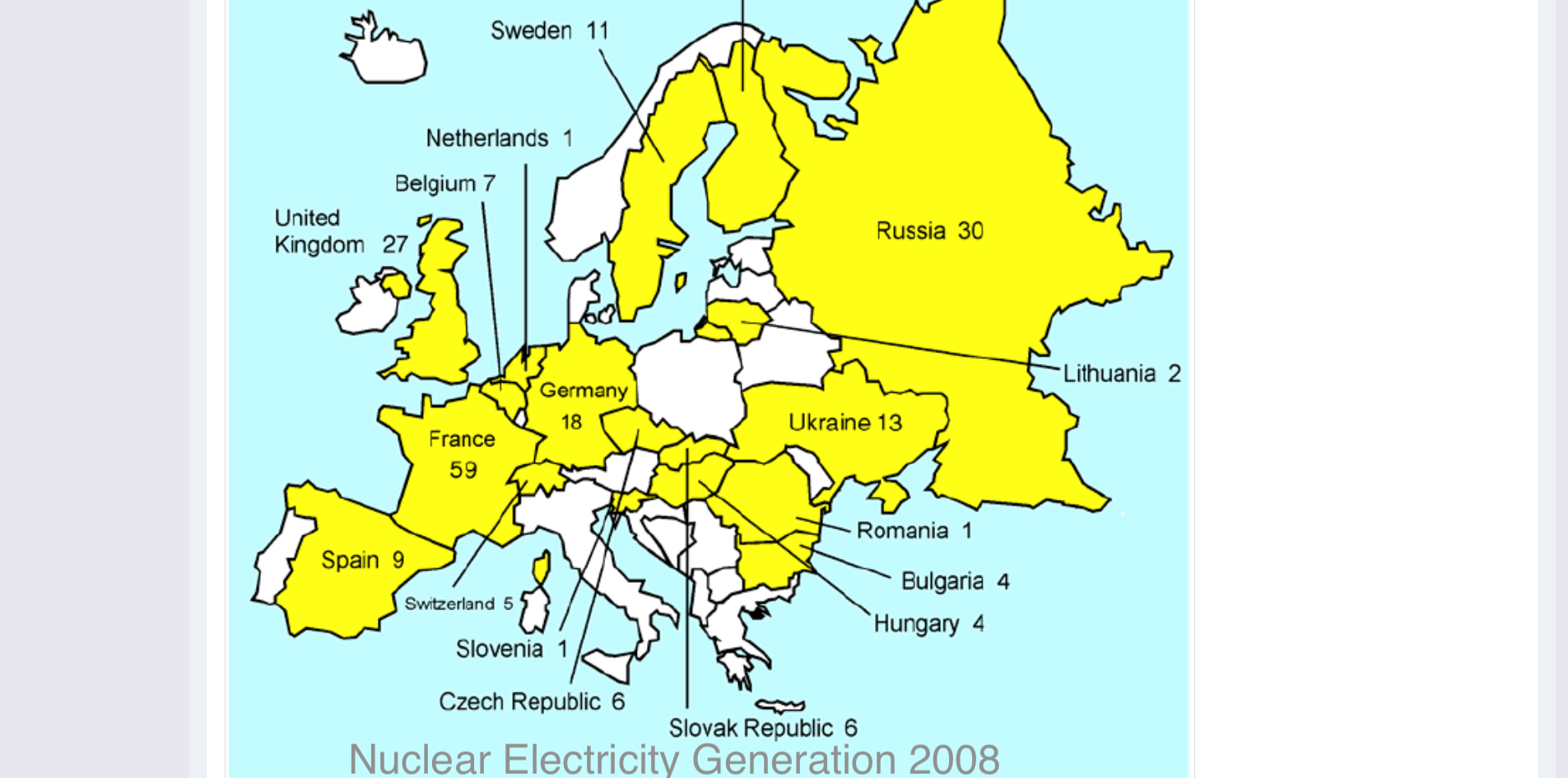
scroll to position [189, 0]
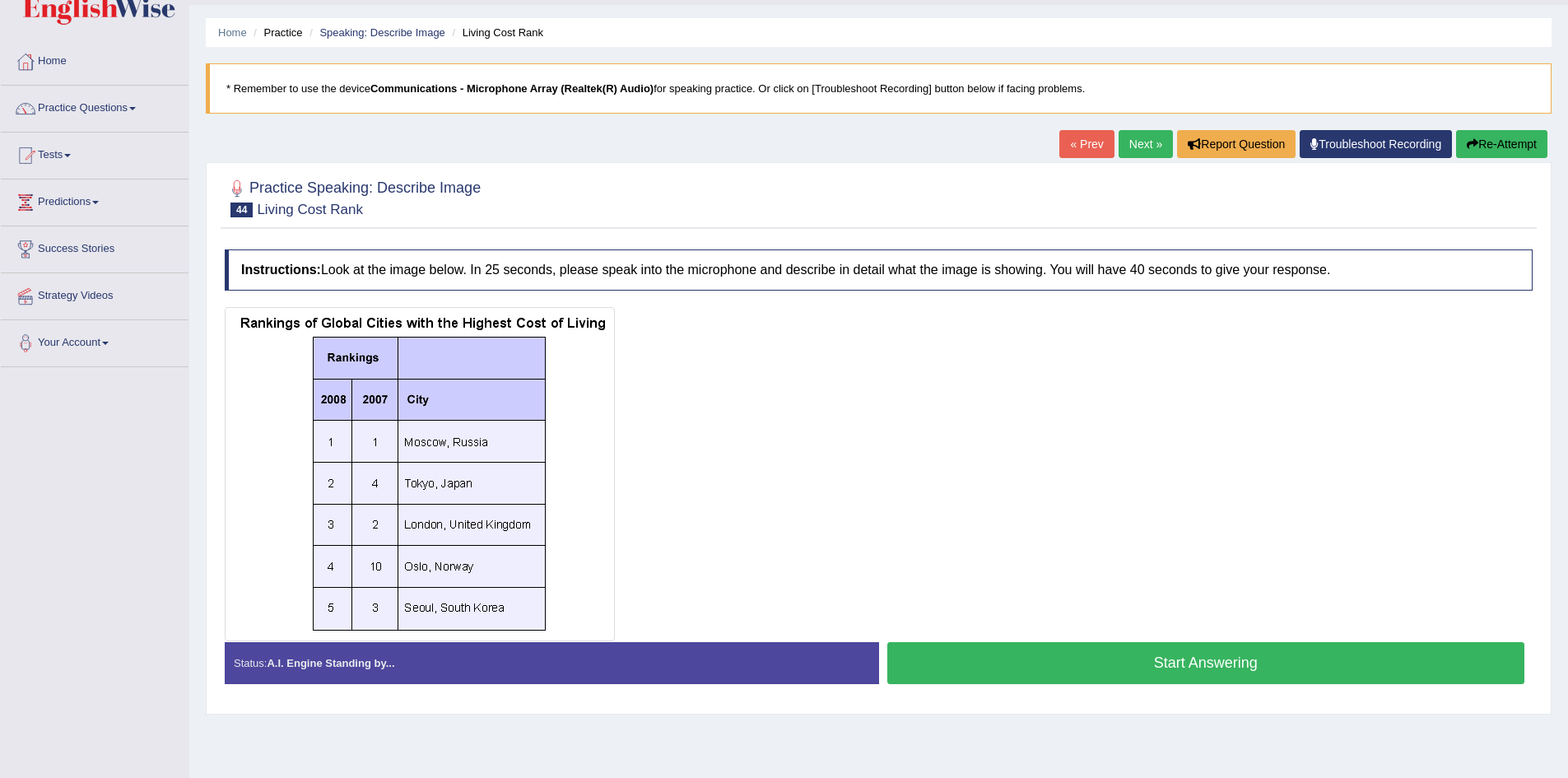
scroll to position [82, 0]
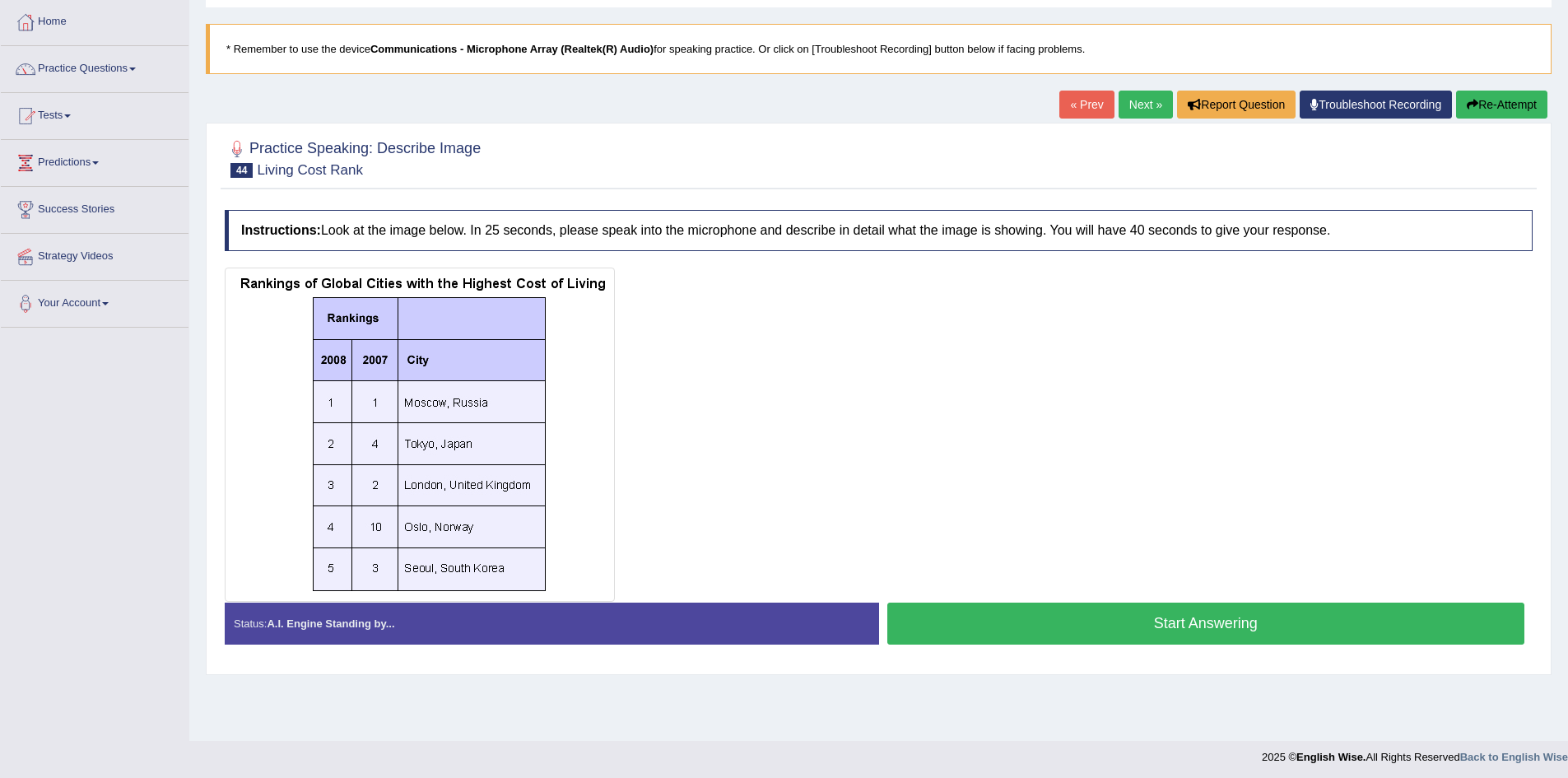
click at [1141, 622] on button "Start Answering" at bounding box center [1207, 624] width 638 height 42
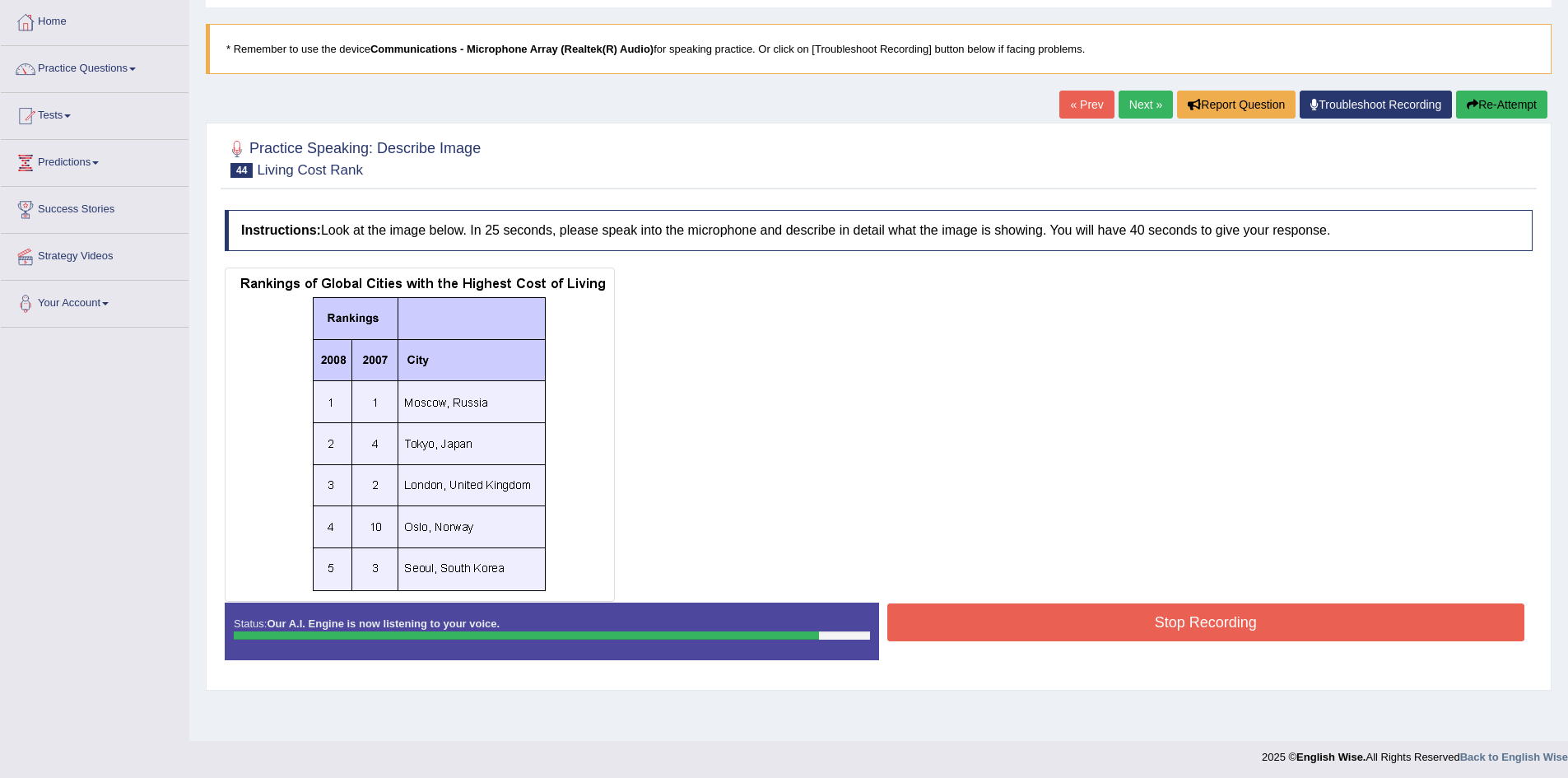
click at [1192, 619] on button "Stop Recording" at bounding box center [1207, 623] width 638 height 38
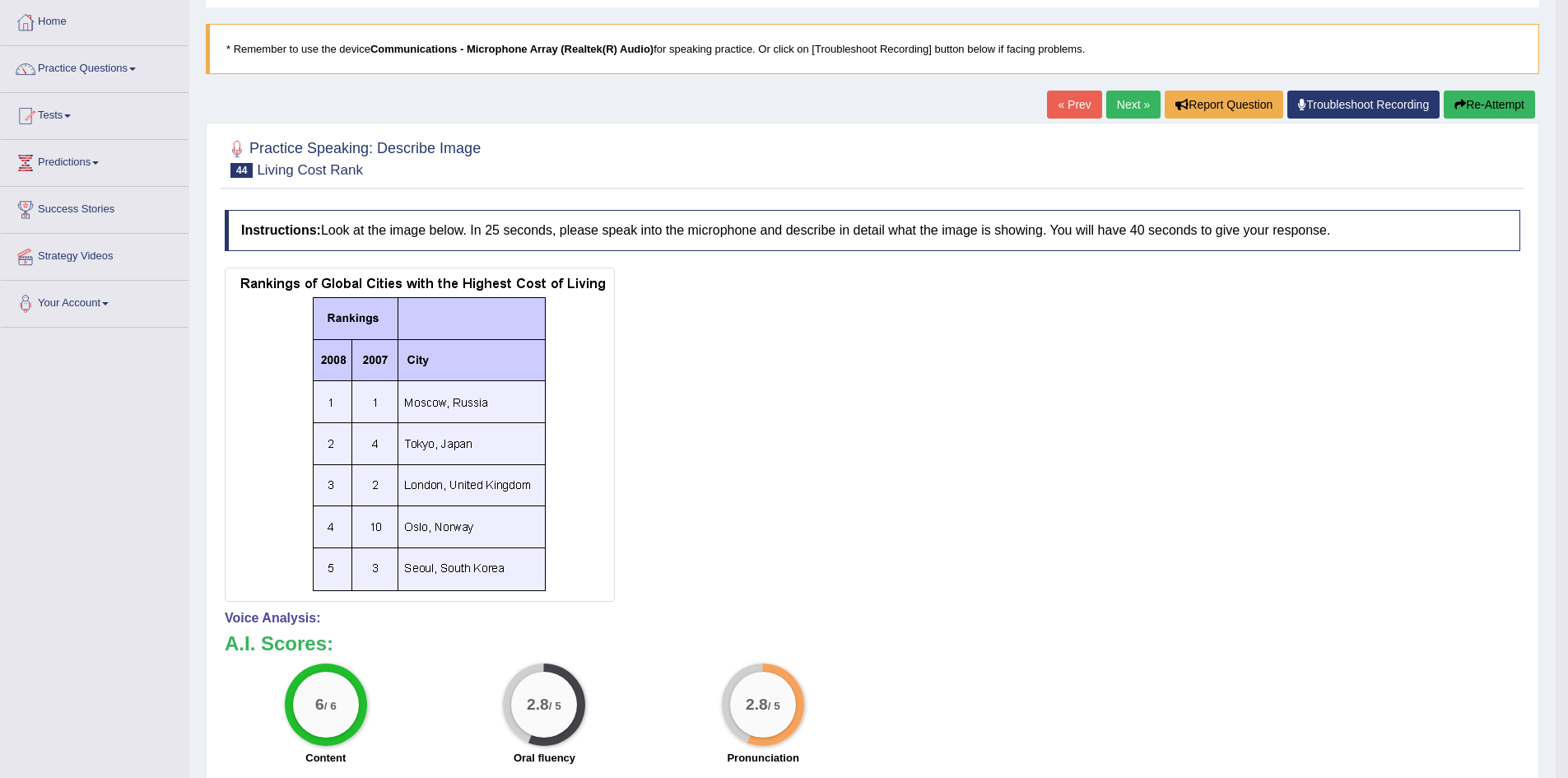
click at [1067, 107] on link "« Prev" at bounding box center [1073, 104] width 55 height 28
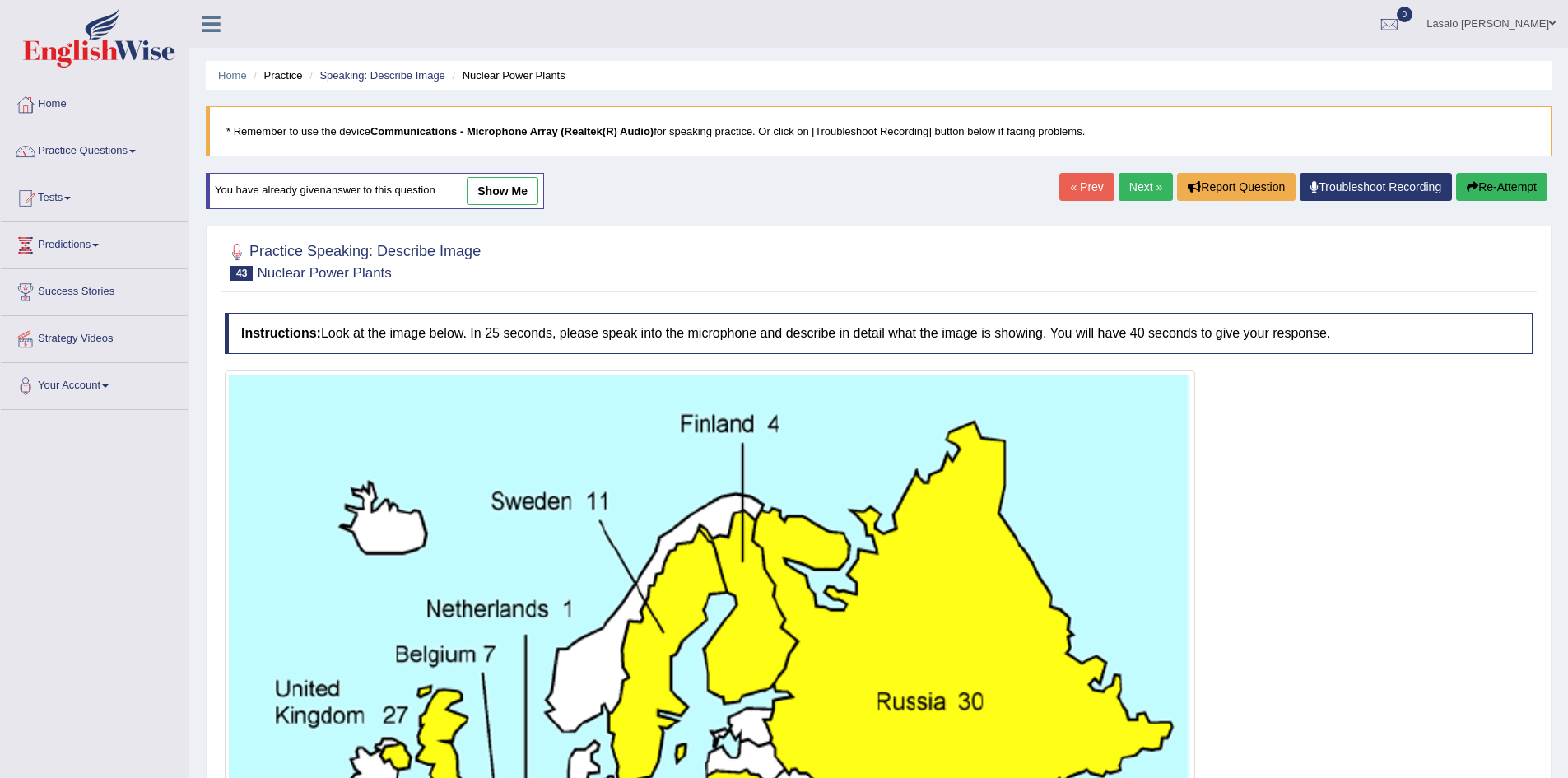
click at [1139, 187] on link "Next »" at bounding box center [1145, 187] width 55 height 28
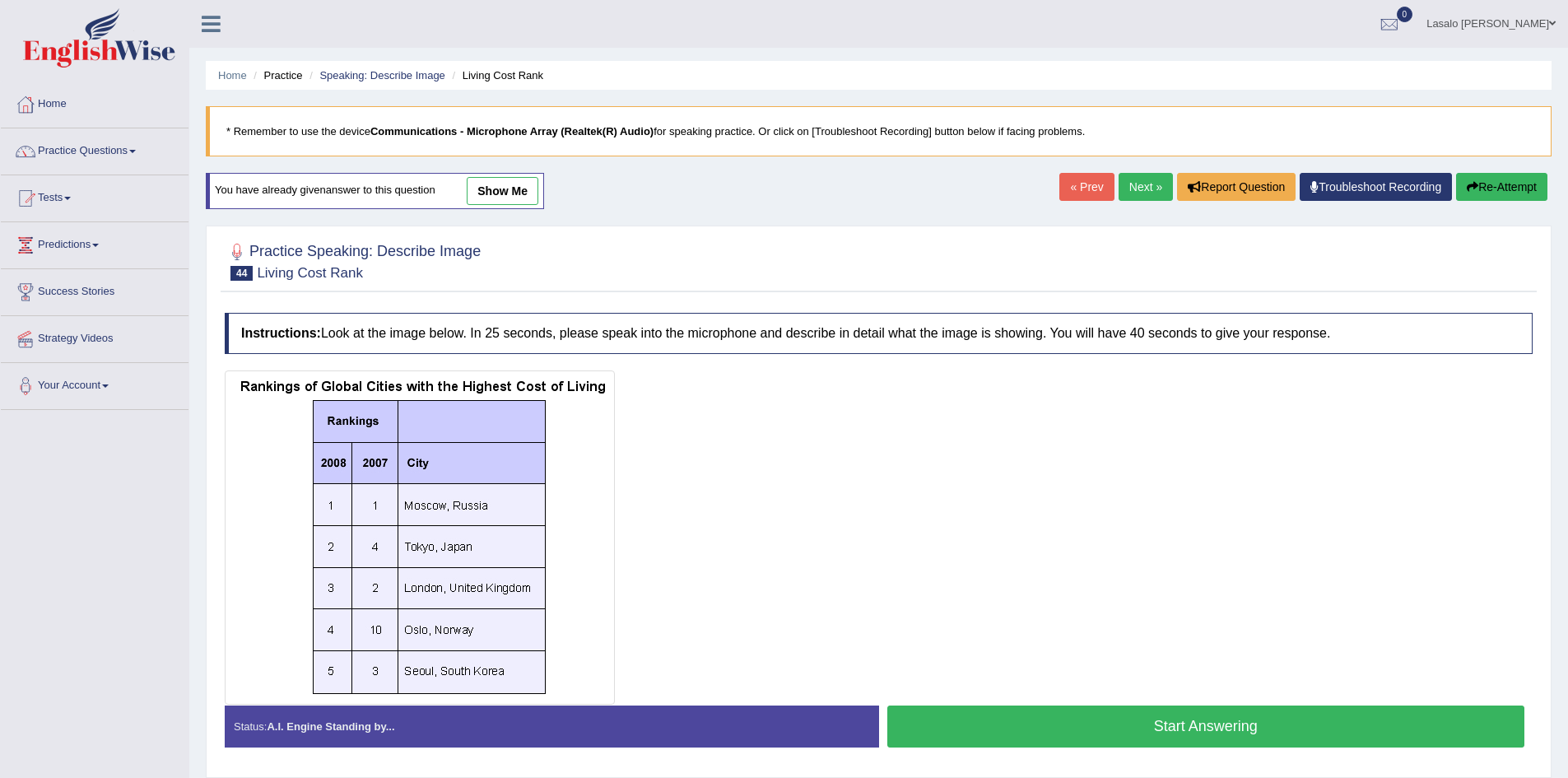
scroll to position [82, 0]
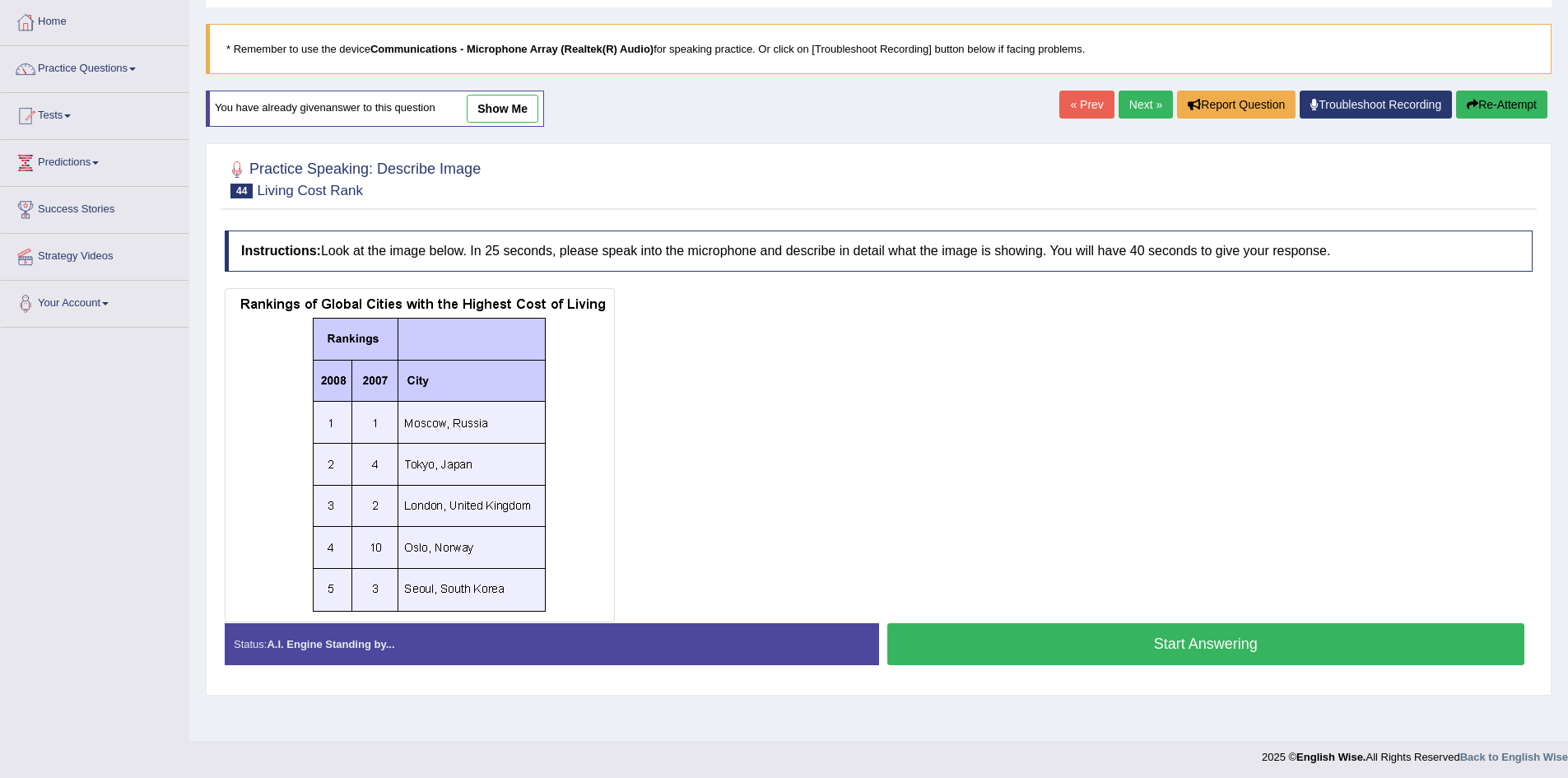
click at [1189, 647] on button "Start Answering" at bounding box center [1207, 644] width 638 height 42
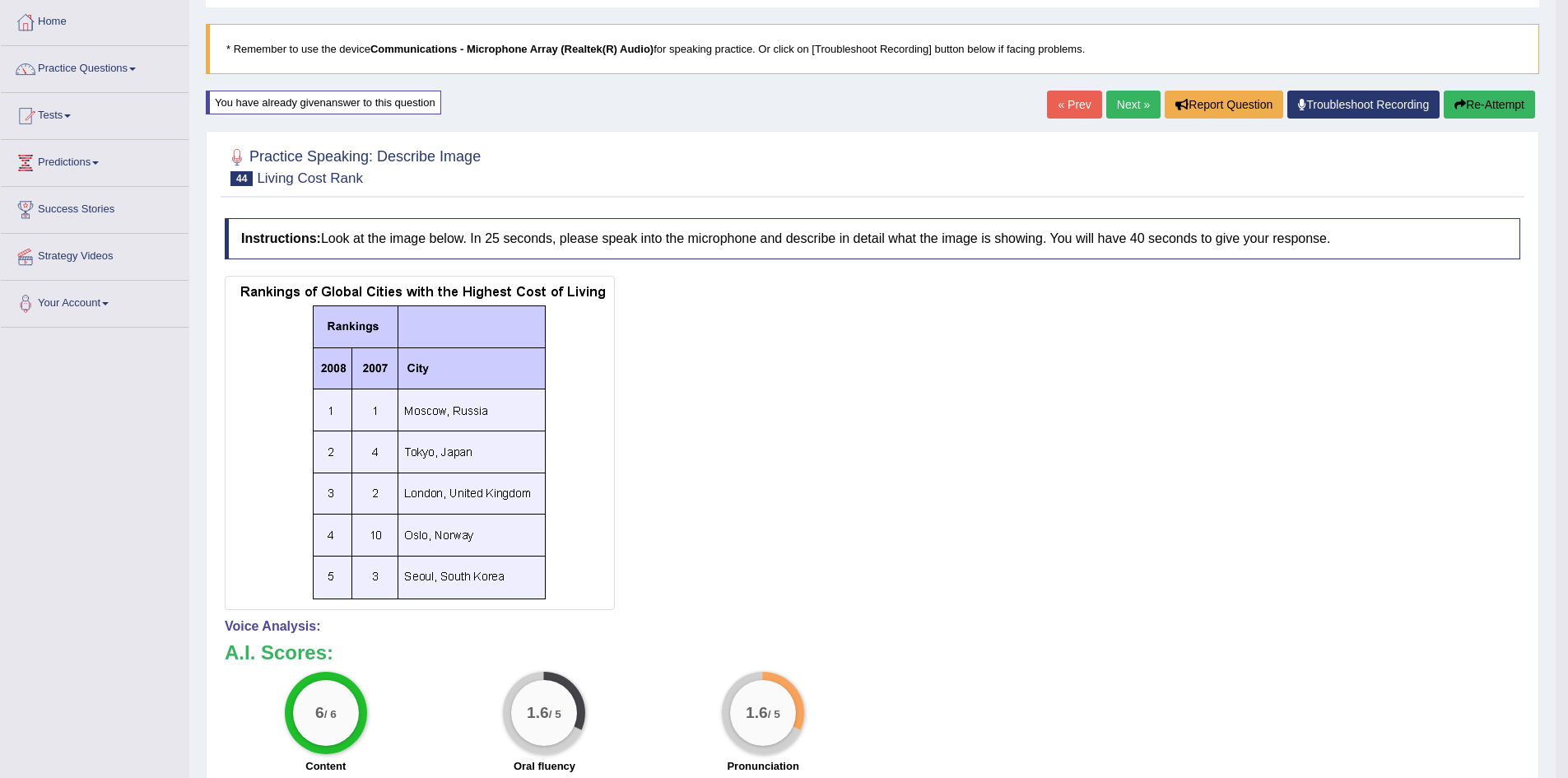
click at [1128, 111] on link "Next »" at bounding box center [1133, 104] width 55 height 28
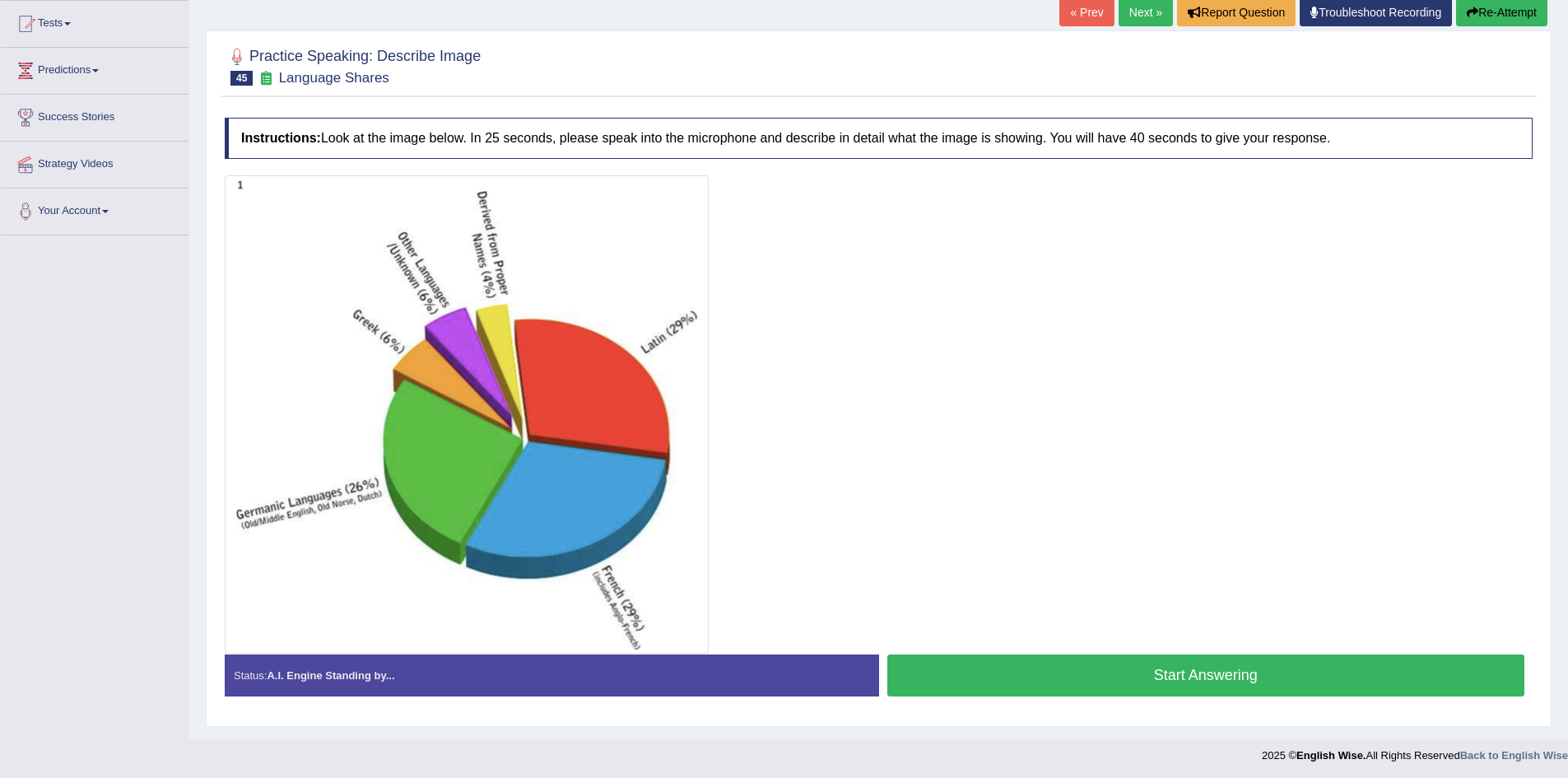
scroll to position [177, 0]
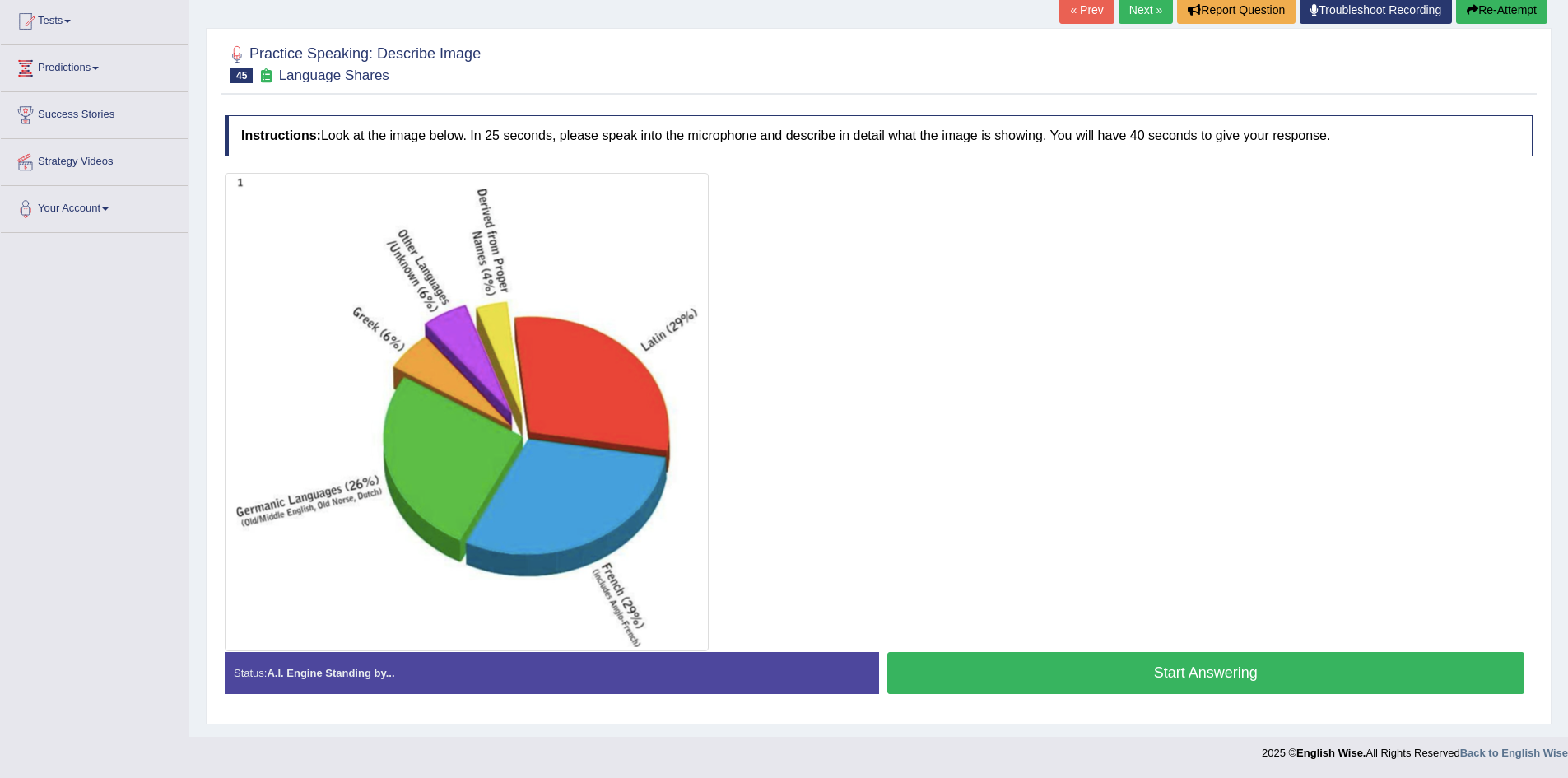
click at [1175, 672] on button "Start Answering" at bounding box center [1207, 673] width 638 height 42
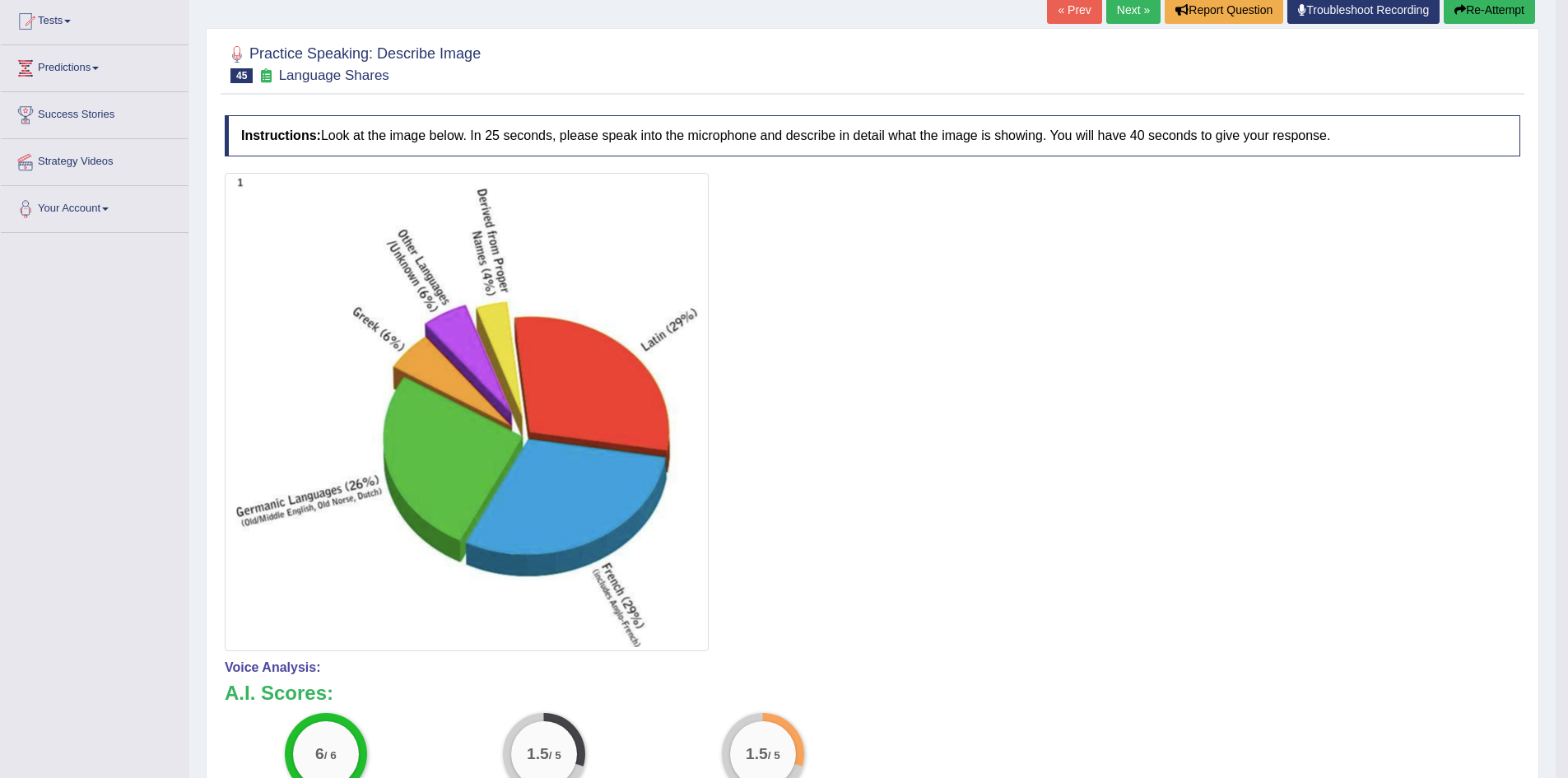
click at [1136, 12] on link "Next »" at bounding box center [1133, 10] width 55 height 28
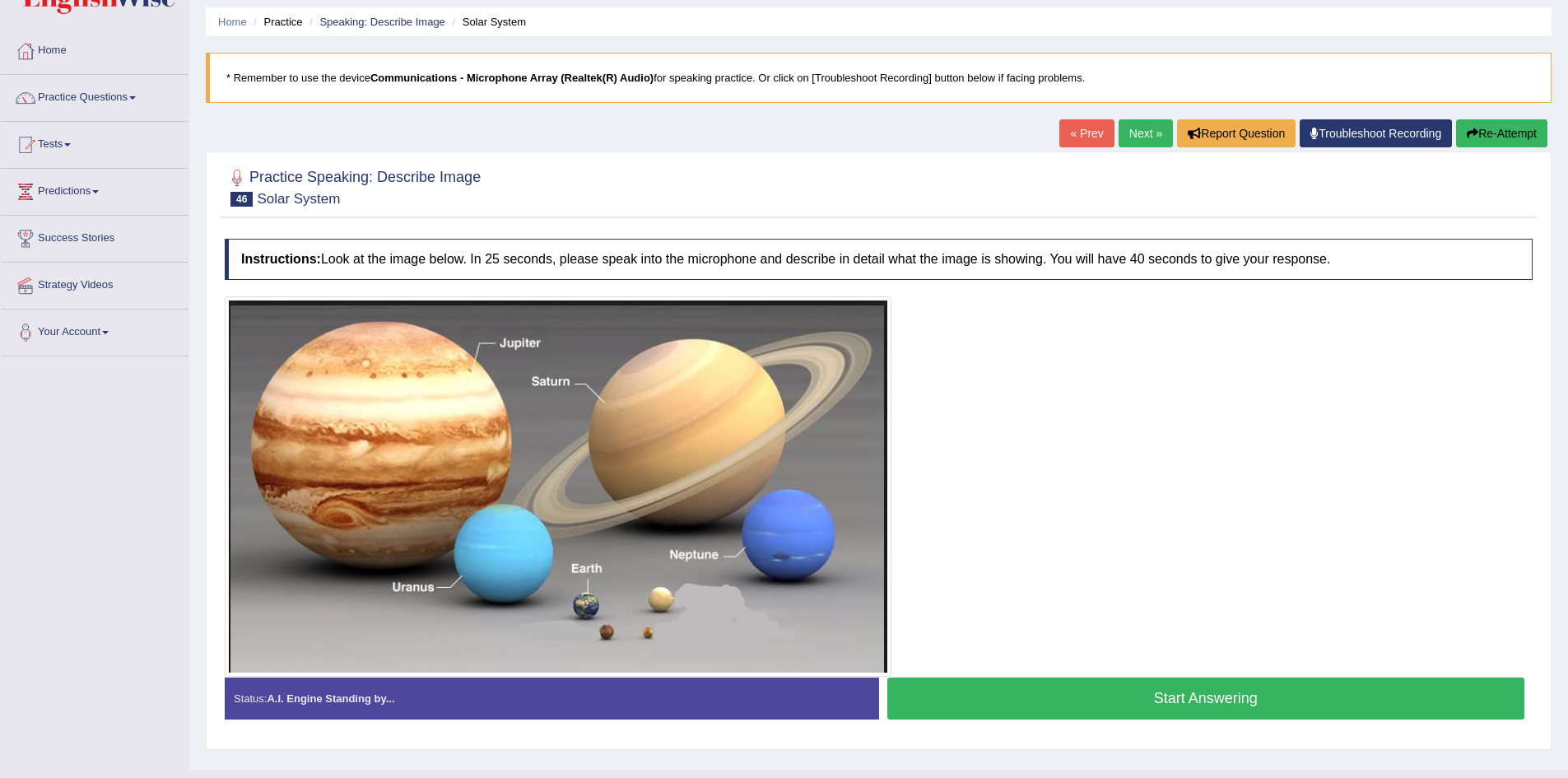
scroll to position [82, 0]
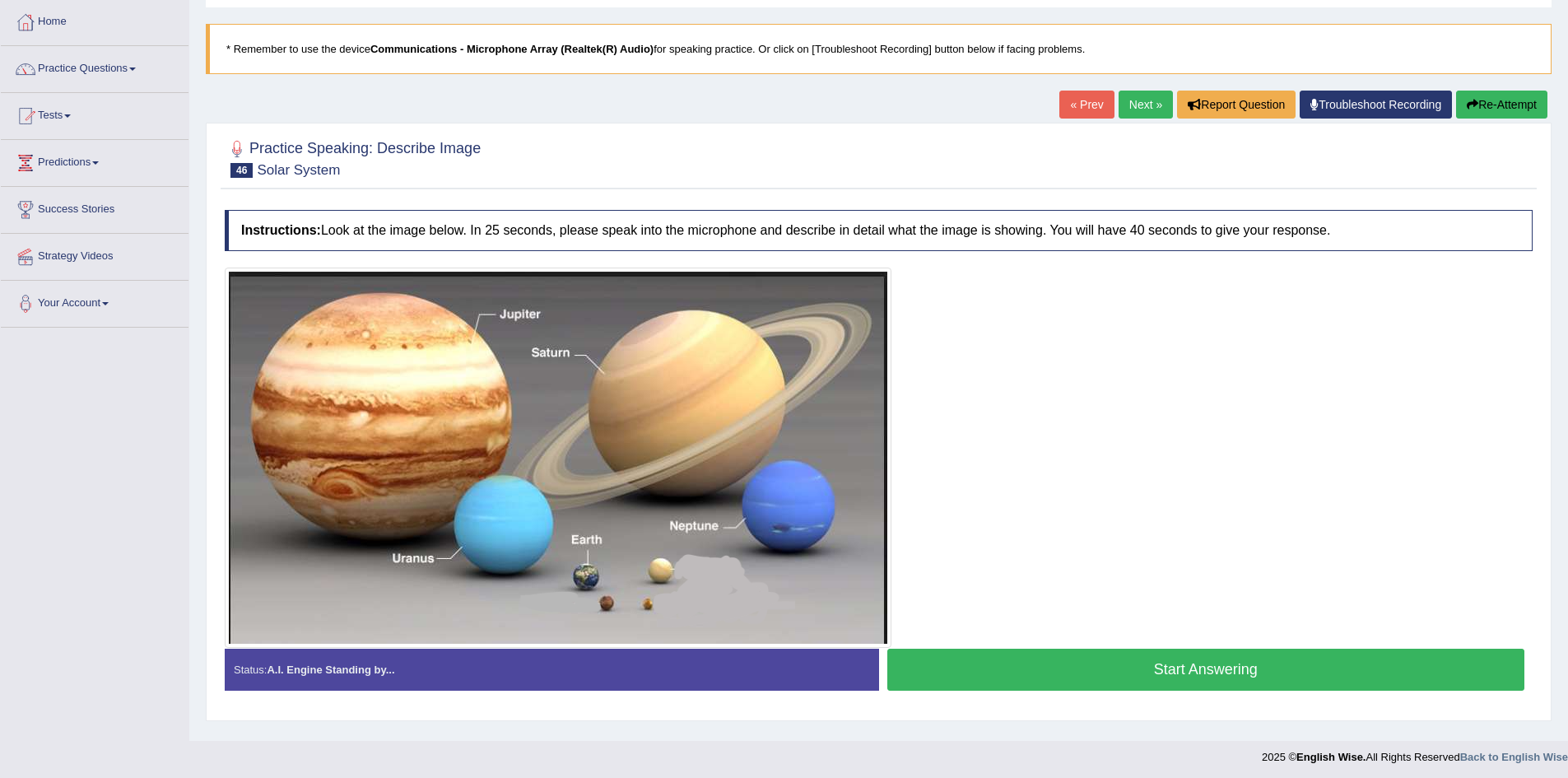
click at [1145, 109] on link "Next »" at bounding box center [1145, 104] width 55 height 28
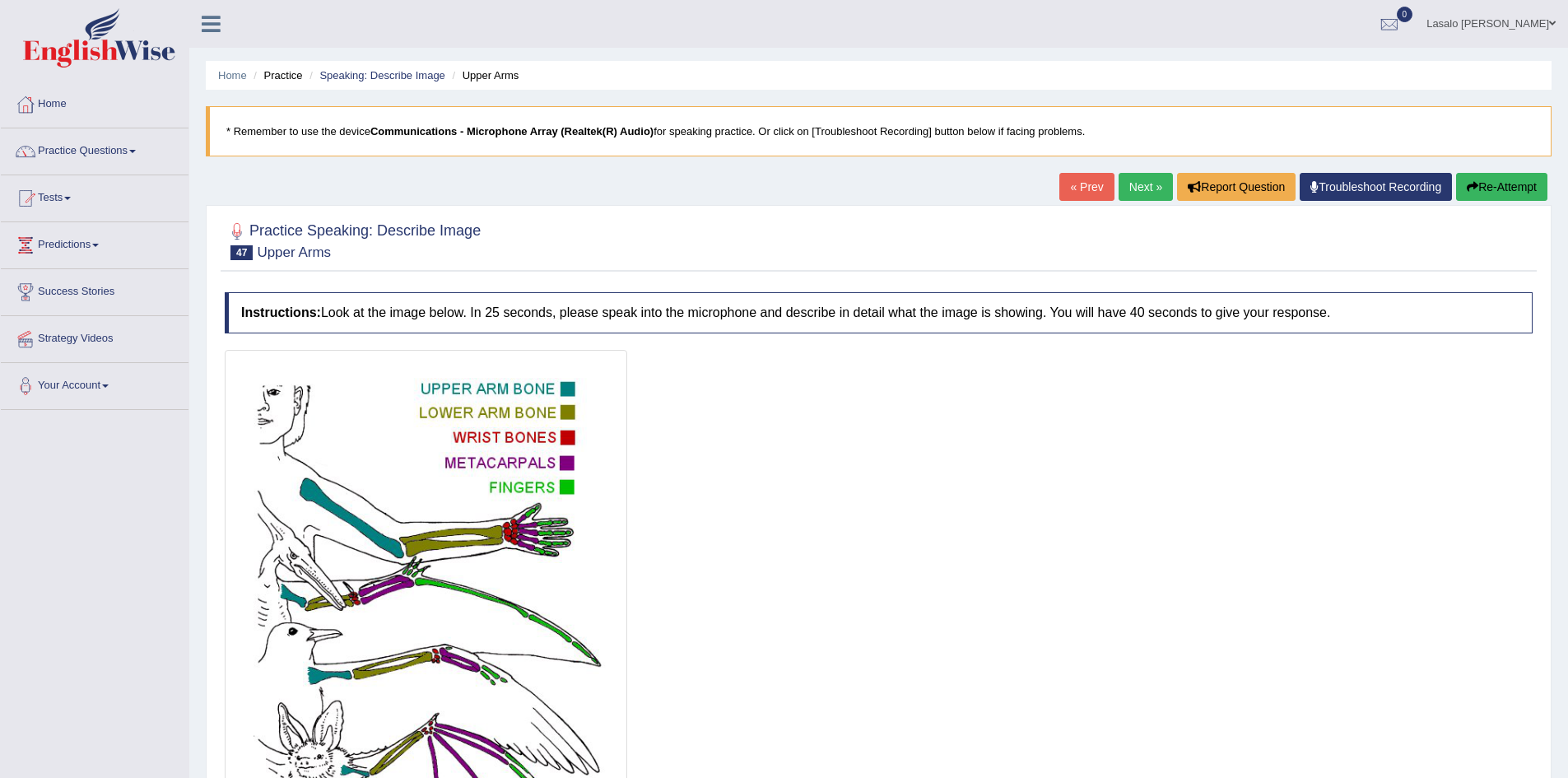
click at [1070, 189] on link "« Prev" at bounding box center [1086, 187] width 55 height 28
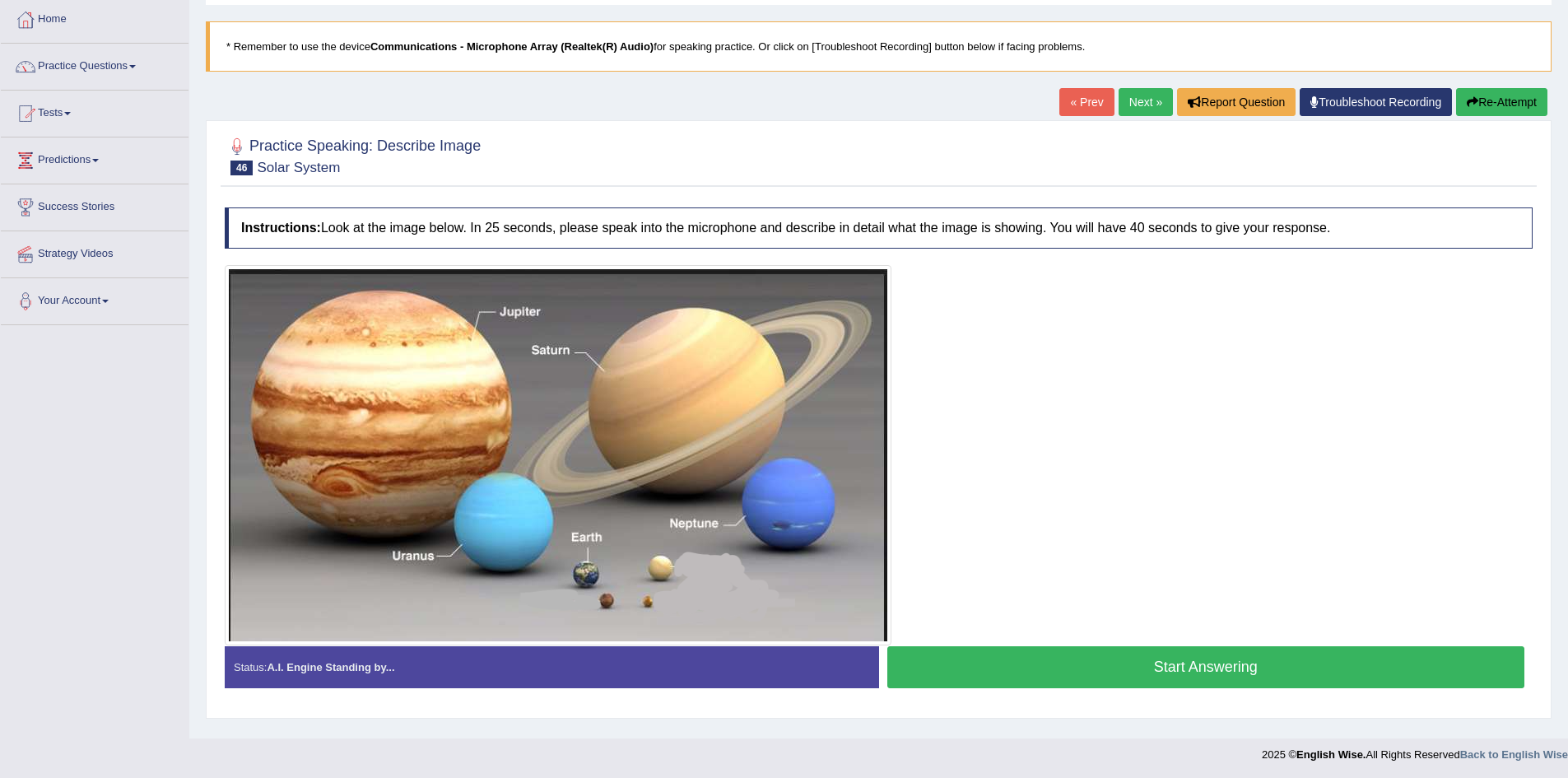
scroll to position [86, 0]
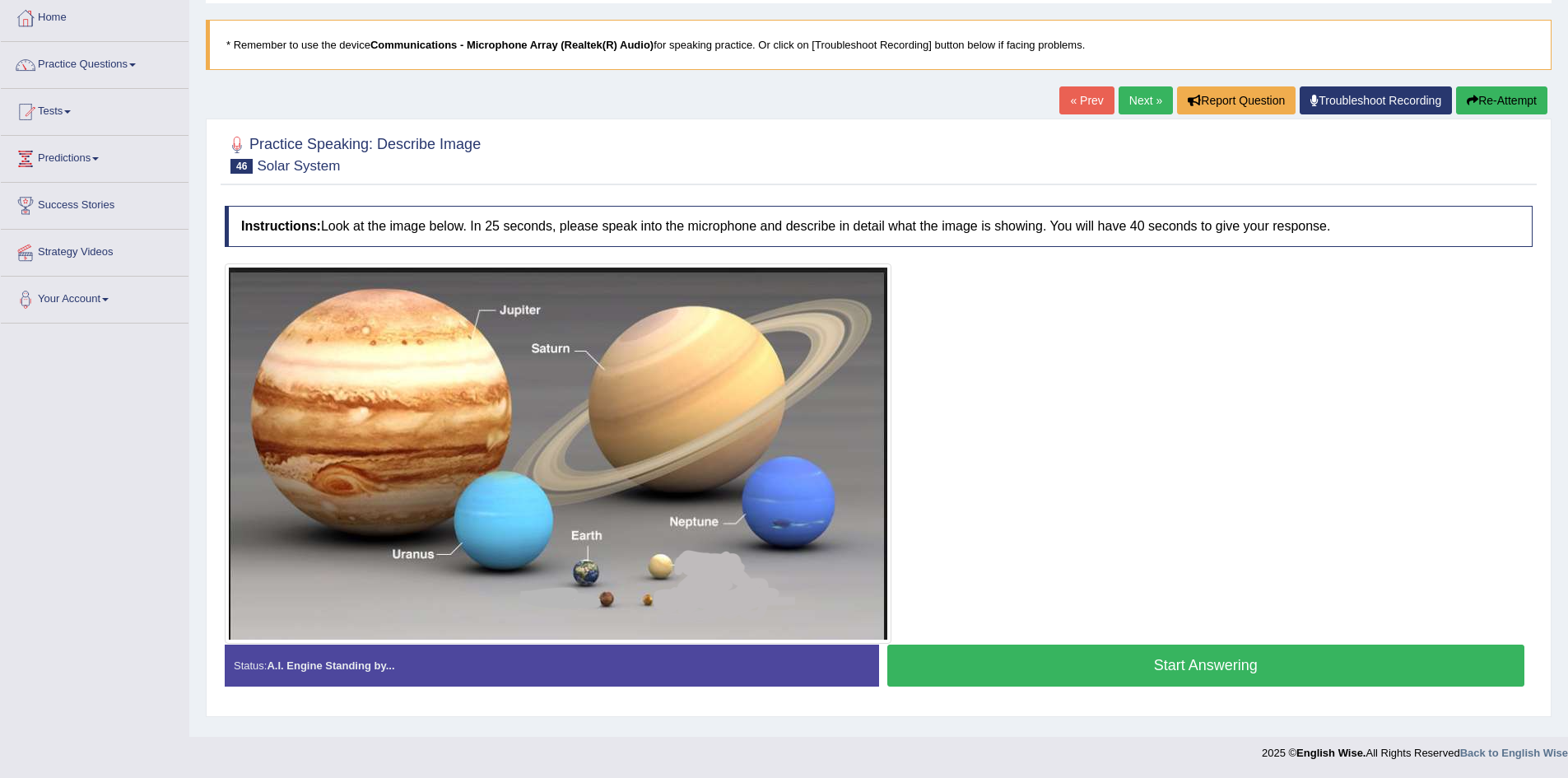
click at [1237, 665] on button "Start Answering" at bounding box center [1207, 666] width 638 height 42
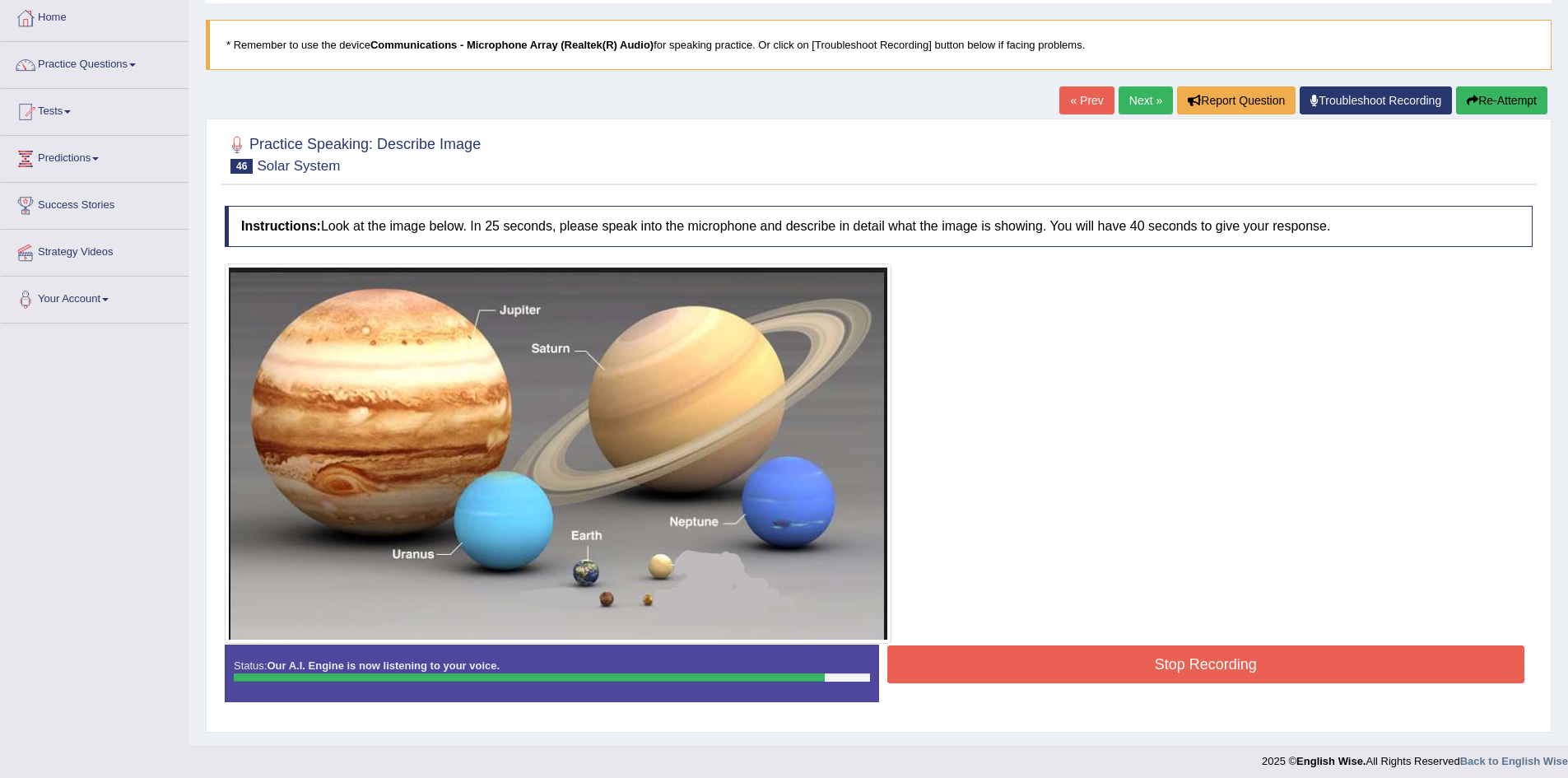
click at [1257, 672] on button "Stop Recording" at bounding box center [1207, 665] width 638 height 38
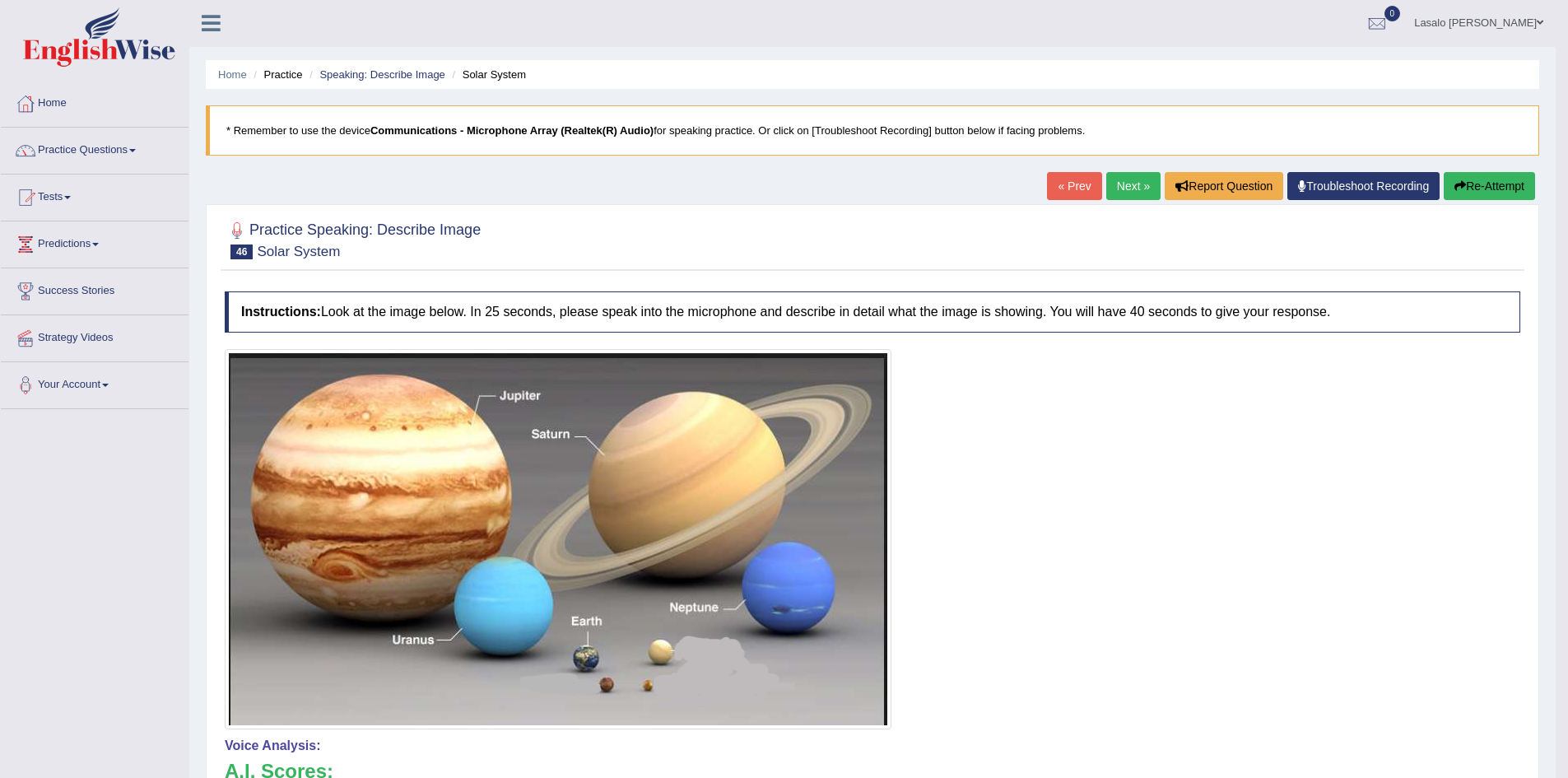
scroll to position [0, 0]
click at [1117, 192] on link "Next »" at bounding box center [1133, 187] width 55 height 28
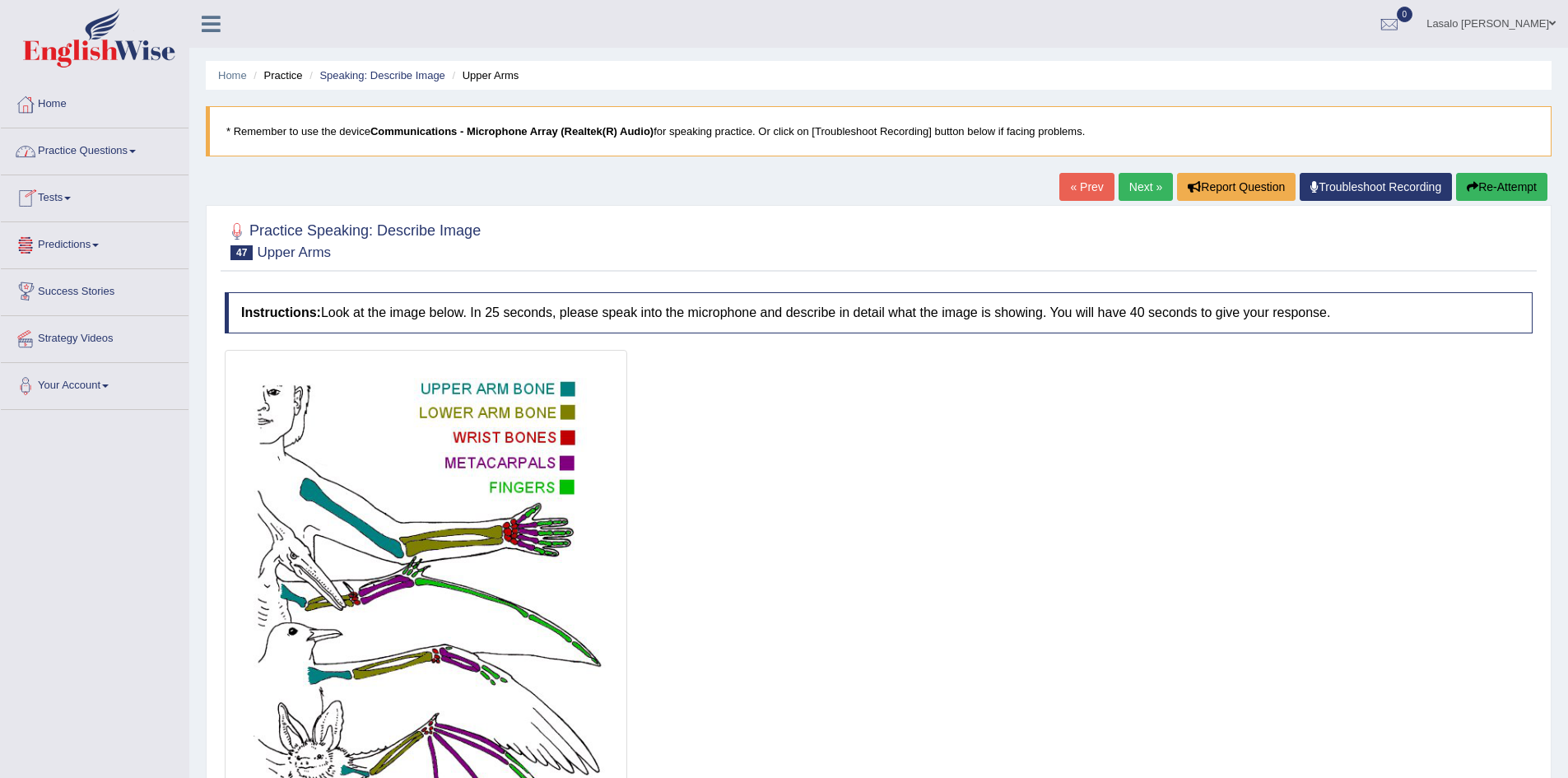
click at [96, 145] on link "Practice Questions" at bounding box center [94, 148] width 188 height 41
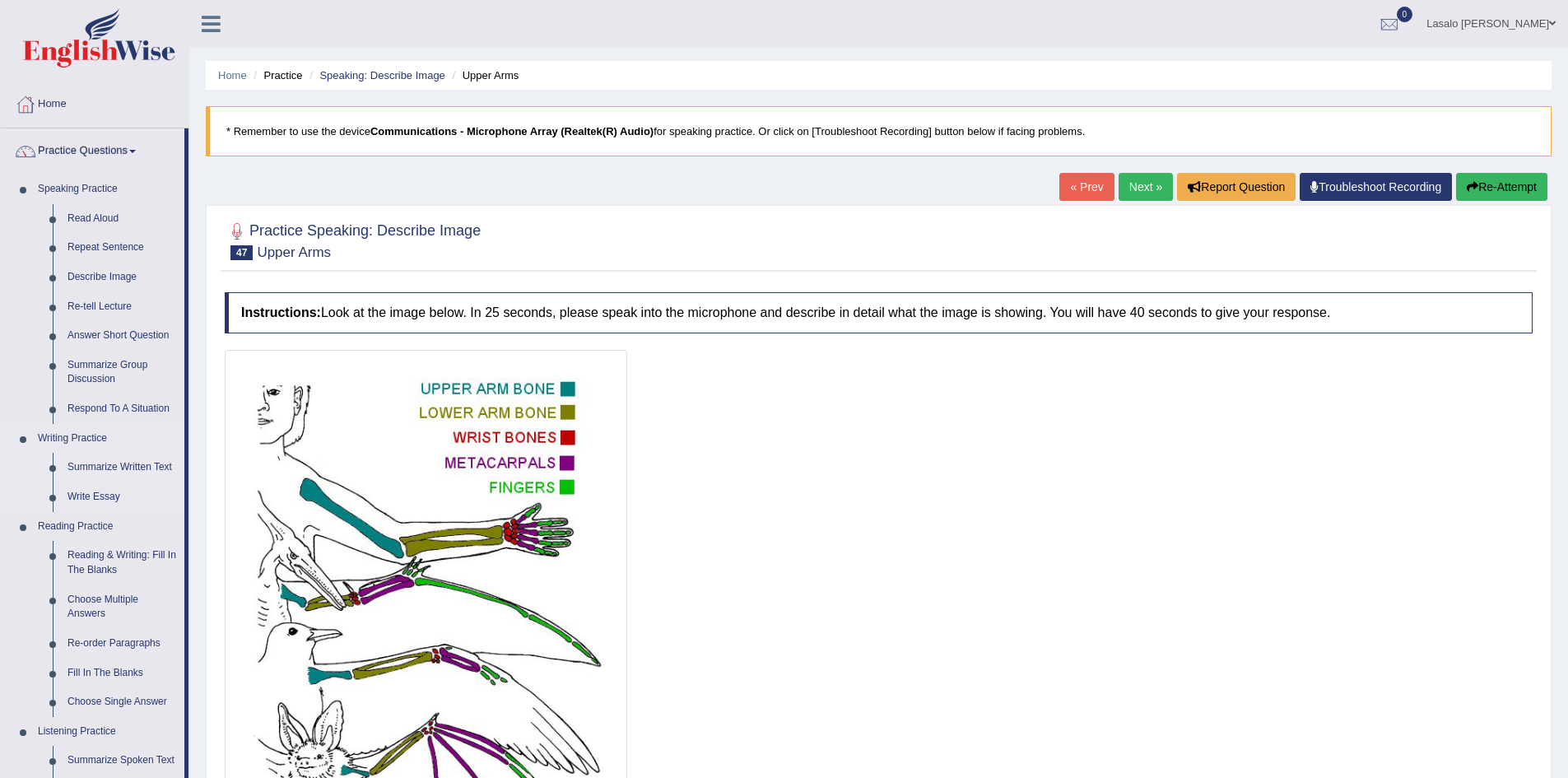
click at [99, 466] on link "Summarize Written Text" at bounding box center [122, 468] width 124 height 30
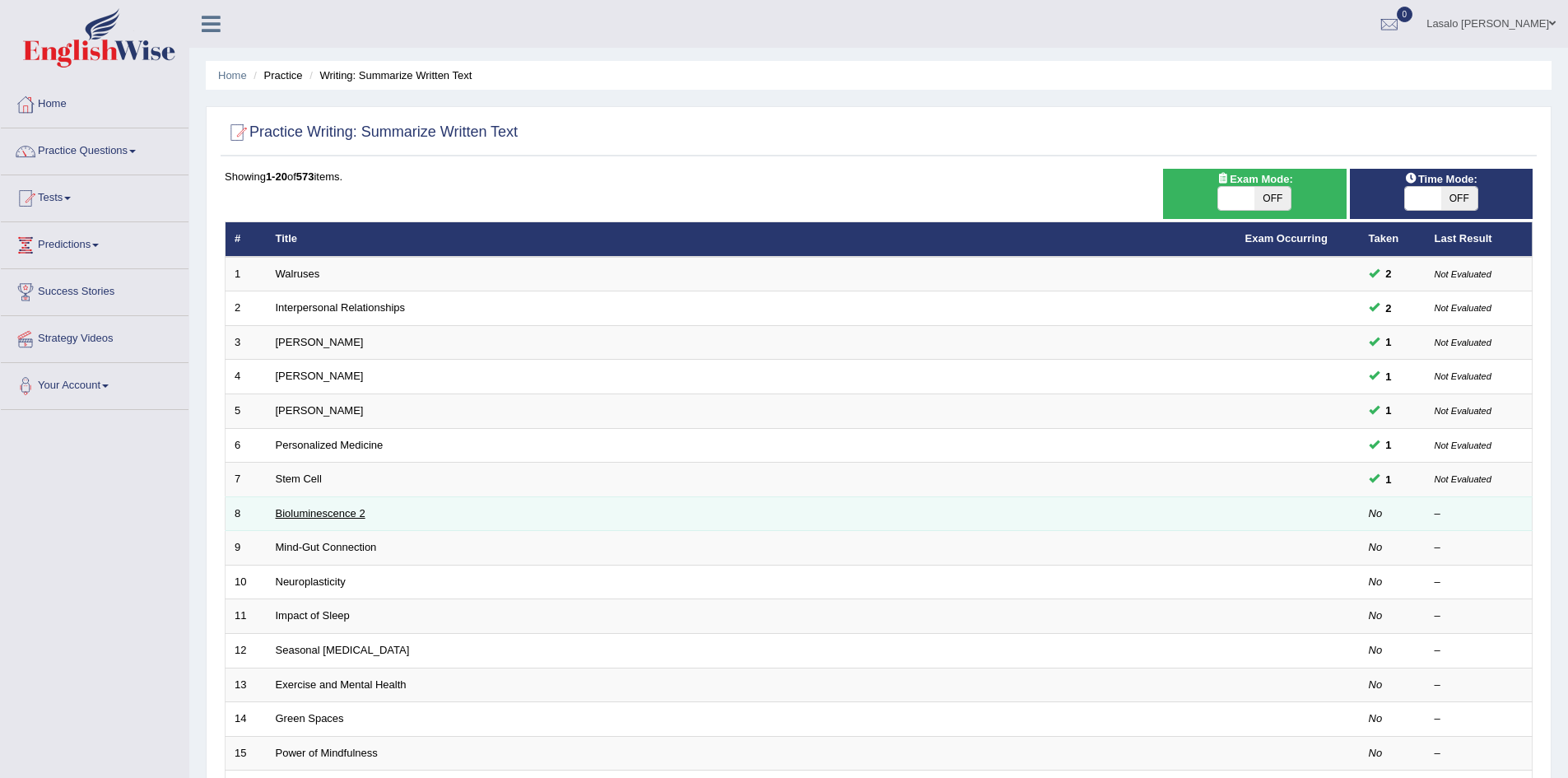
click at [335, 517] on link "Bioluminescence 2" at bounding box center [321, 514] width 89 height 12
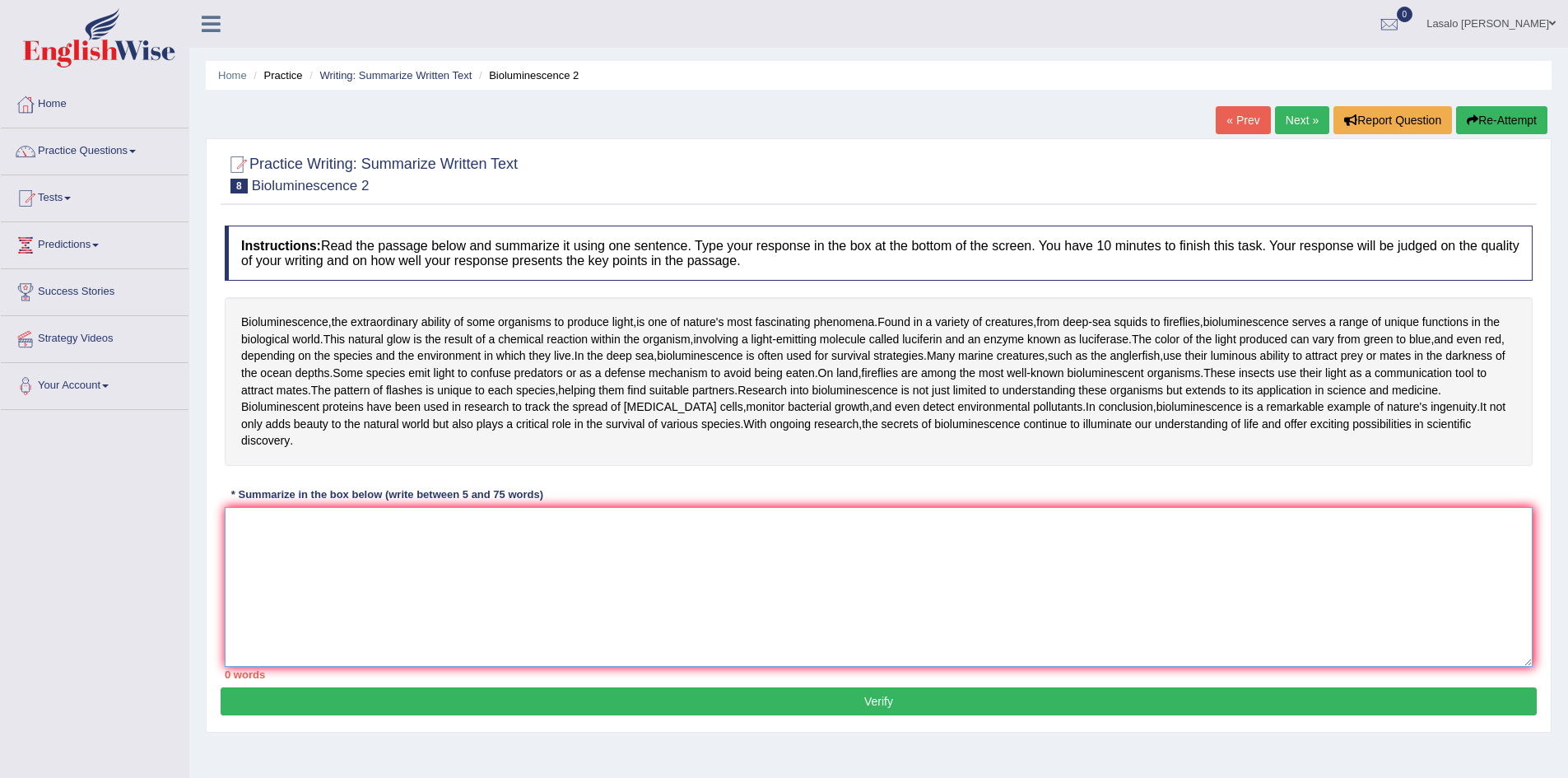
click at [281, 509] on textarea at bounding box center [878, 587] width 1308 height 160
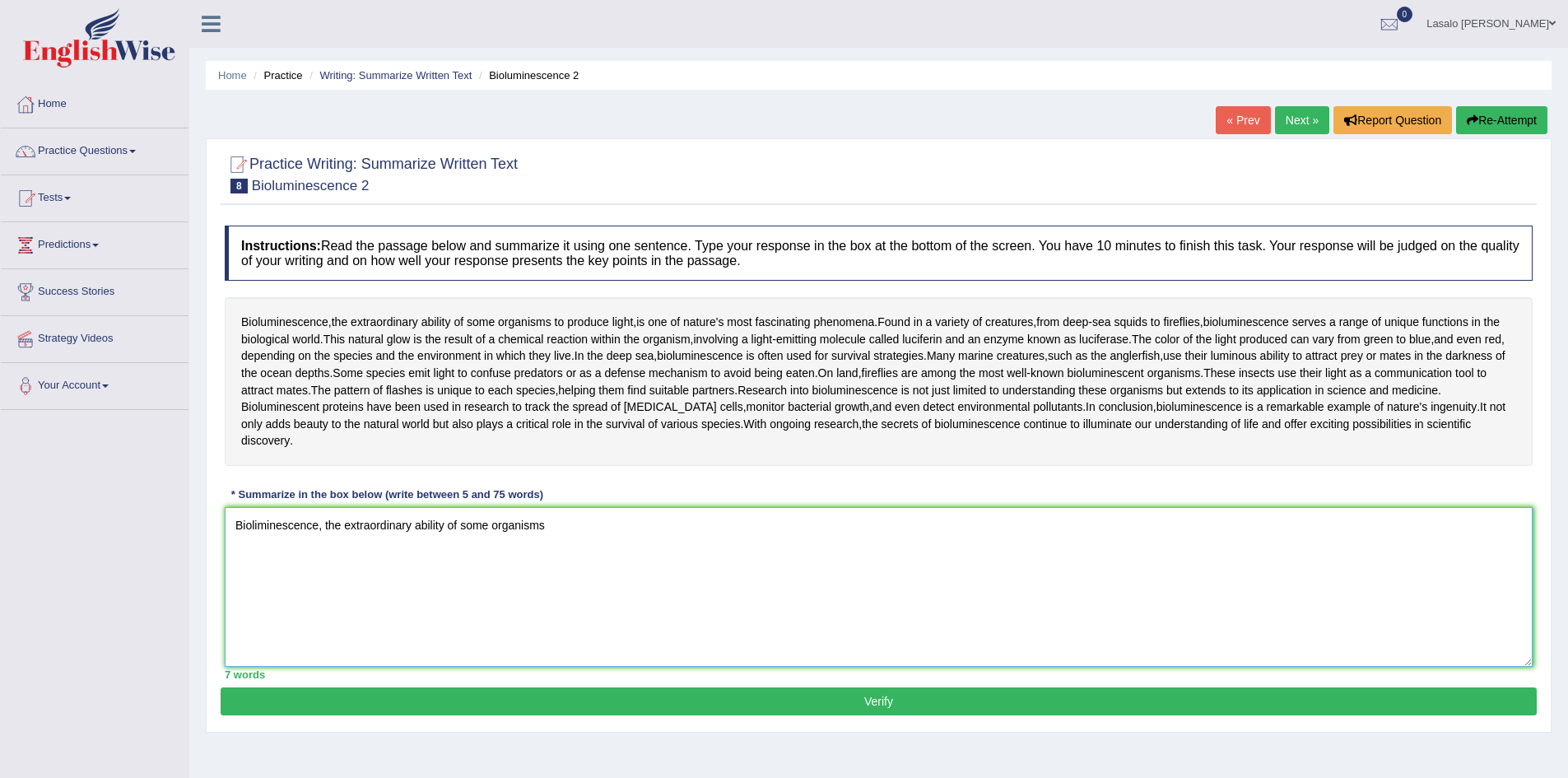
click at [555, 509] on textarea "Bioliminescence, the extraordinary ability of some organisms" at bounding box center [878, 587] width 1308 height 160
click at [1267, 508] on textarea "Bioliminescence, the extraordinary ability of some organisms to produce light, …" at bounding box center [878, 587] width 1308 height 160
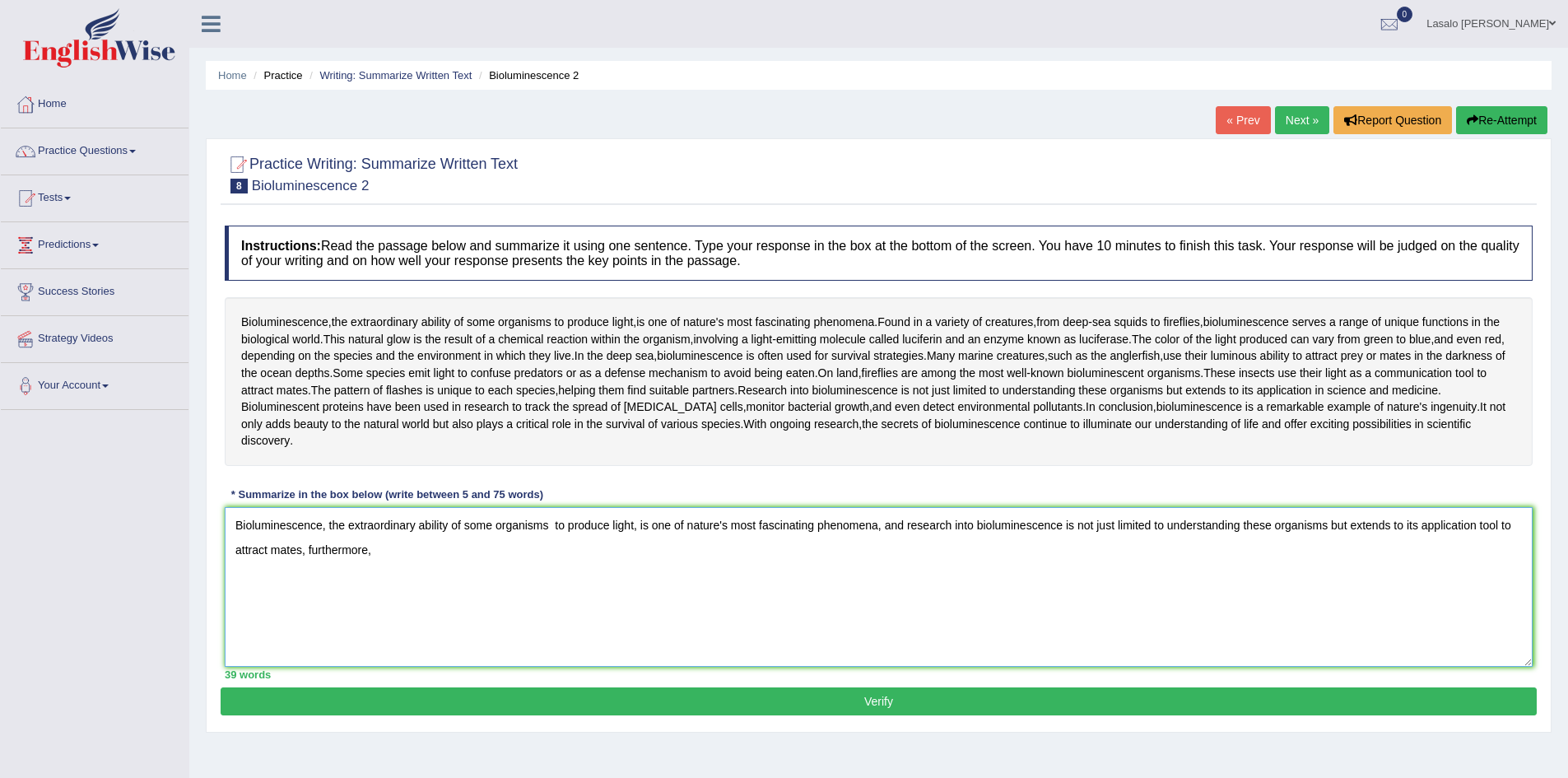
click at [394, 535] on textarea "Bioluminescence, the extraordinary ability of some organisms to produce light, …" at bounding box center [878, 587] width 1308 height 160
click at [426, 531] on textarea "Bioluminescence, the extraordinary ability of some organisms to produce light, …" at bounding box center [878, 587] width 1308 height 160
click at [348, 539] on textarea "Bioluminescence, the extraordinary ability of some organisms to produce light, …" at bounding box center [878, 587] width 1308 height 160
click at [455, 537] on textarea "Bioluminescence, the extraordinary ability of some organisms to produce light, …" at bounding box center [878, 587] width 1308 height 160
click at [400, 531] on textarea "Bioluminescence, the extraordinary ability of some organisms to produce light, …" at bounding box center [878, 587] width 1308 height 160
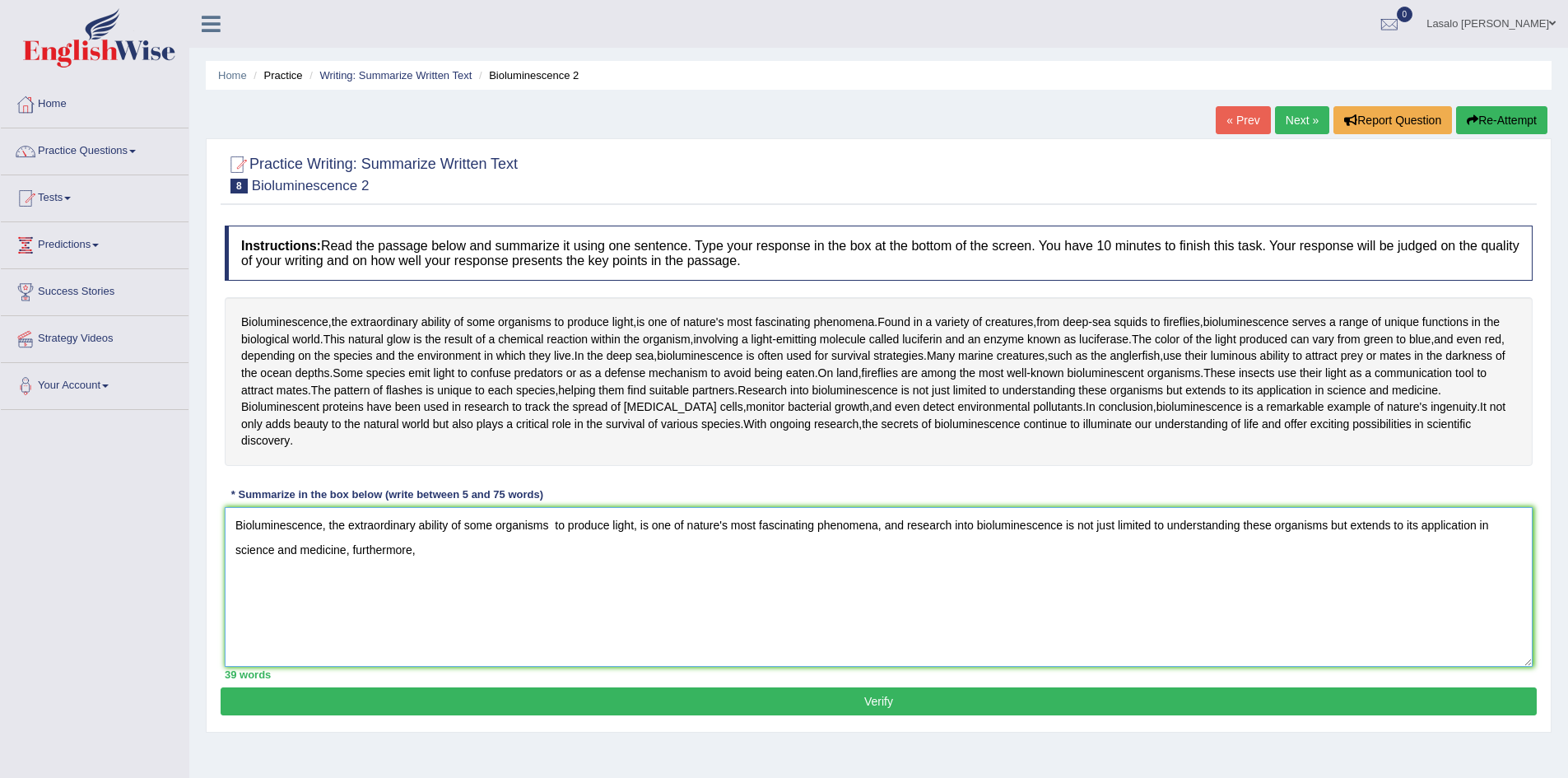
click at [400, 531] on textarea "Bioluminescence, the extraordinary ability of some organisms to produce light, …" at bounding box center [878, 587] width 1308 height 160
click at [385, 534] on textarea "Bioluminescence, the extraordinary ability of some organisms to produce light, …" at bounding box center [878, 587] width 1308 height 160
click at [744, 540] on textarea "Bioluminescence, the extraordinary ability of some organisms to produce light, …" at bounding box center [878, 587] width 1308 height 160
click at [814, 537] on textarea "Bioluminescence, the extraordinary ability of some organisms to produce light, …" at bounding box center [878, 587] width 1308 height 160
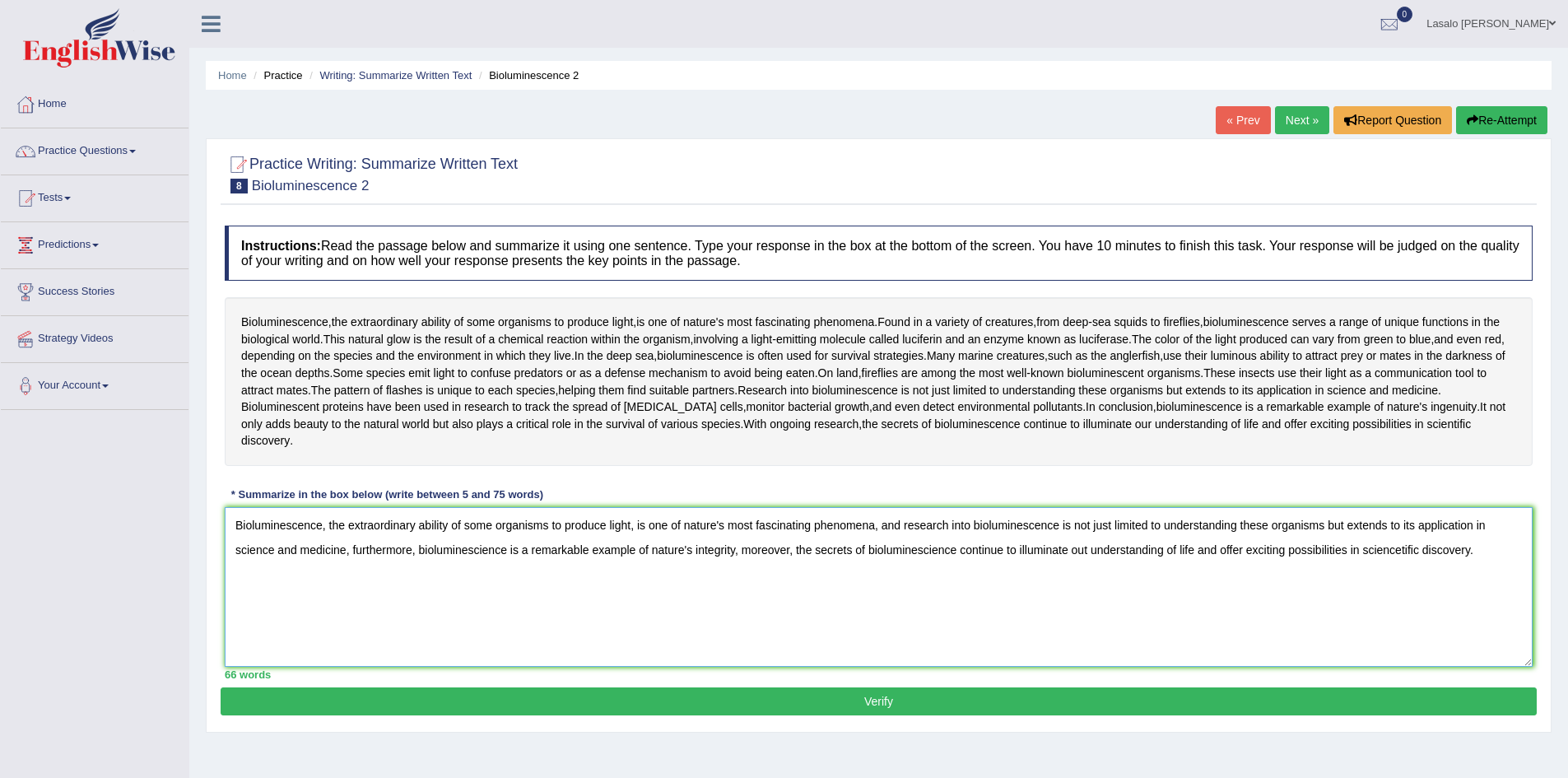
type textarea "Bioluminescence, the extraordinary ability of some organisms to produce light, …"
click at [883, 688] on button "Verify" at bounding box center [878, 701] width 1316 height 28
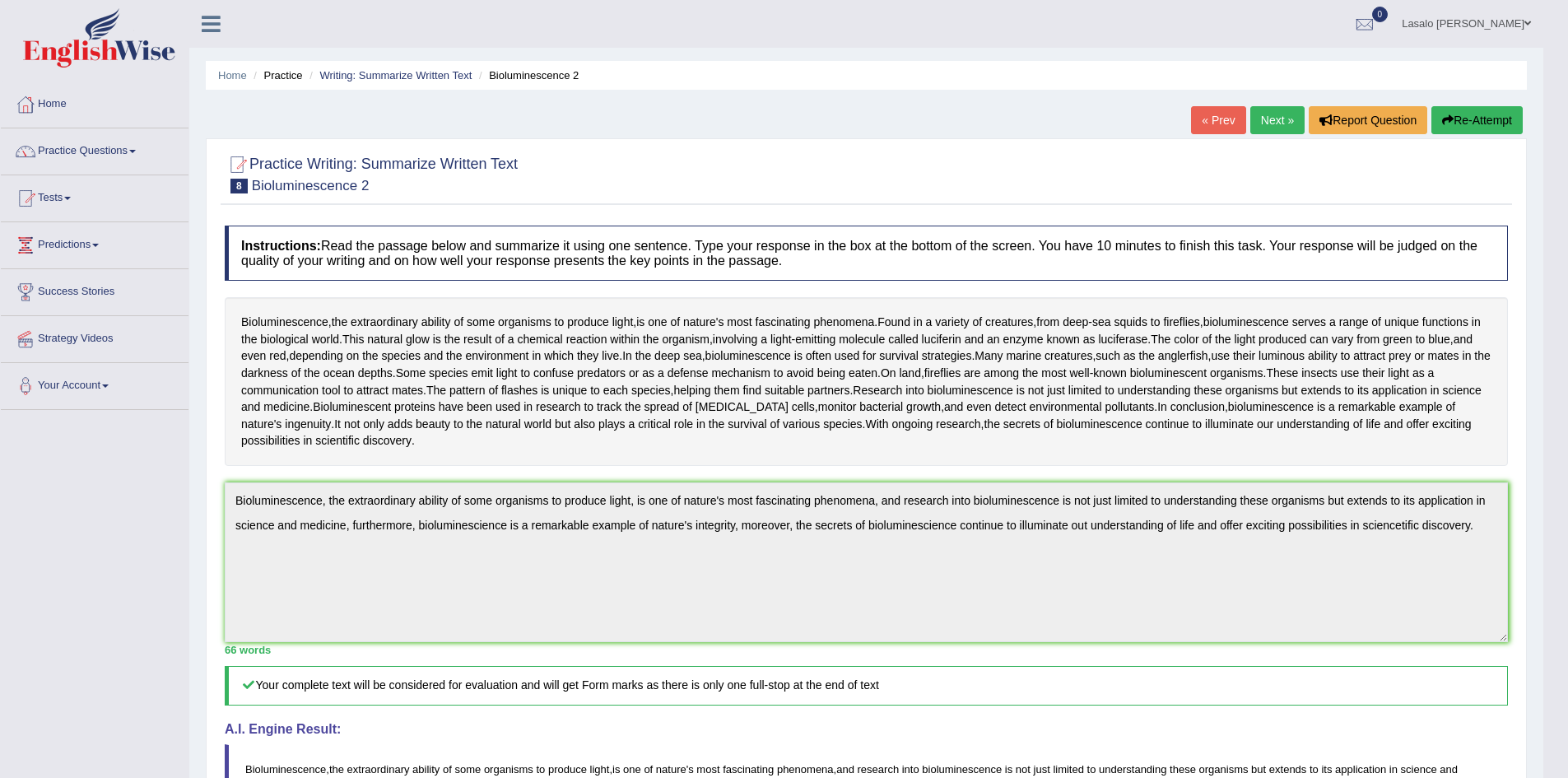
click at [1522, 22] on link "Lasalo iosefo Mulipola" at bounding box center [1466, 21] width 154 height 43
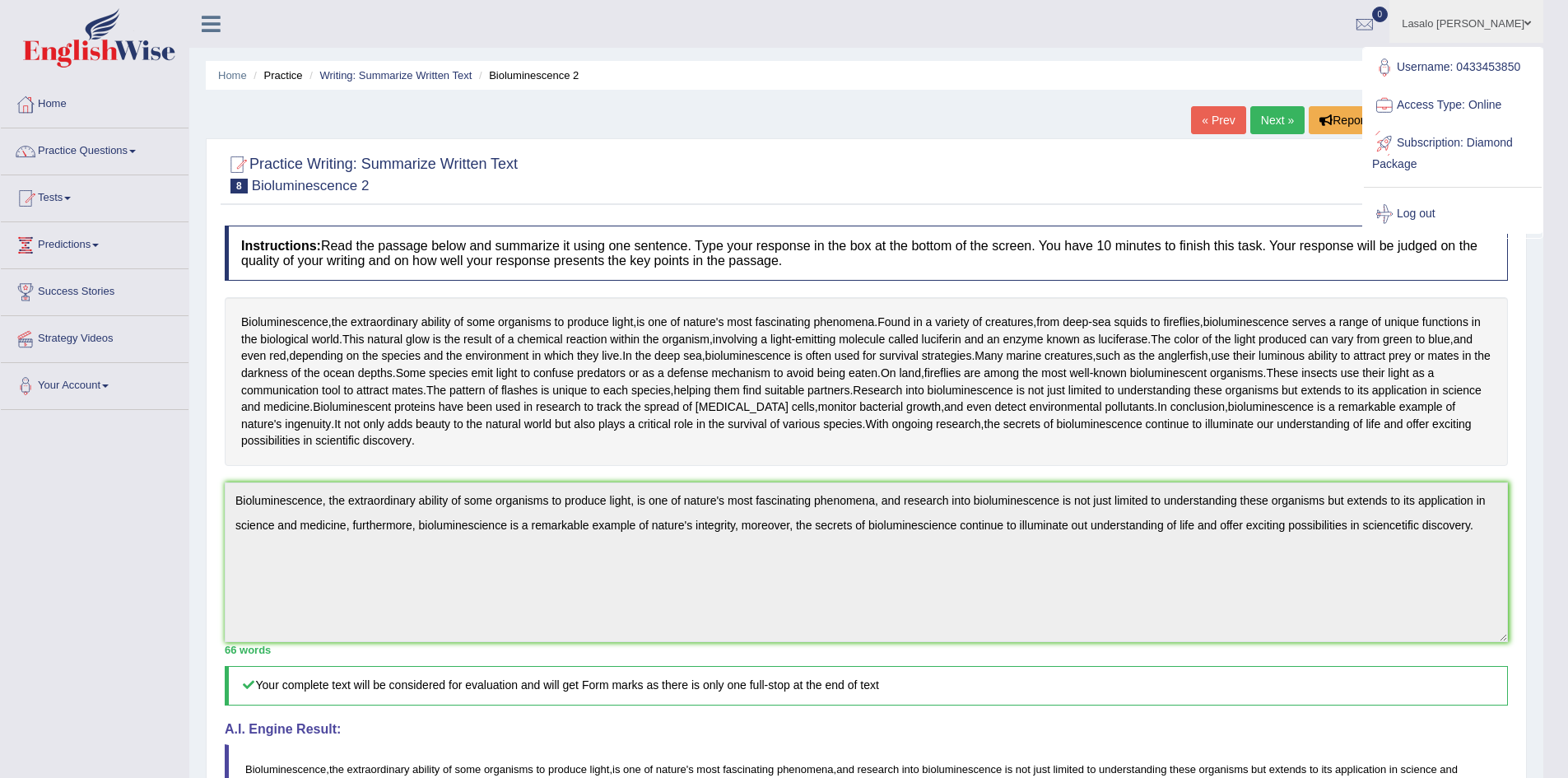
click at [1437, 214] on link "Log out" at bounding box center [1452, 214] width 178 height 38
